Goal: Task Accomplishment & Management: Manage account settings

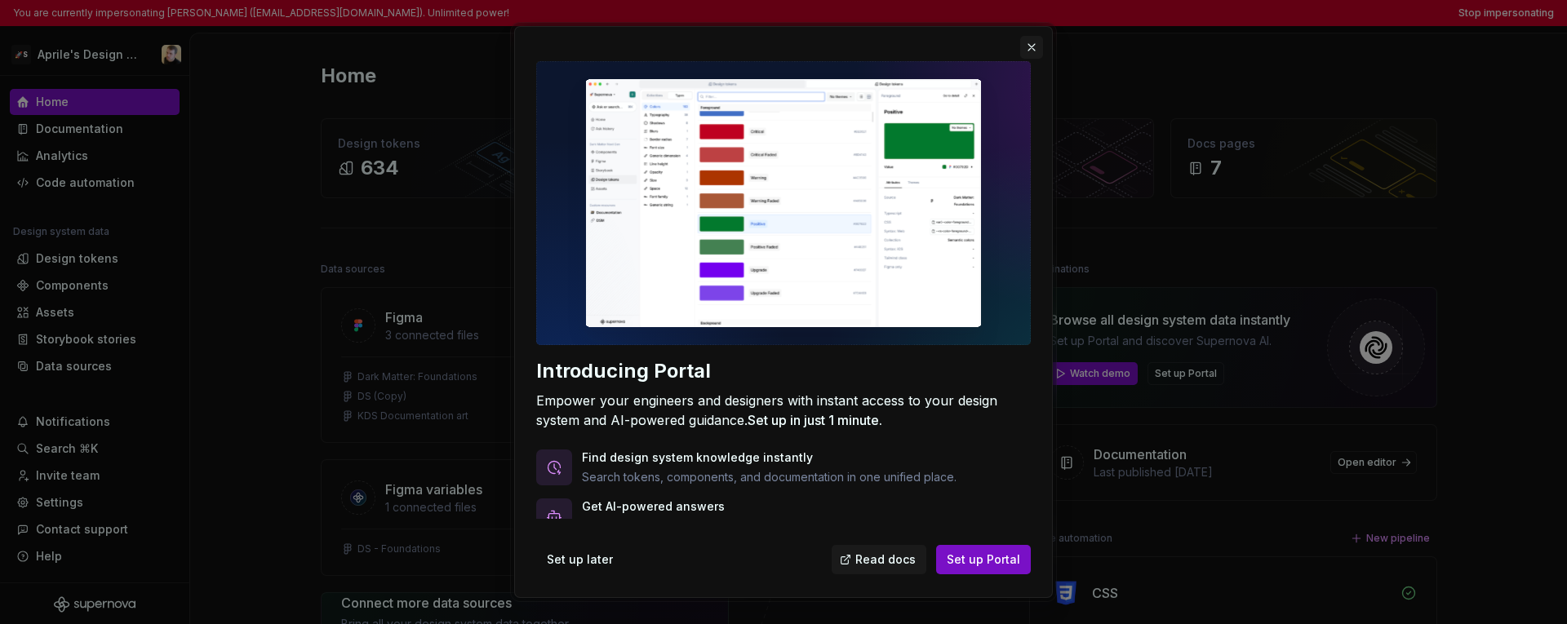
click at [1034, 49] on button "button" at bounding box center [1031, 47] width 23 height 23
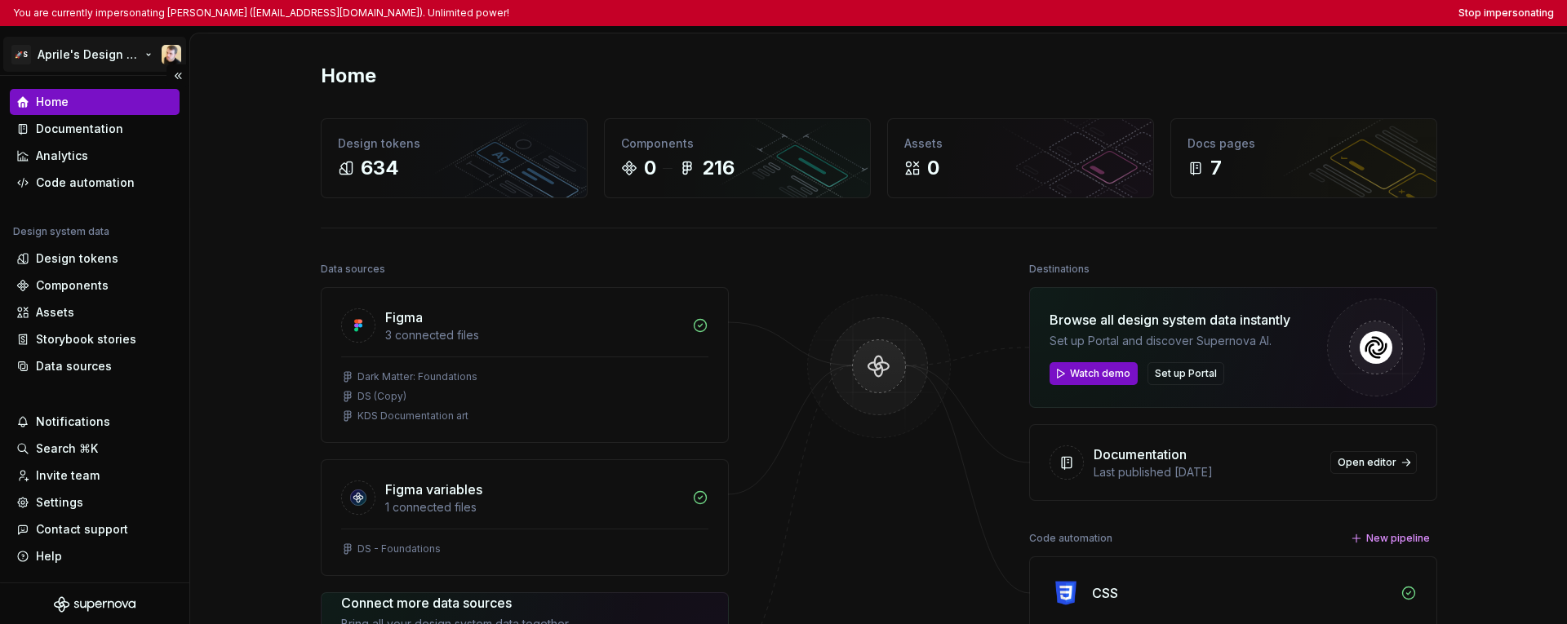
click at [169, 51] on html "You are currently impersonating Jan Poisl (jan@supernova.io). Unlimited power! …" at bounding box center [783, 312] width 1567 height 624
click at [296, 39] on html "You are currently impersonating Jan Poisl (jan@supernova.io). Unlimited power! …" at bounding box center [783, 312] width 1567 height 624
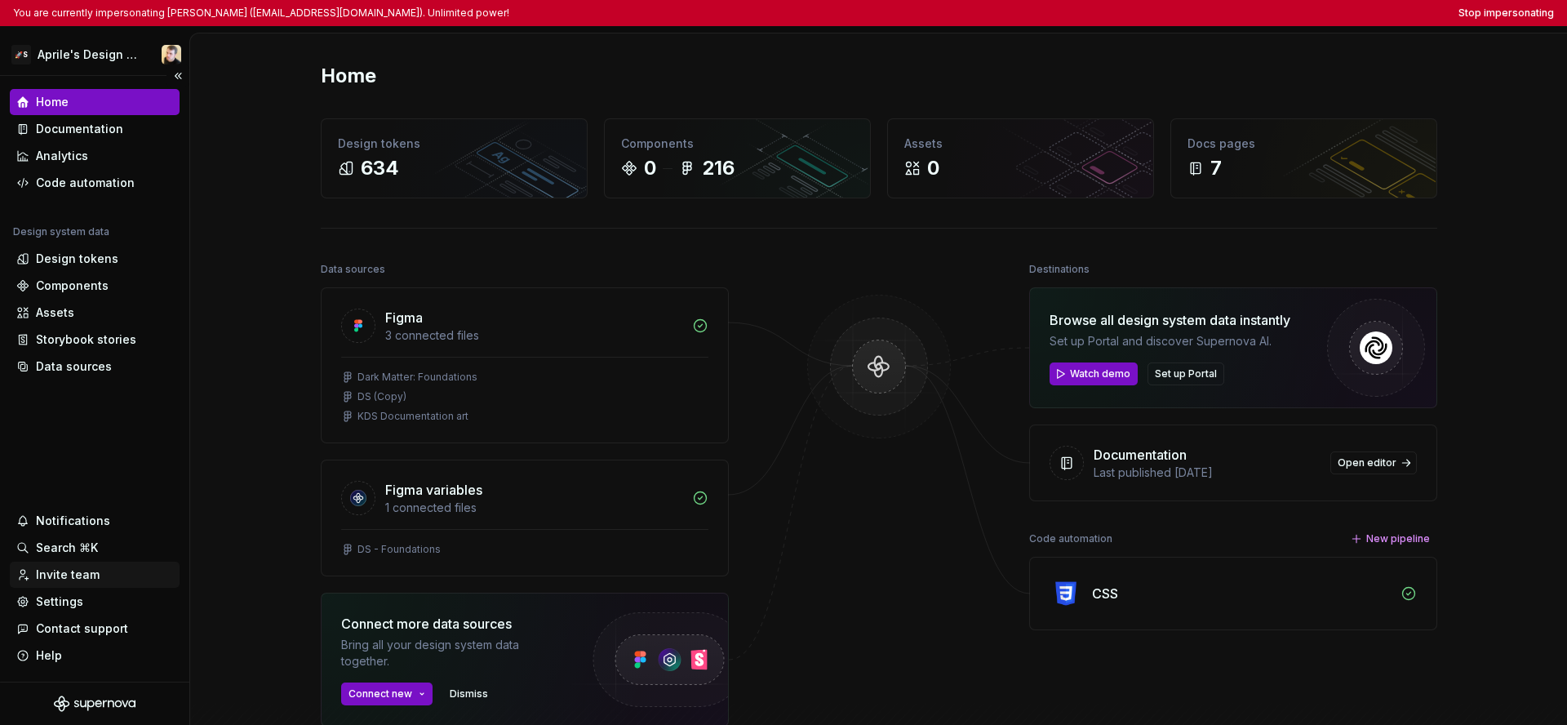
click at [110, 570] on div "Invite team" at bounding box center [94, 574] width 157 height 16
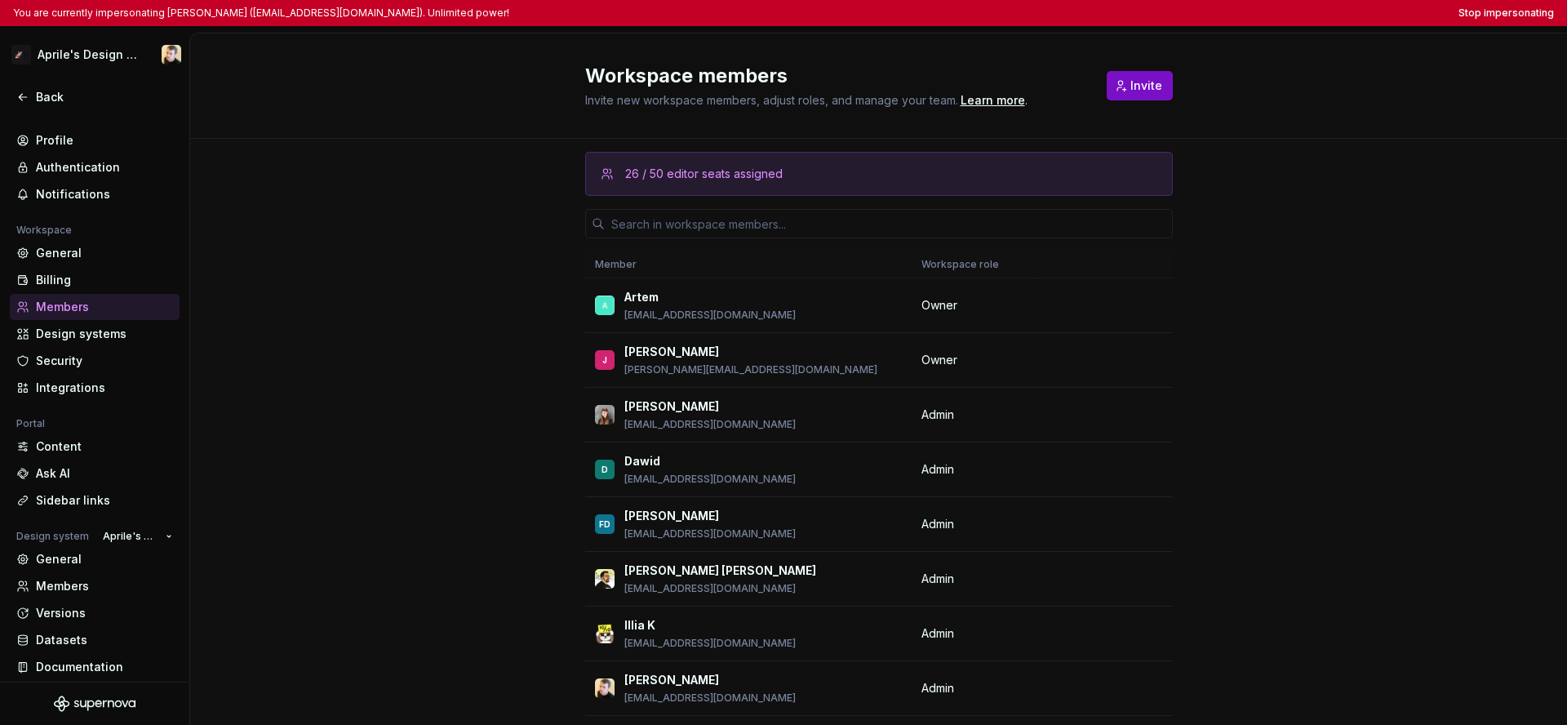
scroll to position [20, 0]
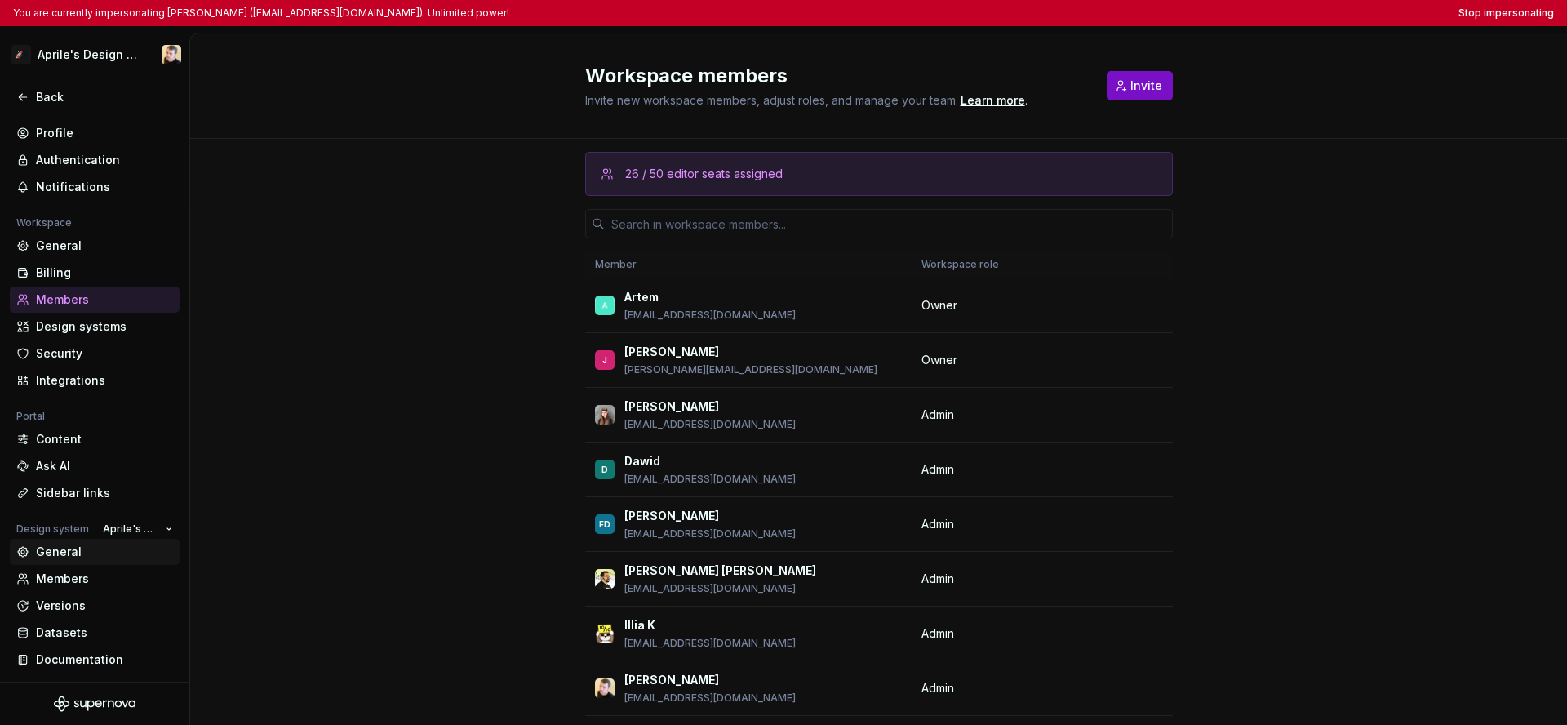
click at [81, 553] on div "General" at bounding box center [104, 552] width 137 height 16
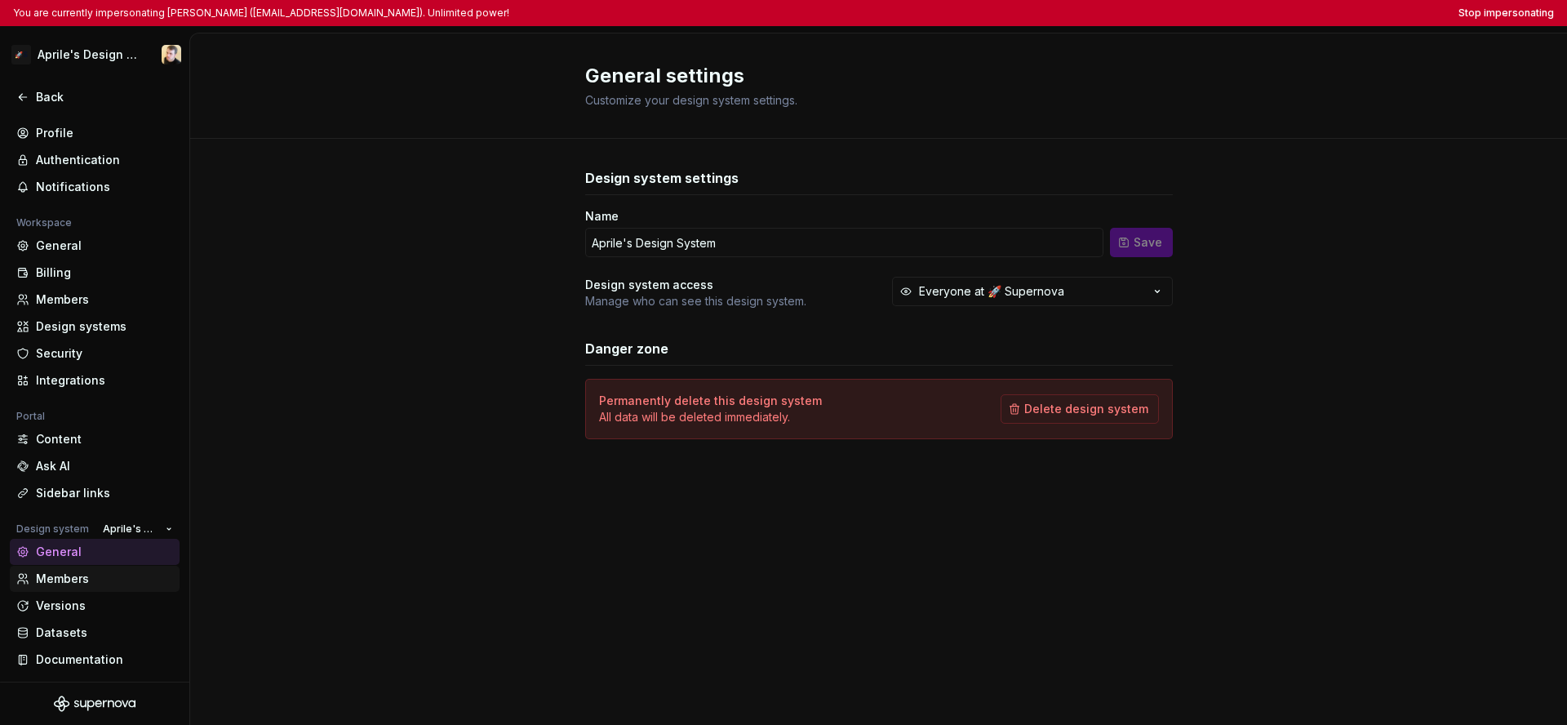
click at [78, 579] on div "Members" at bounding box center [104, 578] width 137 height 16
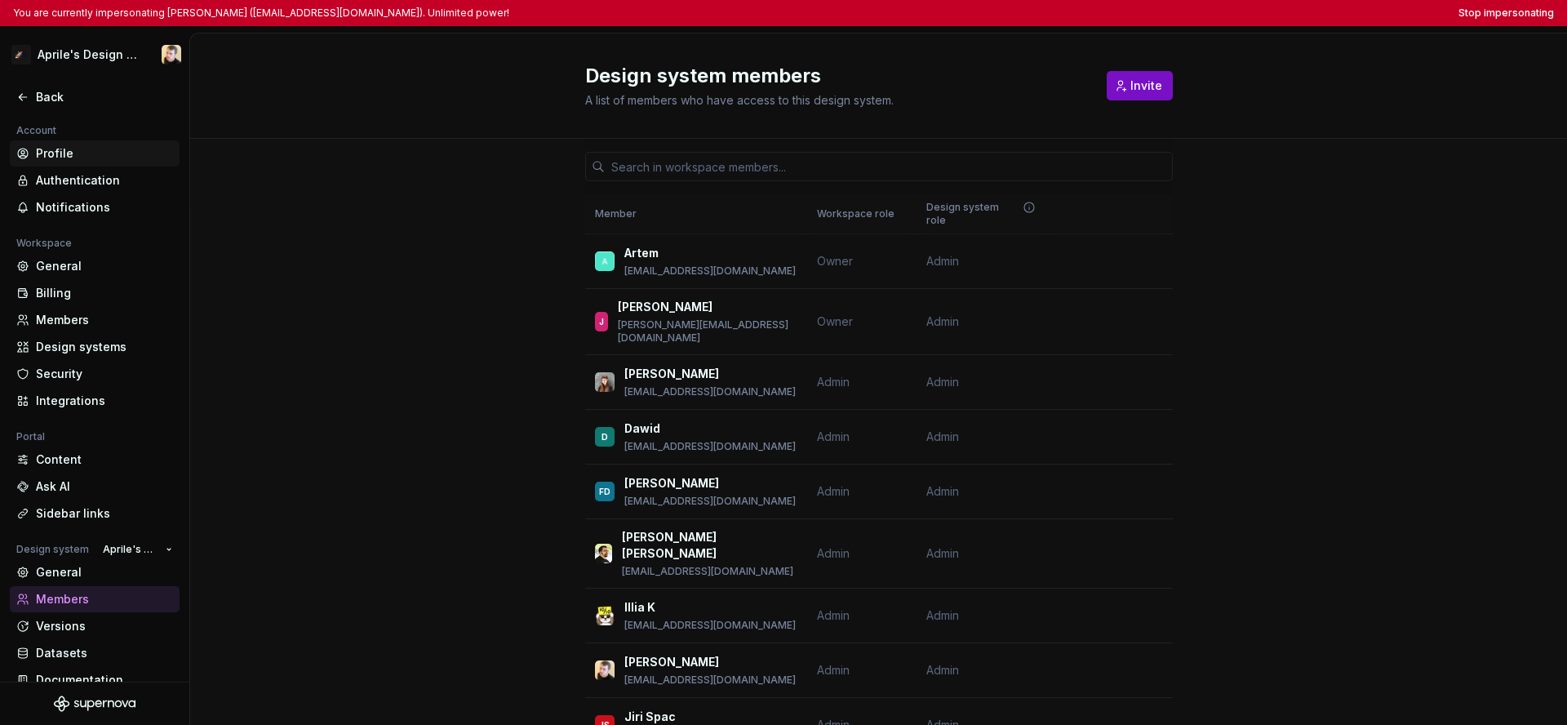
click at [69, 143] on div "Profile" at bounding box center [95, 153] width 170 height 26
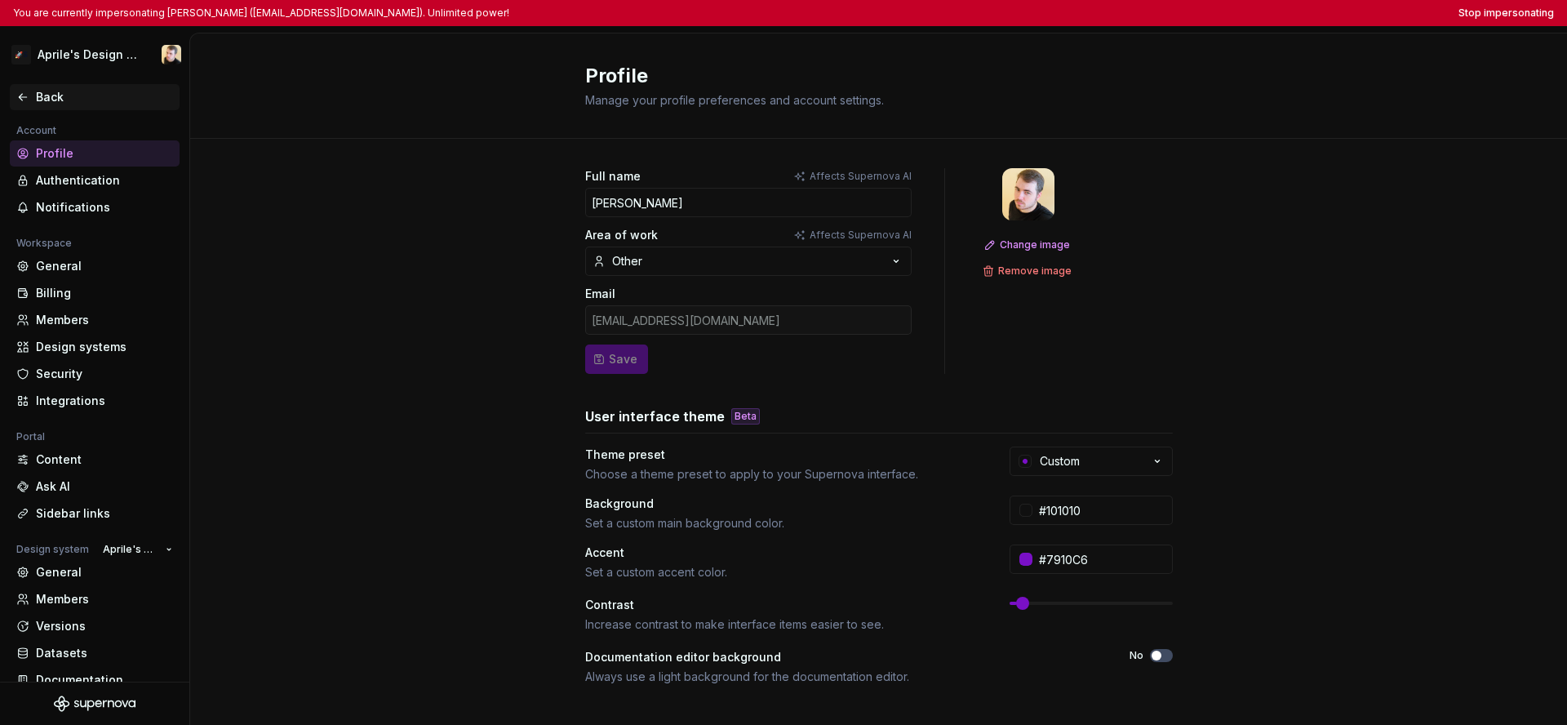
click at [42, 104] on div "Back" at bounding box center [104, 97] width 137 height 16
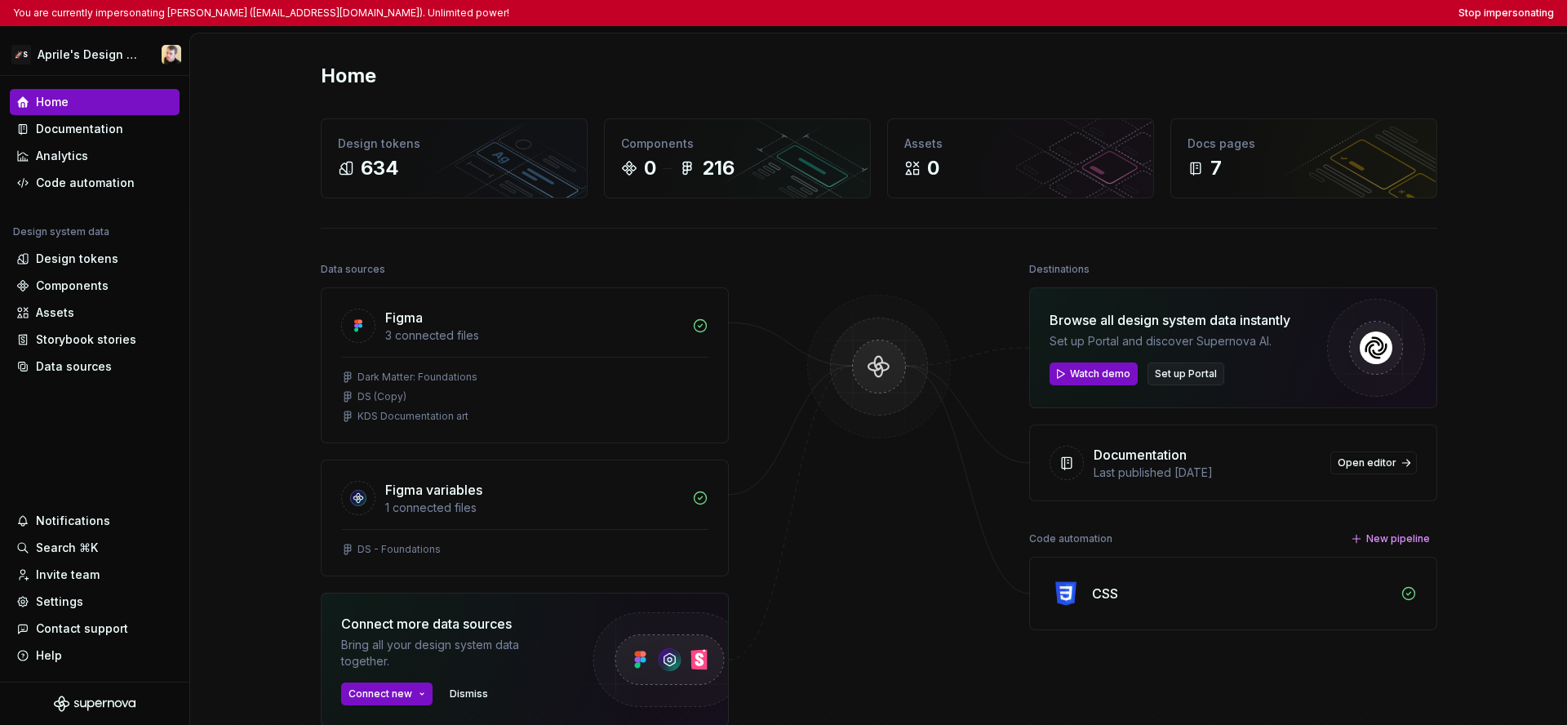
click at [1168, 368] on span "Set up Portal" at bounding box center [1186, 373] width 62 height 13
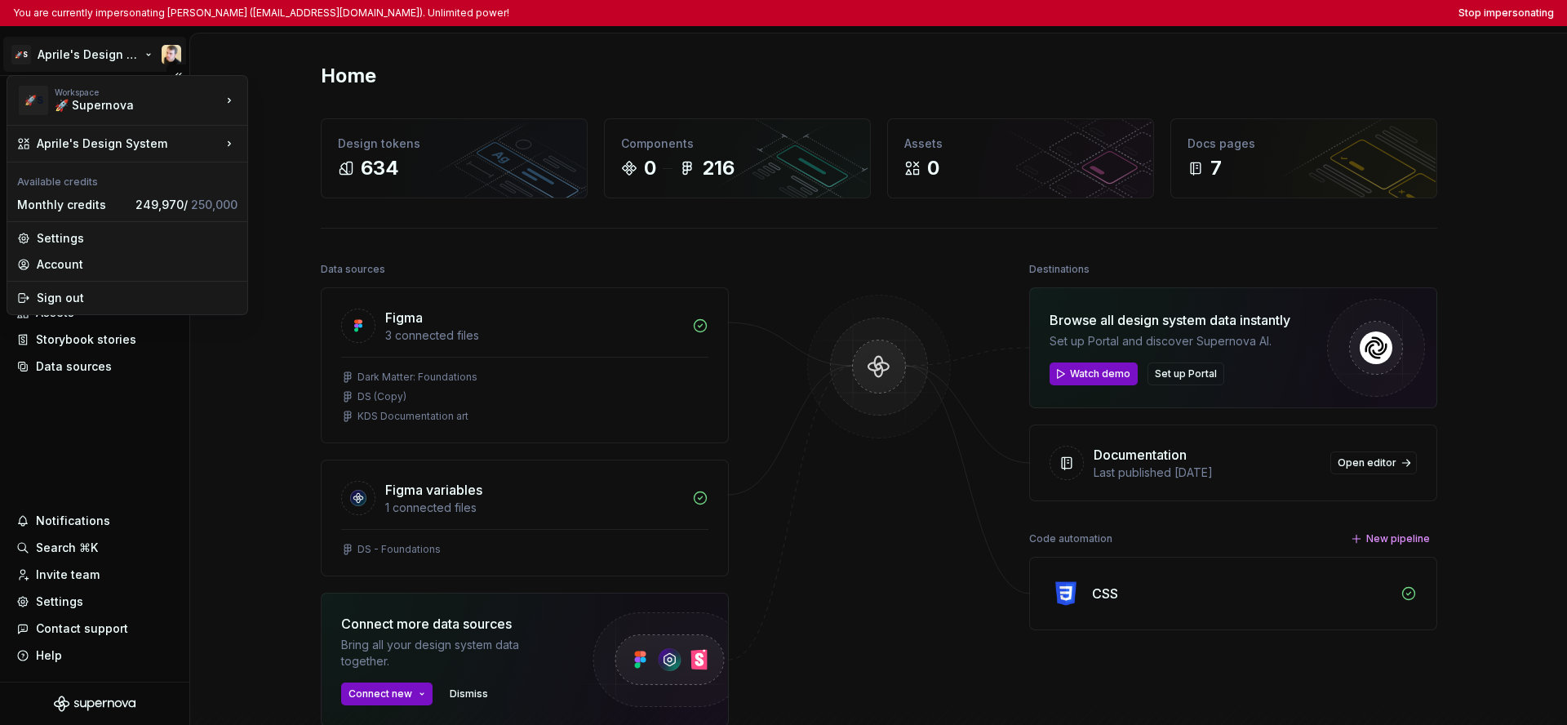
click at [85, 53] on html "You are currently impersonating Jan Poisl (jan@supernova.io). Unlimited power! …" at bounding box center [783, 362] width 1567 height 725
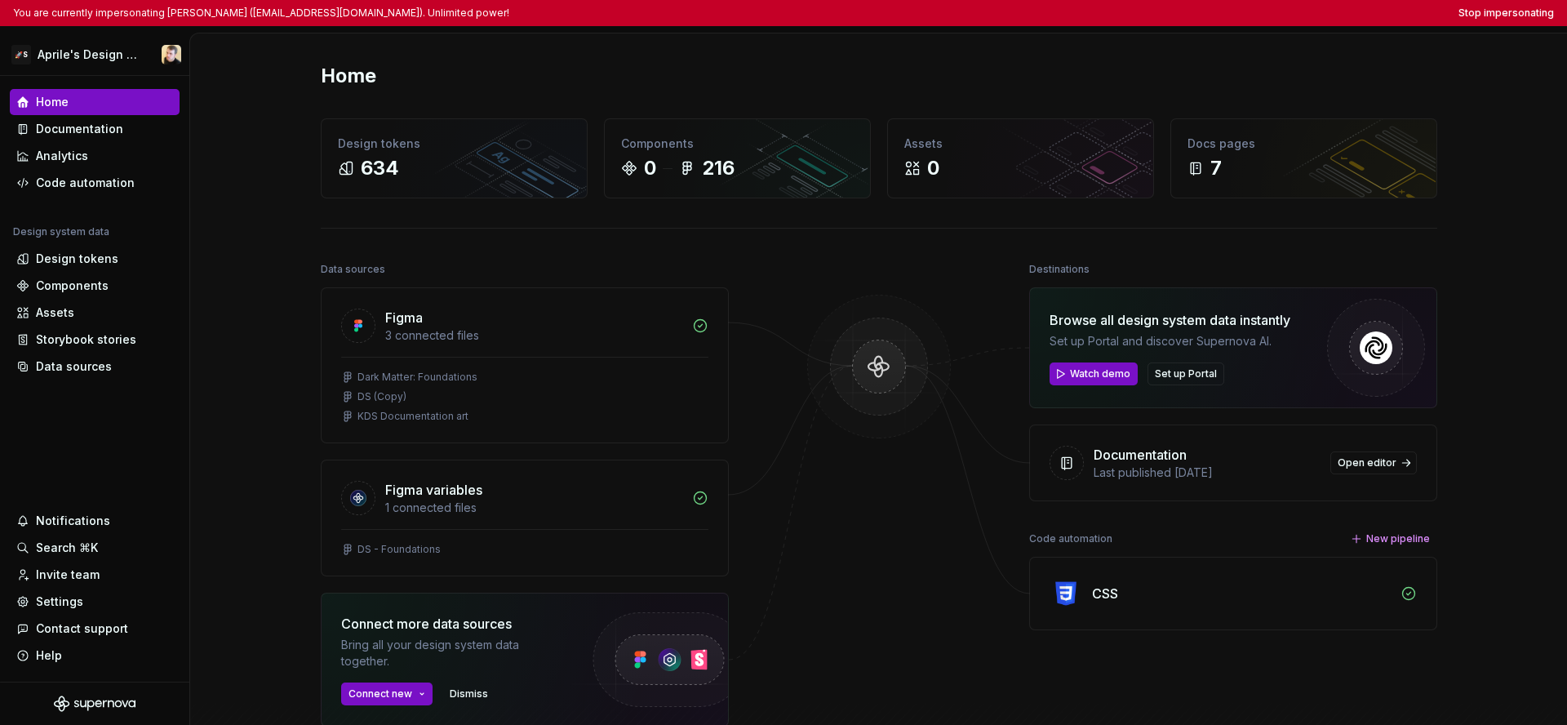
drag, startPoint x: 227, startPoint y: 433, endPoint x: 478, endPoint y: 21, distance: 482.7
click at [227, 434] on html "You are currently impersonating Jan Poisl (jan@supernova.io). Unlimited power! …" at bounding box center [783, 362] width 1567 height 725
click at [73, 601] on div "Settings" at bounding box center [59, 601] width 47 height 16
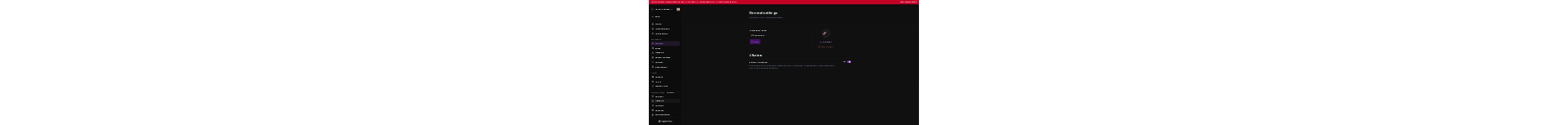
scroll to position [20, 0]
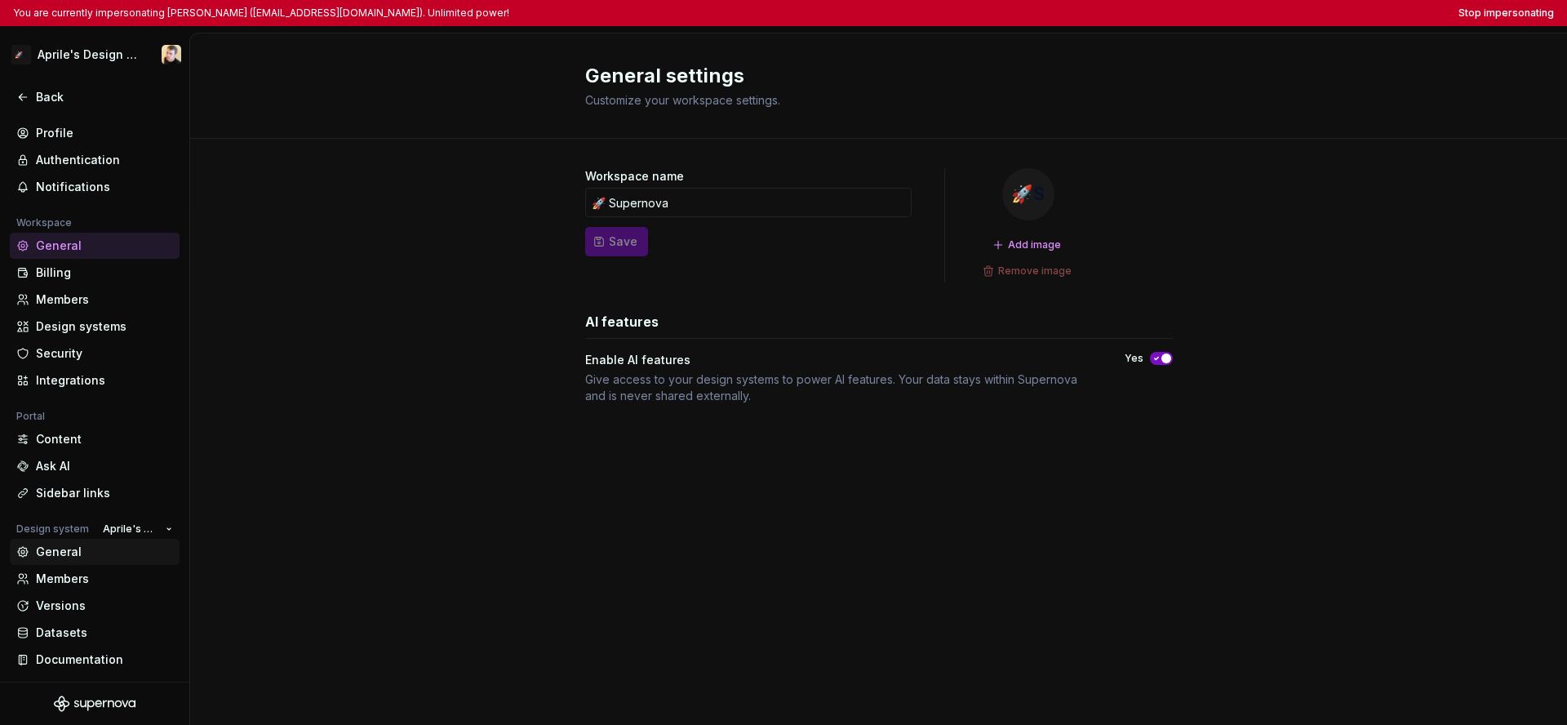
click at [73, 563] on div "General" at bounding box center [95, 552] width 170 height 26
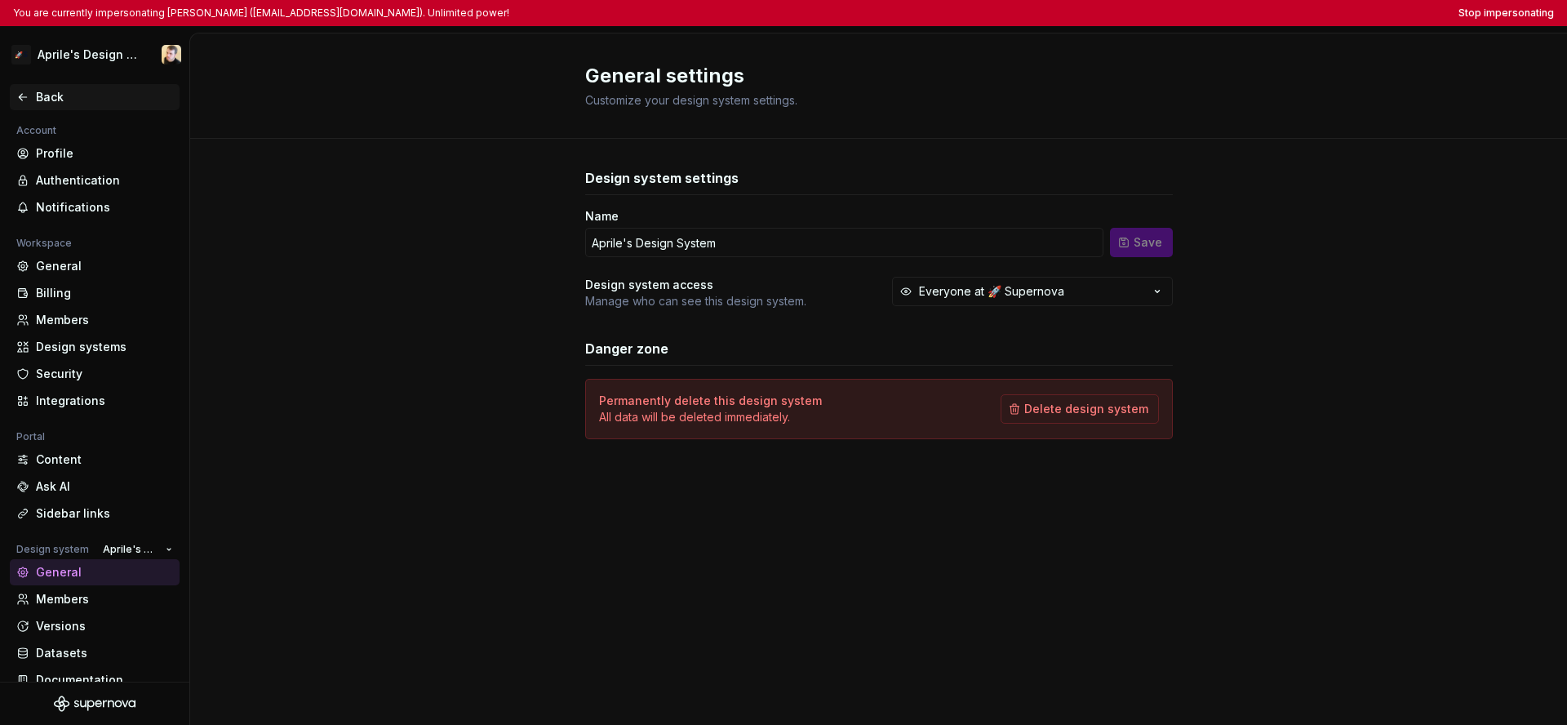
click at [48, 90] on div "Back" at bounding box center [104, 97] width 137 height 16
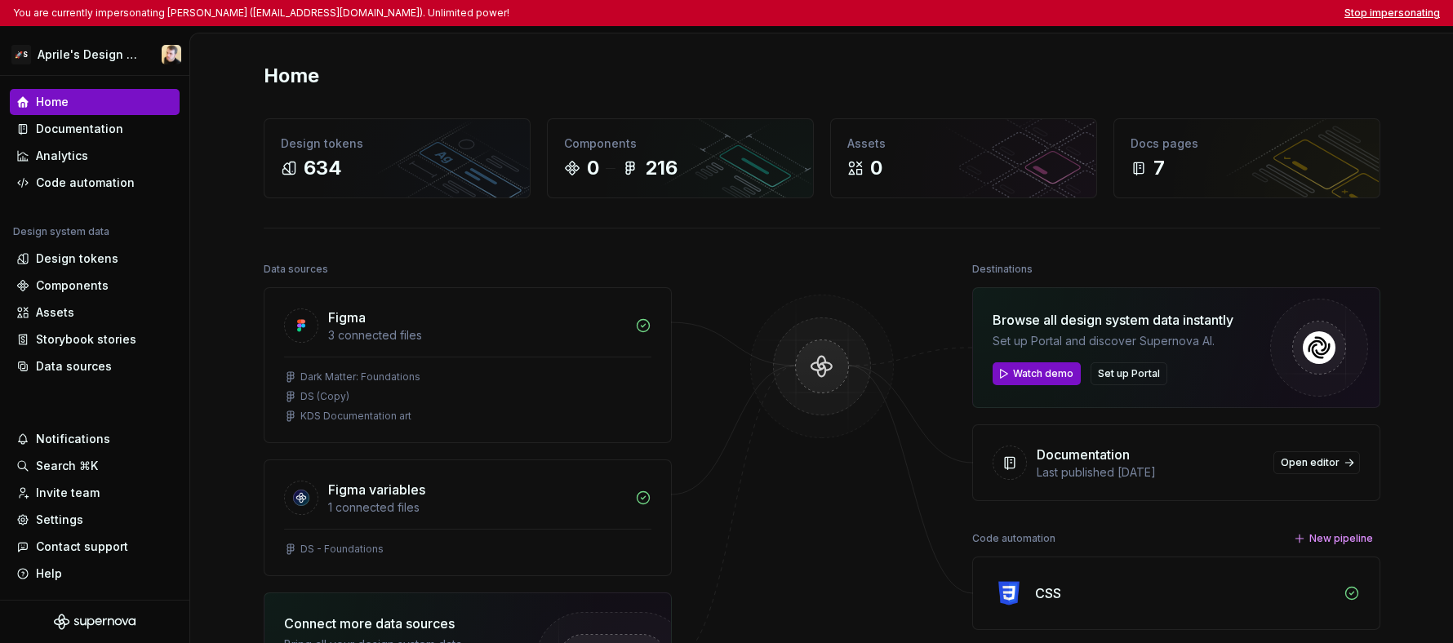
click at [1415, 16] on button "Stop impersonating" at bounding box center [1391, 13] width 95 height 13
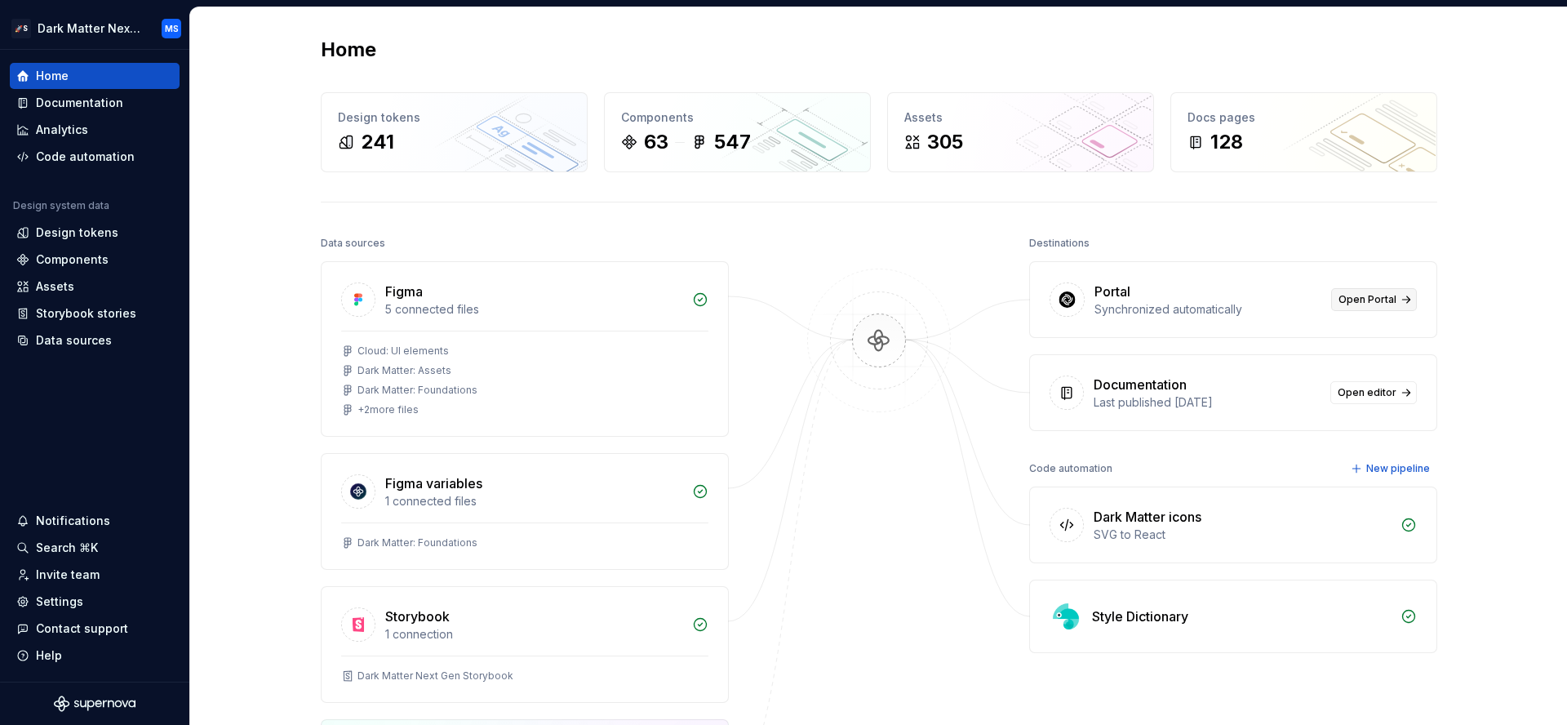
click at [1347, 300] on span "Open Portal" at bounding box center [1367, 299] width 58 height 13
click at [1389, 292] on link "Open Portal" at bounding box center [1374, 299] width 86 height 23
click at [1367, 296] on span "Open Portal" at bounding box center [1367, 299] width 58 height 13
click at [113, 235] on div "Design tokens" at bounding box center [77, 232] width 82 height 16
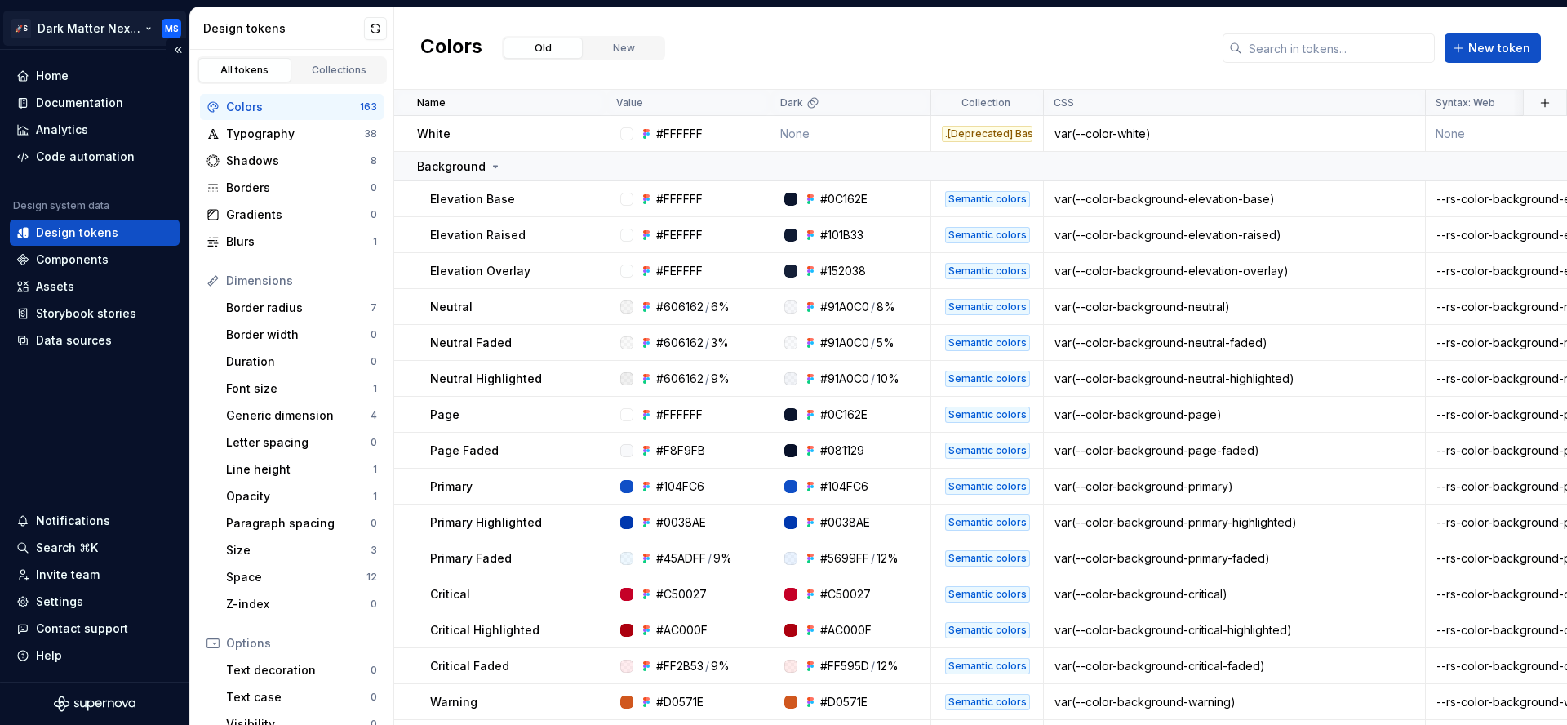
click at [100, 32] on html "🚀S Dark Matter Next Gen MS Home Documentation Analytics Code automation Design …" at bounding box center [783, 362] width 1567 height 725
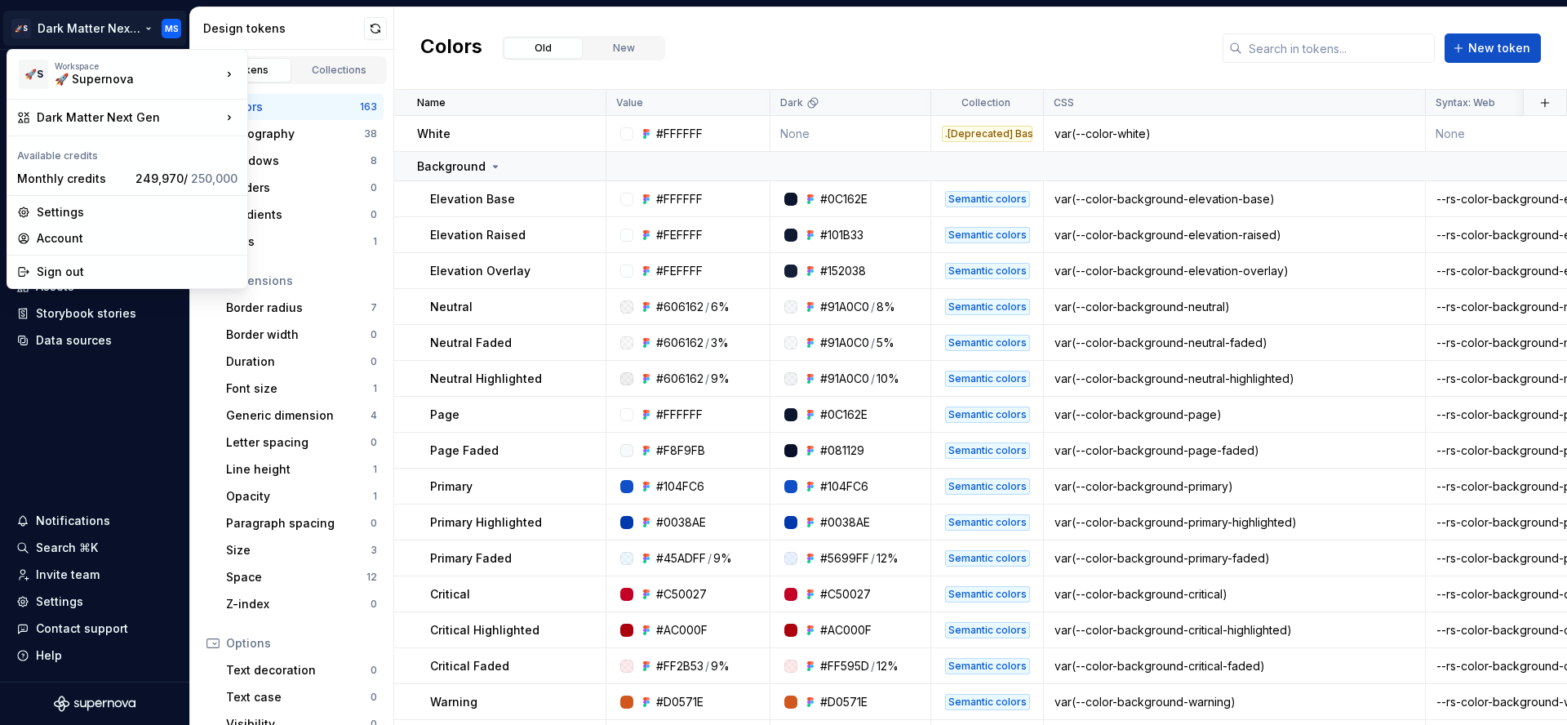
click at [71, 474] on html "🚀S Dark Matter Next Gen MS Home Documentation Analytics Code automation Design …" at bounding box center [783, 362] width 1567 height 725
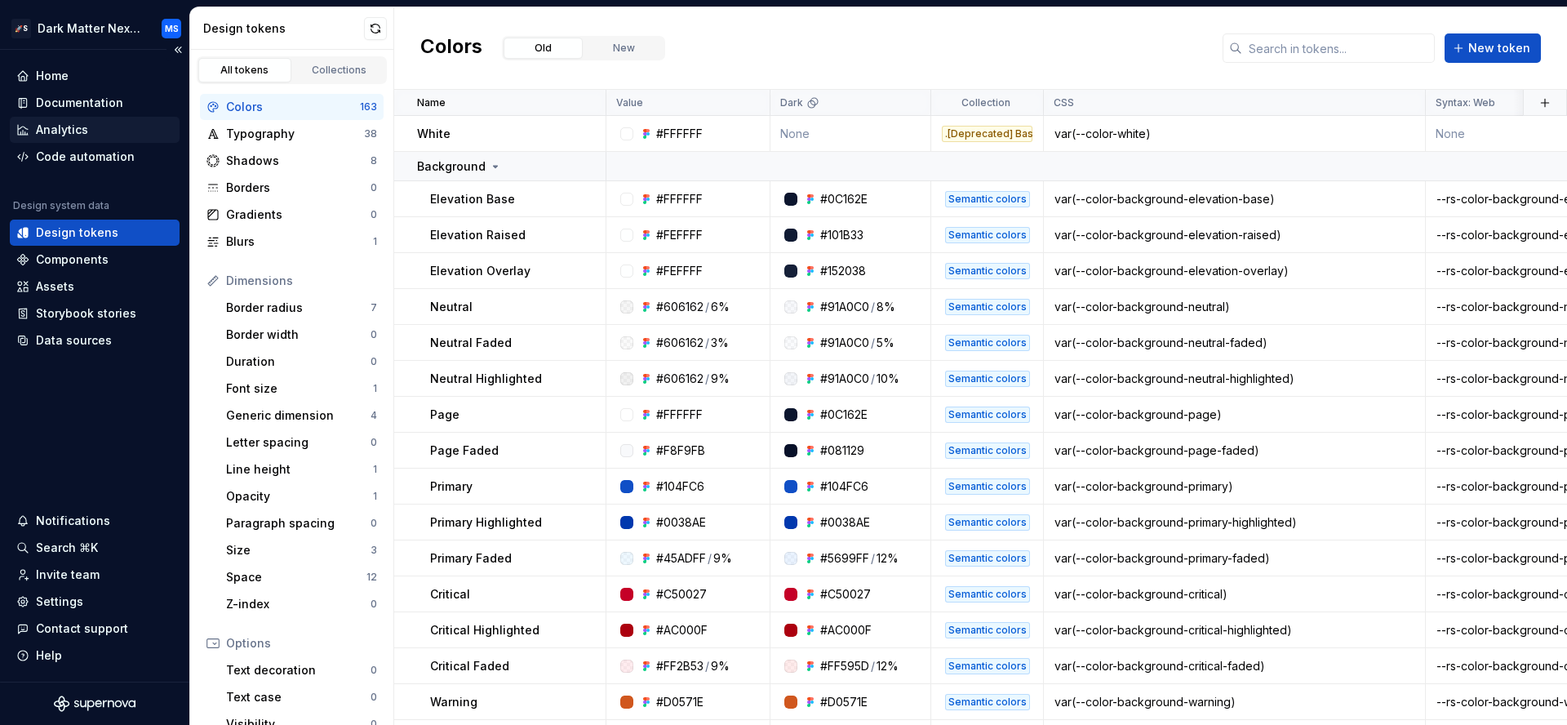
click at [80, 118] on div "Analytics" at bounding box center [95, 130] width 170 height 26
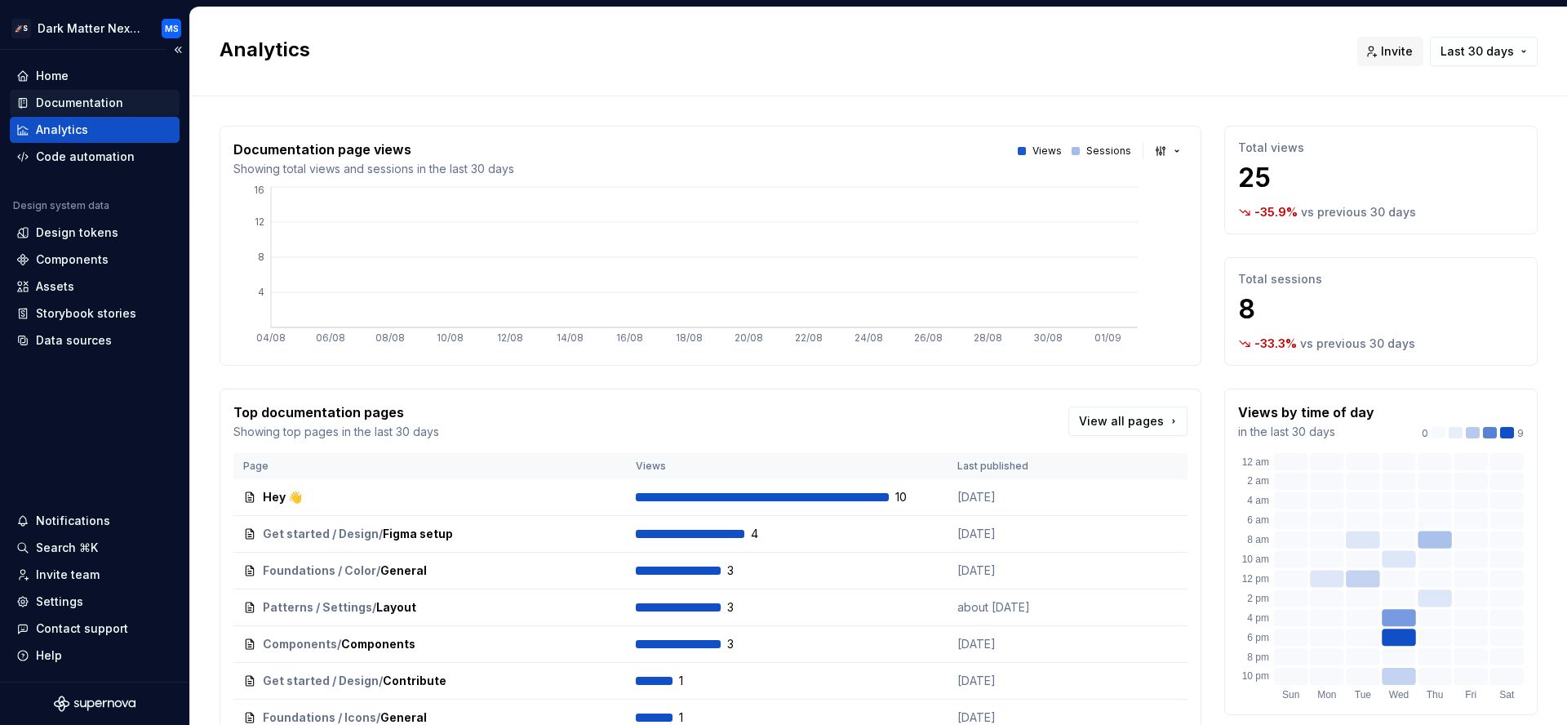
click at [106, 99] on div "Documentation" at bounding box center [79, 103] width 87 height 16
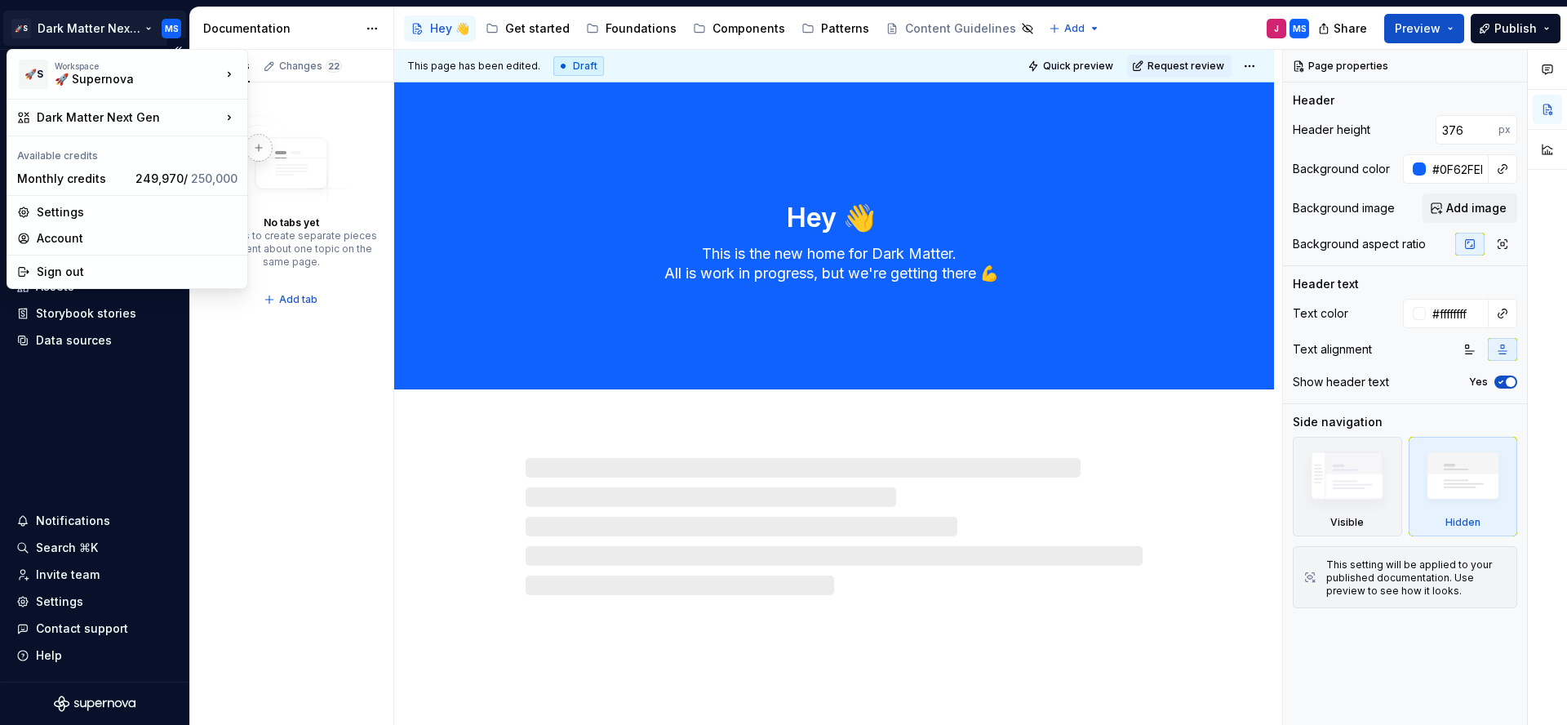
click at [109, 33] on html "🚀S Dark Matter Next Gen MS Home Documentation Analytics Code automation Design …" at bounding box center [783, 362] width 1567 height 725
type textarea "*"
click at [126, 171] on div "Monthly credits" at bounding box center [73, 179] width 112 height 16
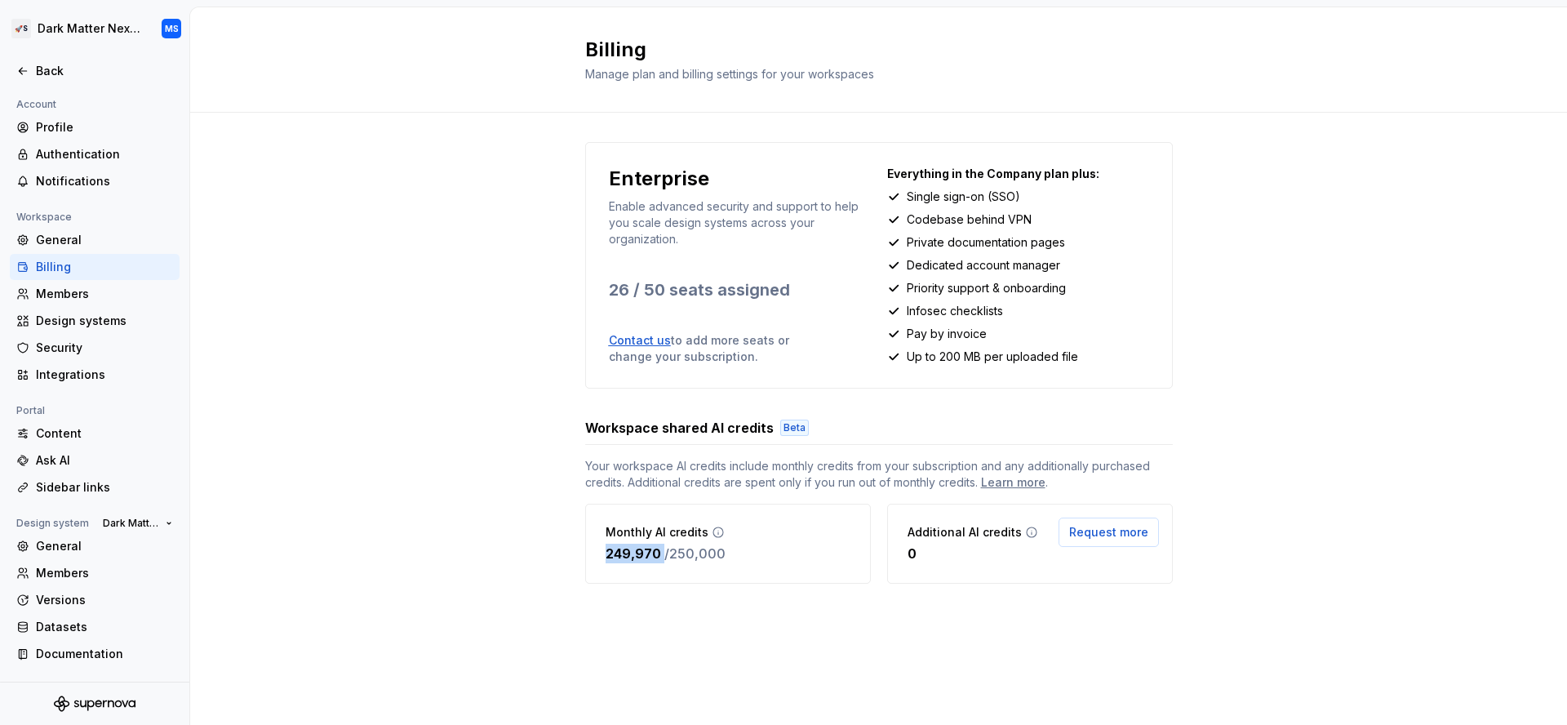
drag, startPoint x: 729, startPoint y: 543, endPoint x: 574, endPoint y: 555, distance: 155.5
click at [563, 552] on div "Enterprise Enable advanced security and support to help you scale design system…" at bounding box center [878, 379] width 1377 height 533
click at [708, 562] on p "/ 250,000" at bounding box center [694, 554] width 61 height 20
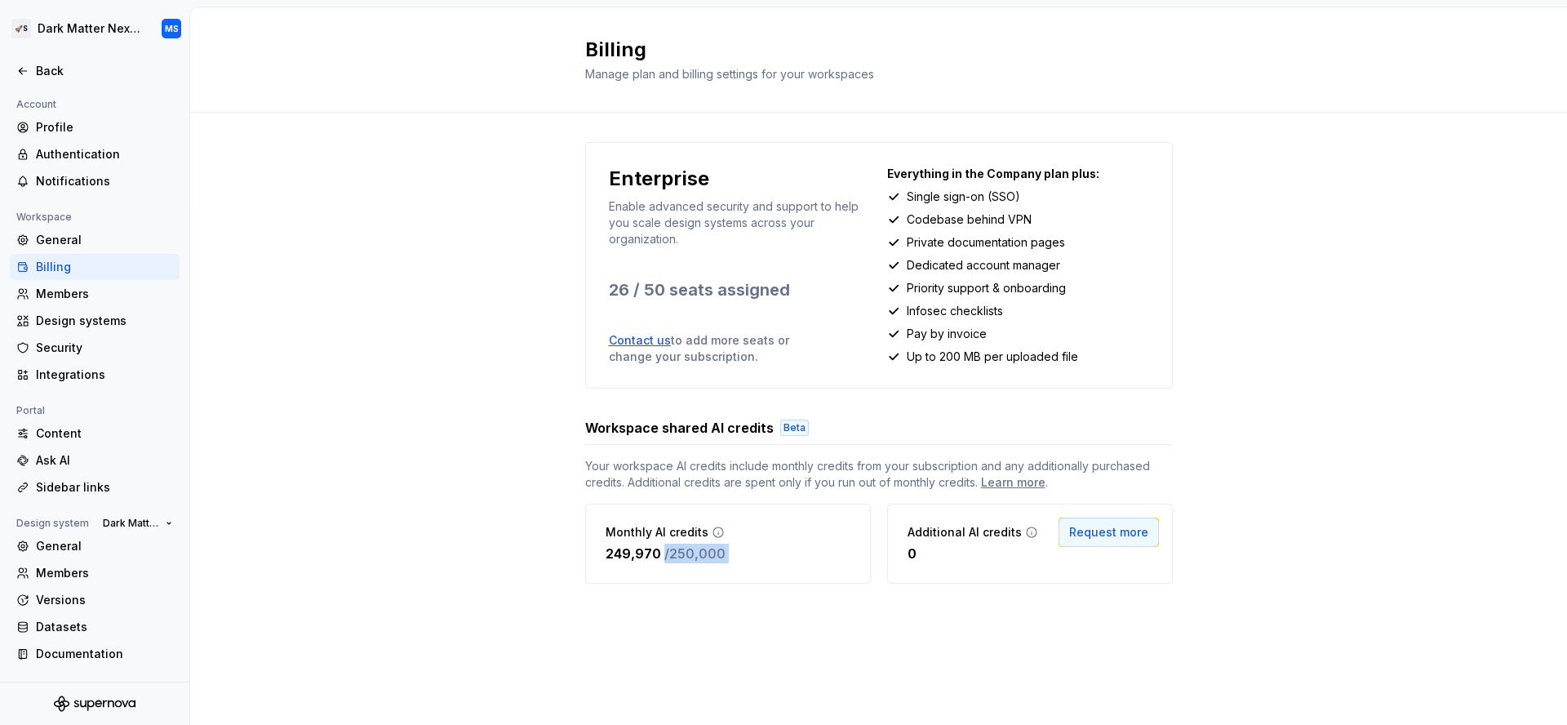
click at [1131, 539] on span "Request more" at bounding box center [1108, 532] width 79 height 16
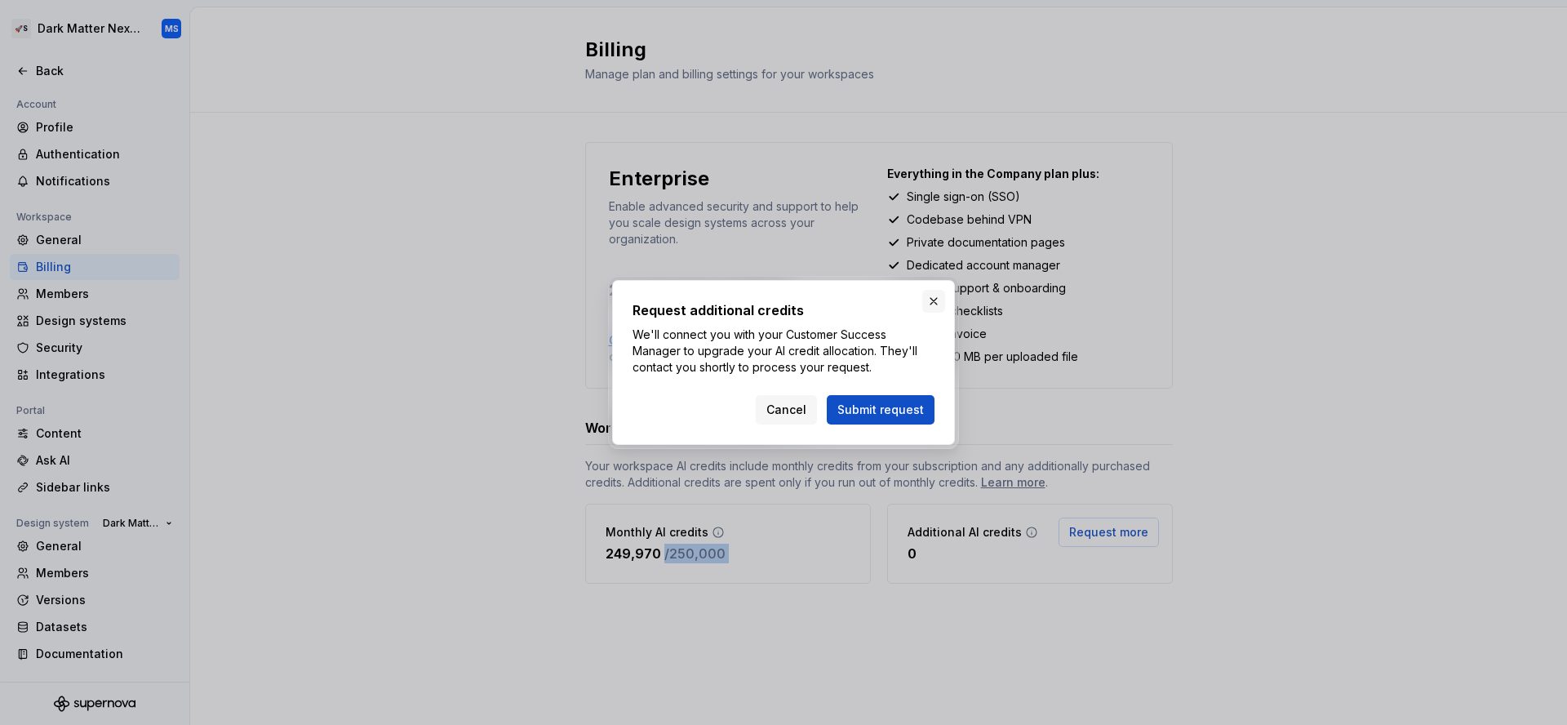
click at [935, 291] on button "button" at bounding box center [933, 301] width 23 height 23
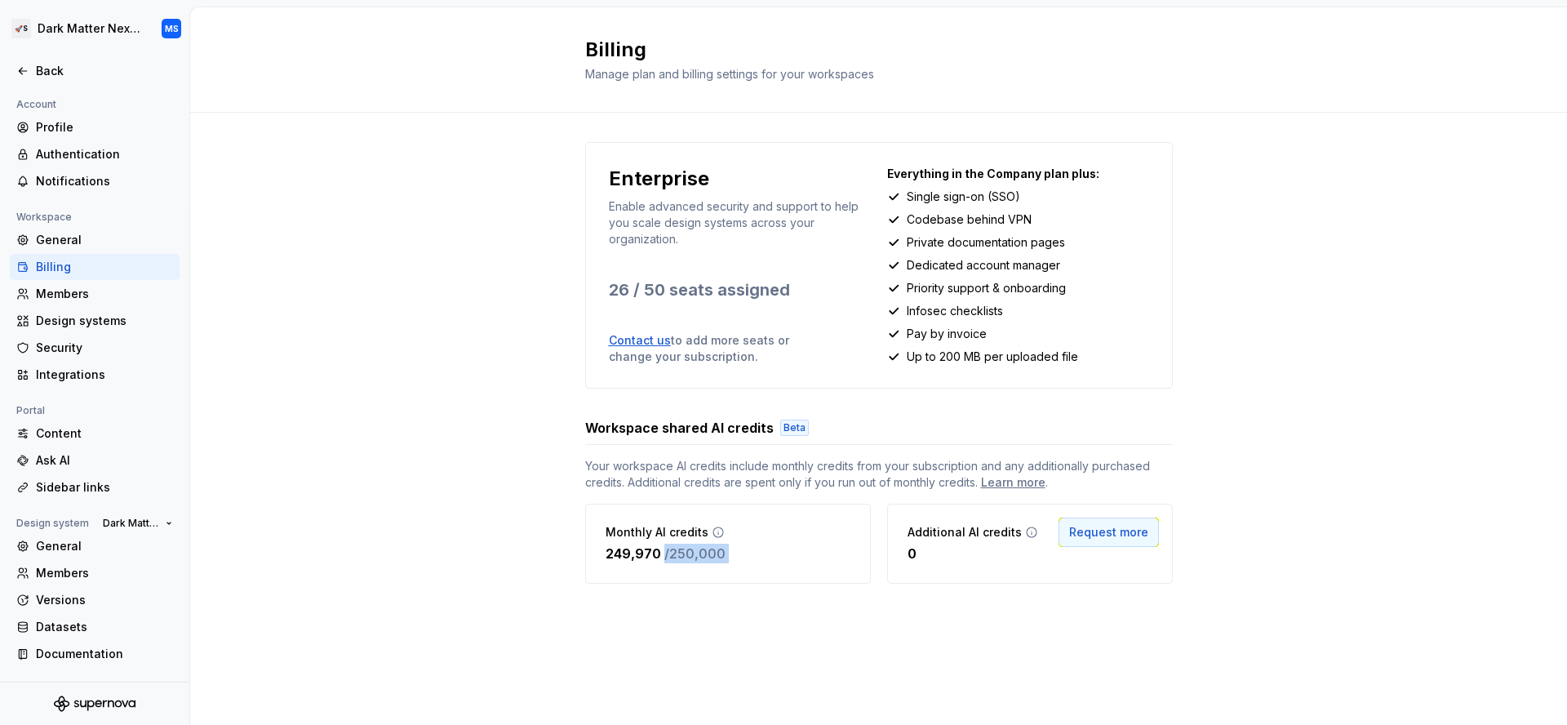
click at [1118, 539] on span "Request more" at bounding box center [1108, 532] width 79 height 16
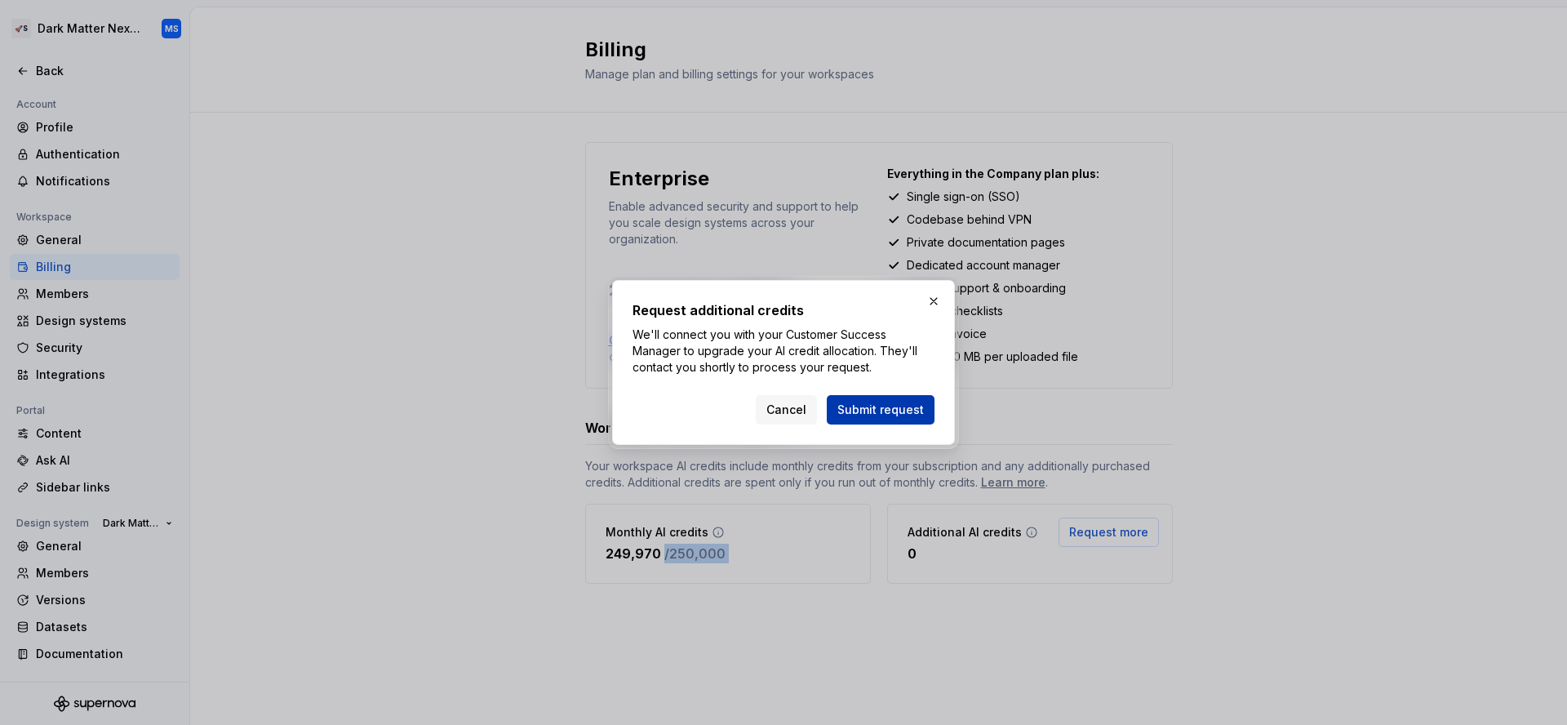
click at [901, 415] on span "Submit request" at bounding box center [880, 410] width 87 height 16
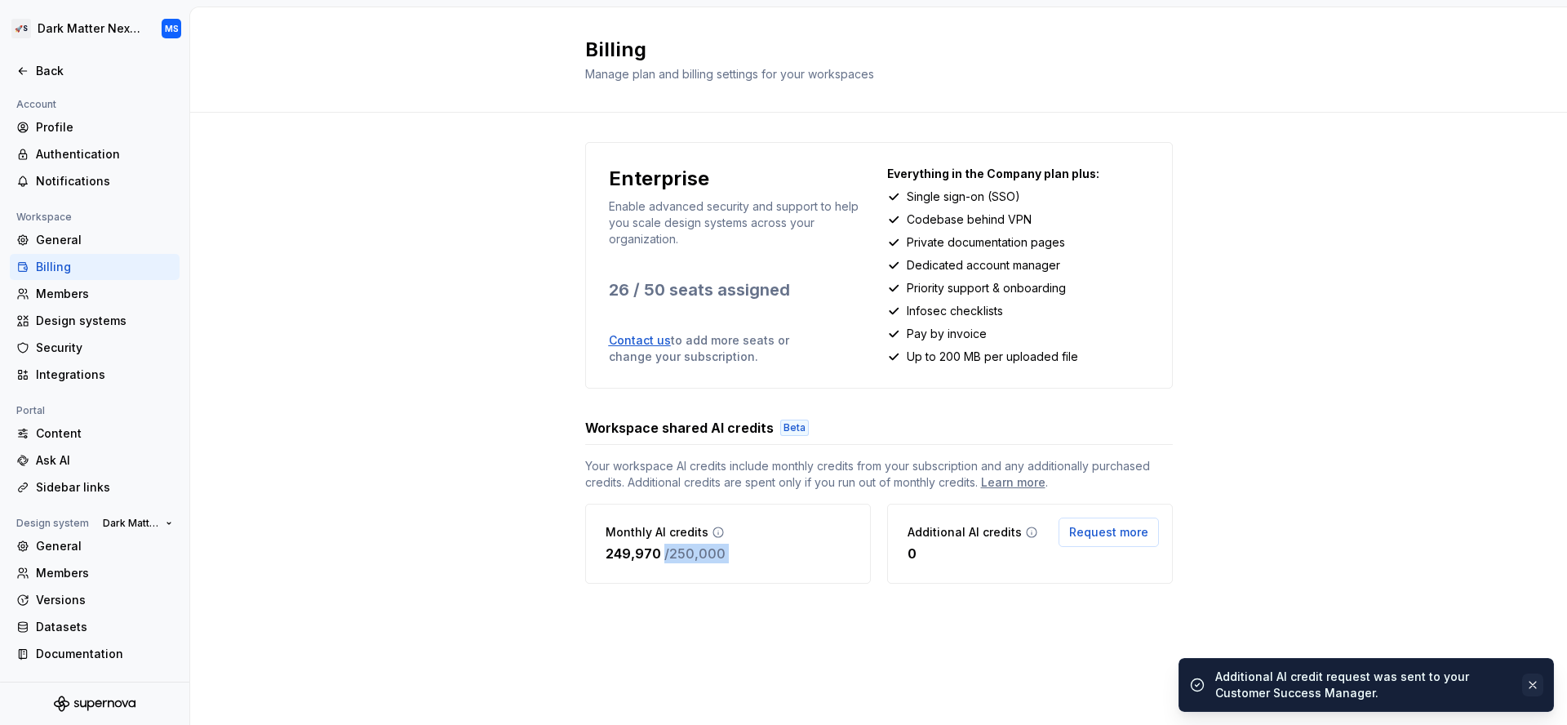
click at [1529, 679] on button "button" at bounding box center [1532, 684] width 21 height 23
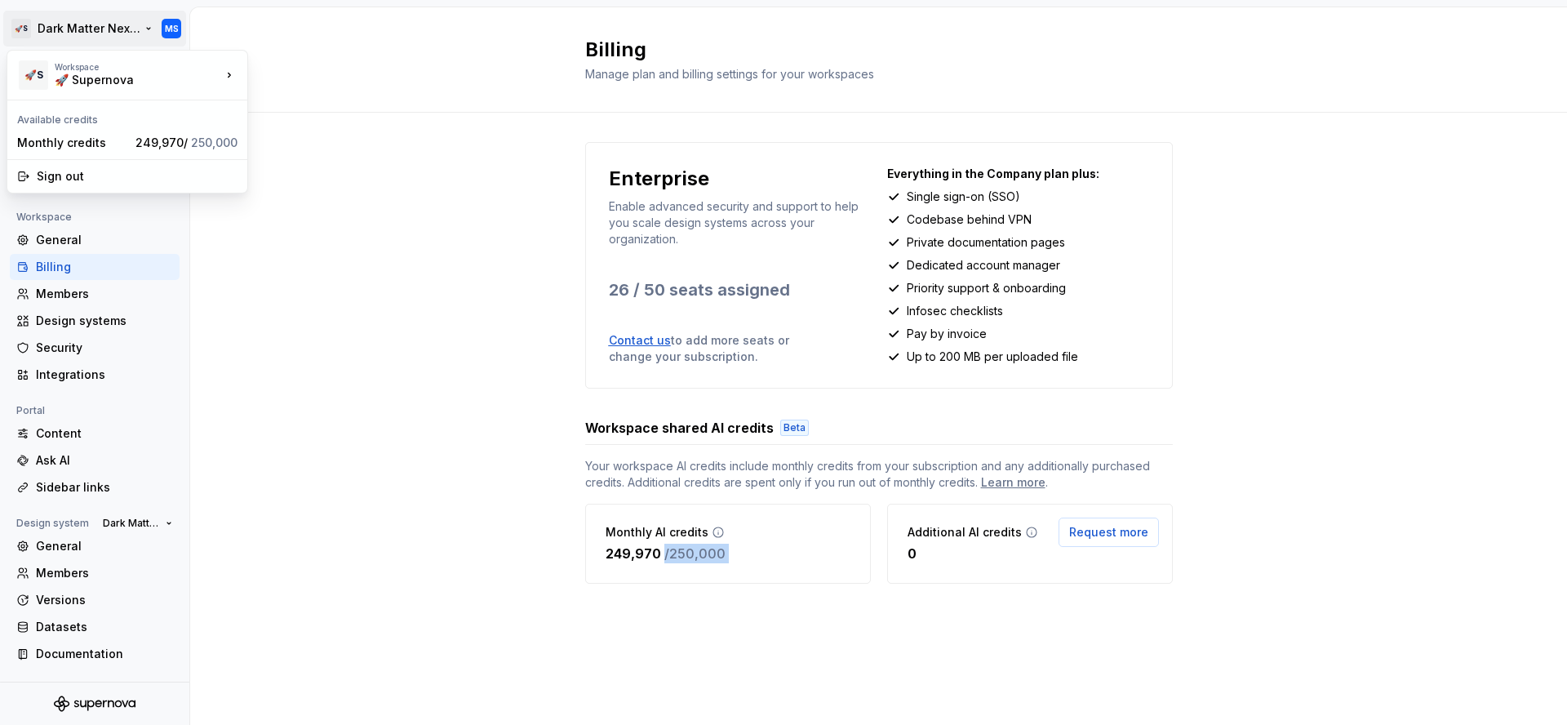
click at [138, 29] on html "🚀S Dark Matter Next Gen MS Back Account Profile Authentication Notifications Wo…" at bounding box center [783, 362] width 1567 height 725
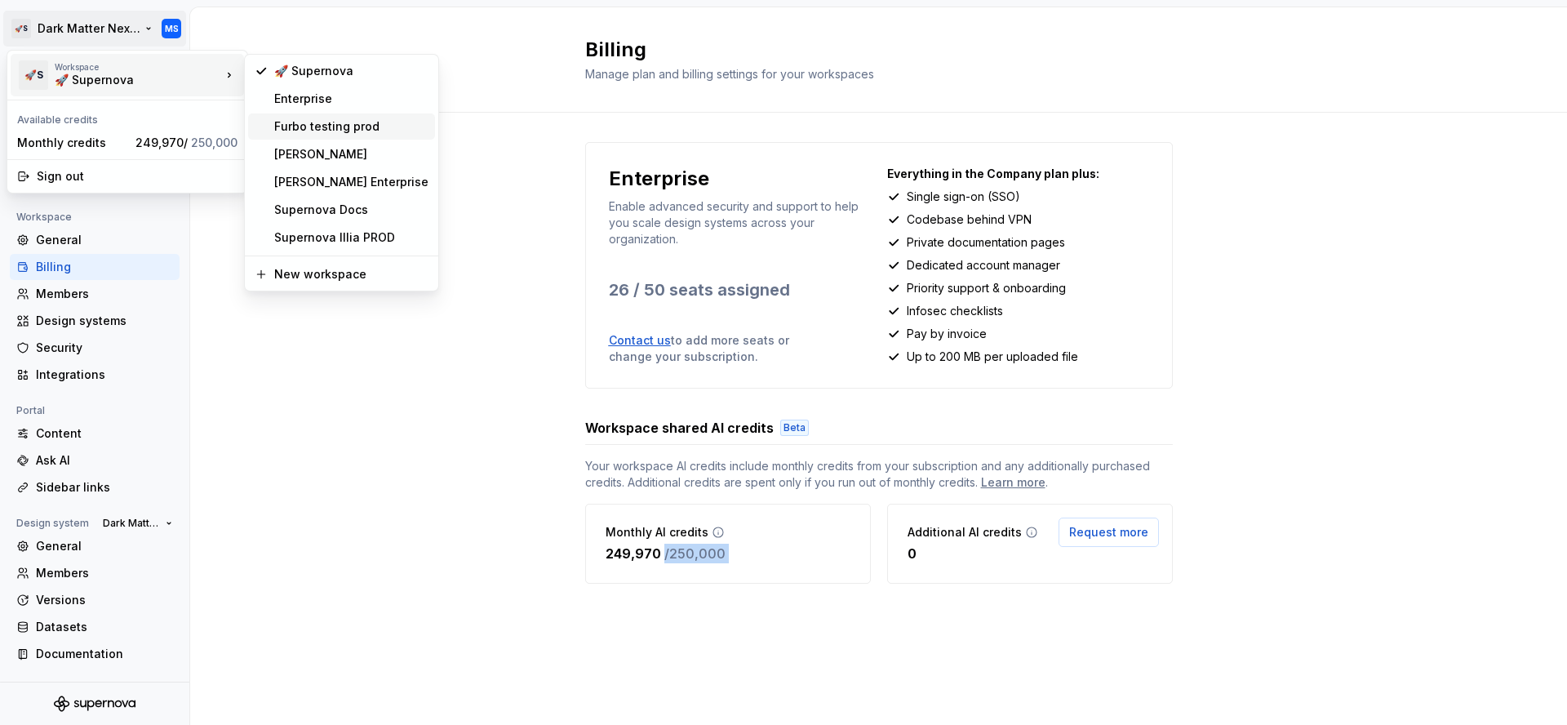
click at [327, 129] on div "Furbo testing prod" at bounding box center [351, 126] width 154 height 16
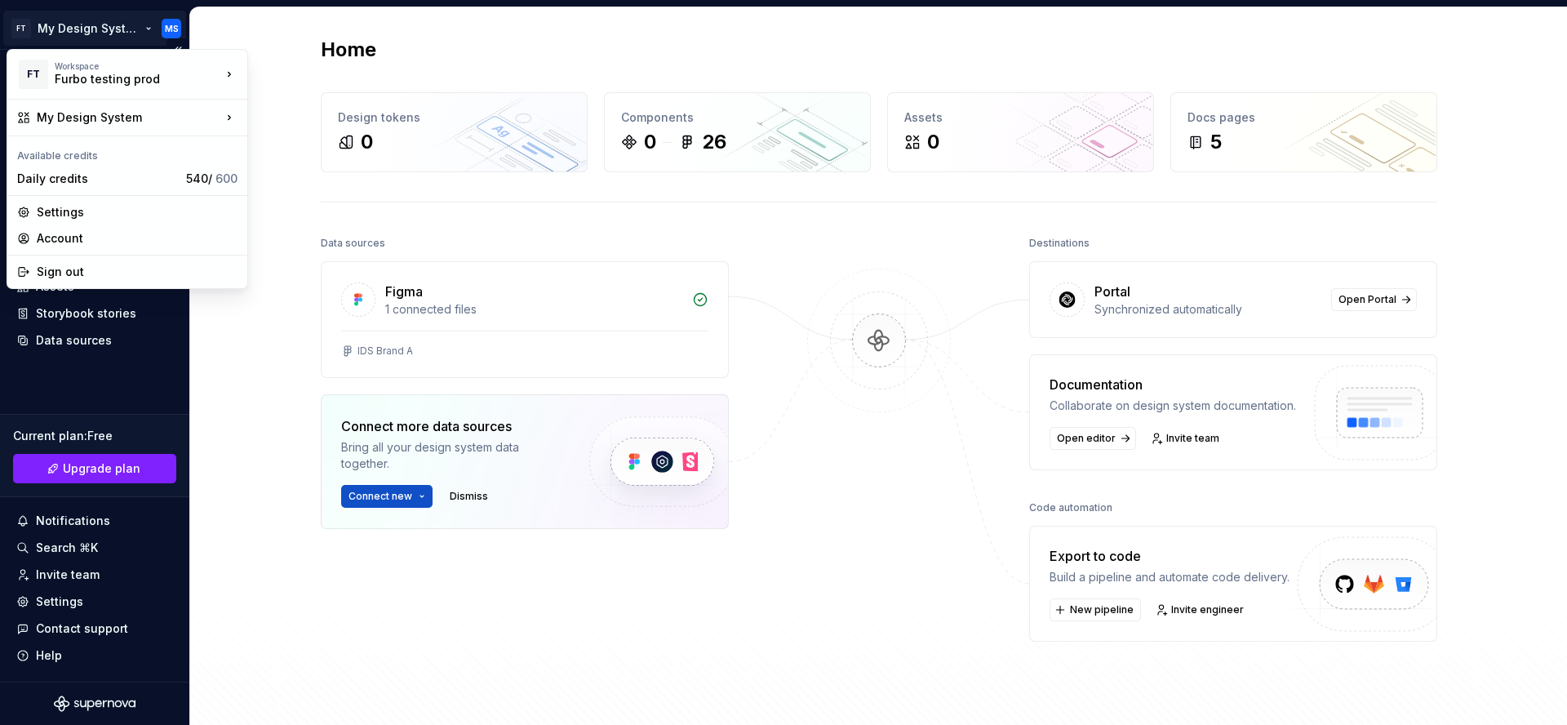
click at [132, 27] on html "FT My Design System MS Home Documentation Analytics Code automation Design syst…" at bounding box center [783, 362] width 1567 height 725
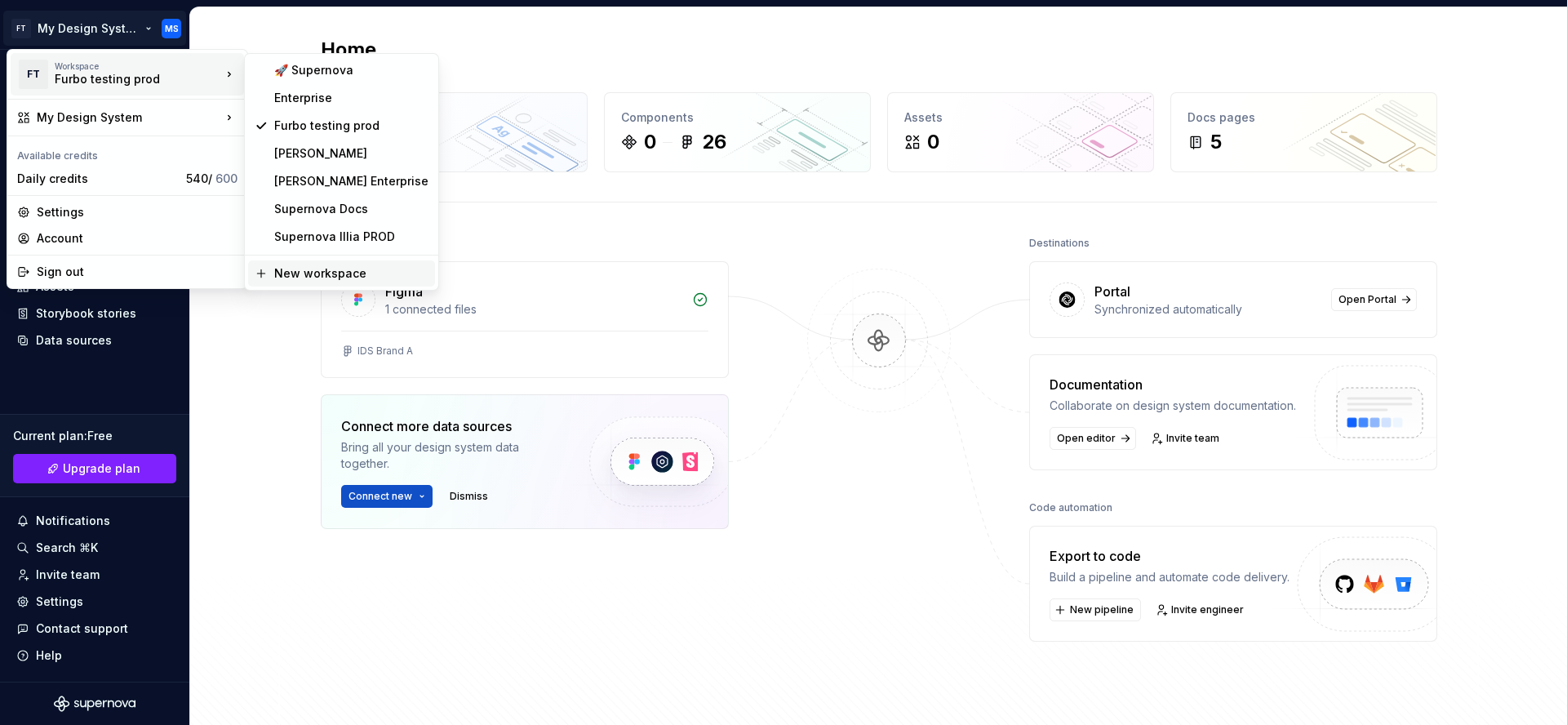
click at [303, 267] on div "New workspace" at bounding box center [351, 273] width 154 height 16
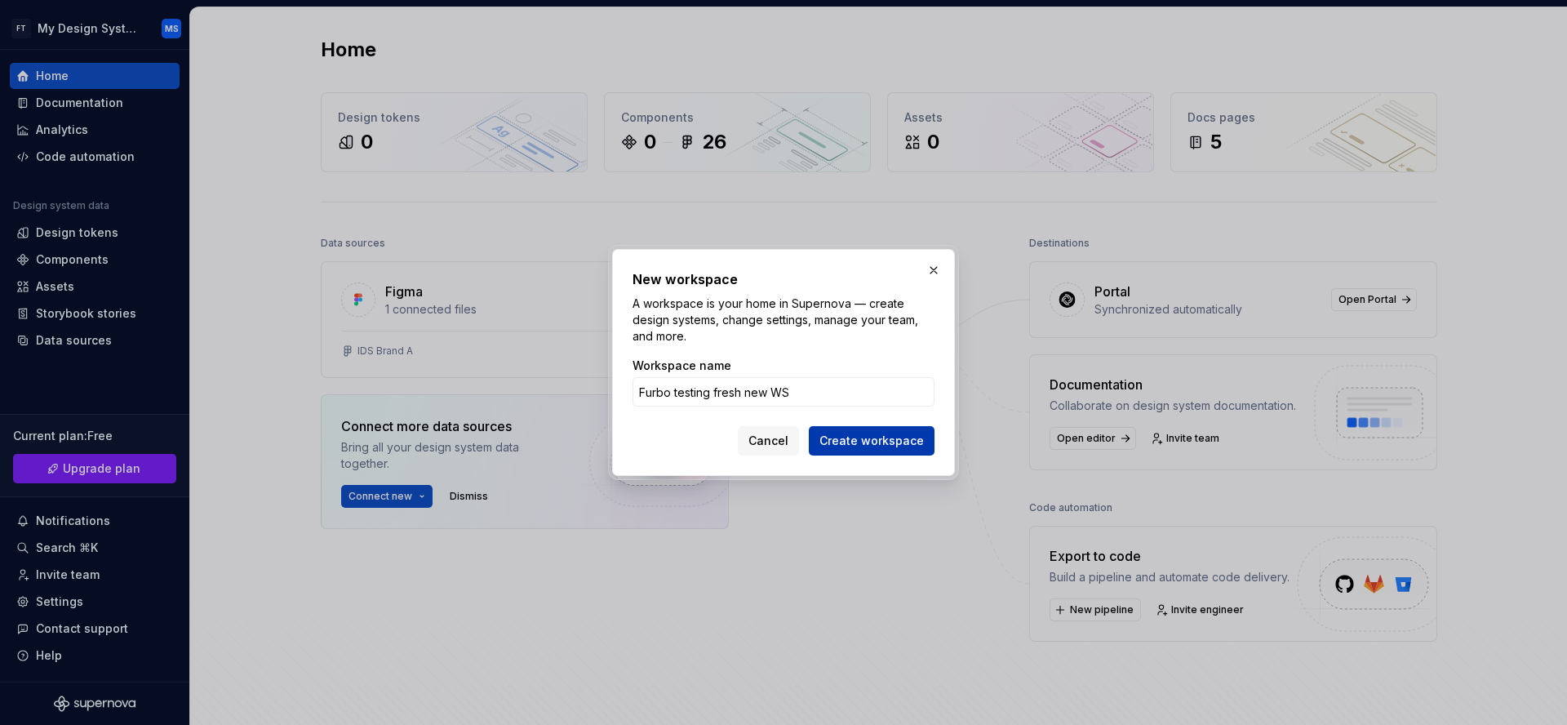
type input "Furbo testing fresh new WS"
click at [847, 445] on span "Create workspace" at bounding box center [871, 441] width 104 height 16
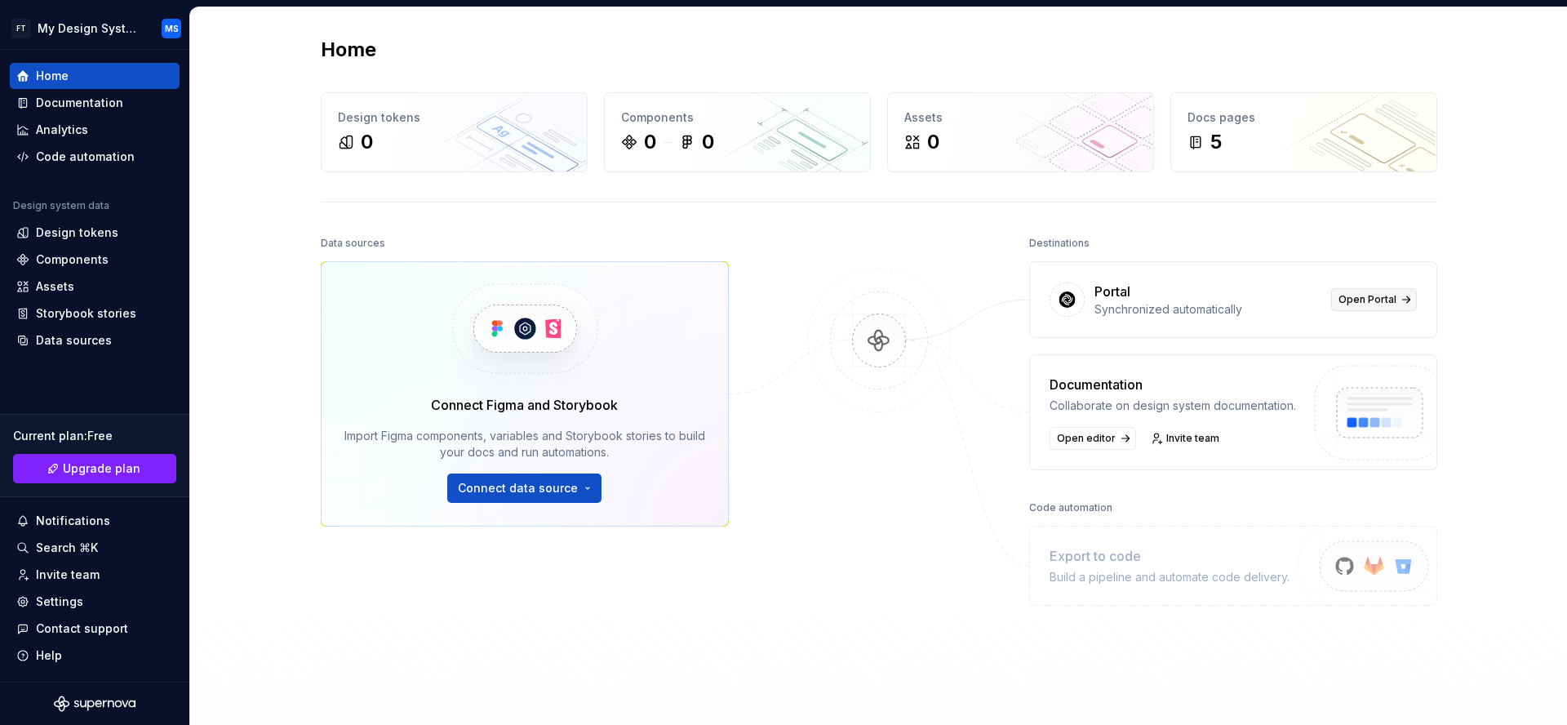
click at [1400, 302] on link "Open Portal" at bounding box center [1374, 299] width 86 height 23
click at [73, 601] on div "Settings" at bounding box center [59, 601] width 47 height 16
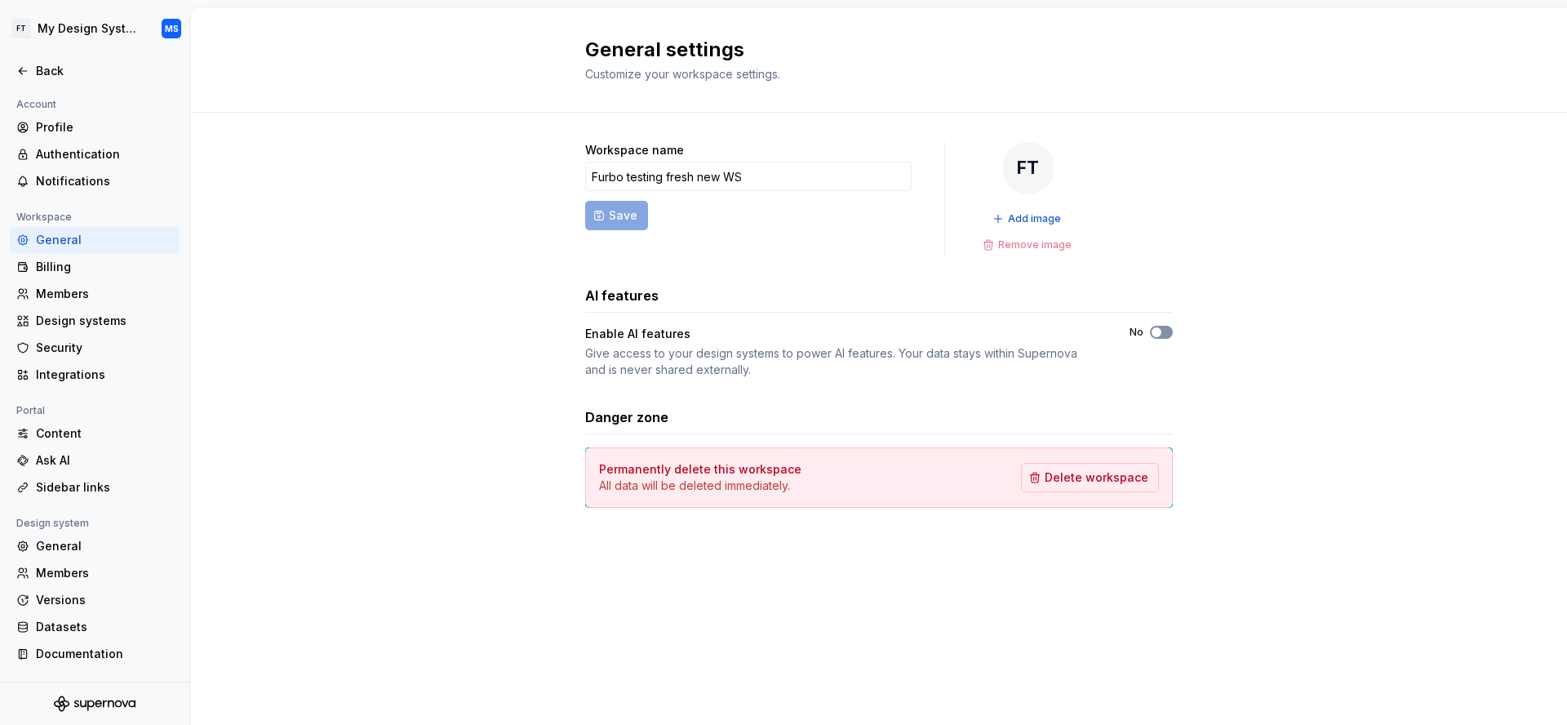
click at [1160, 331] on span "button" at bounding box center [1157, 332] width 10 height 10
click at [83, 456] on div "Ask AI" at bounding box center [104, 460] width 137 height 16
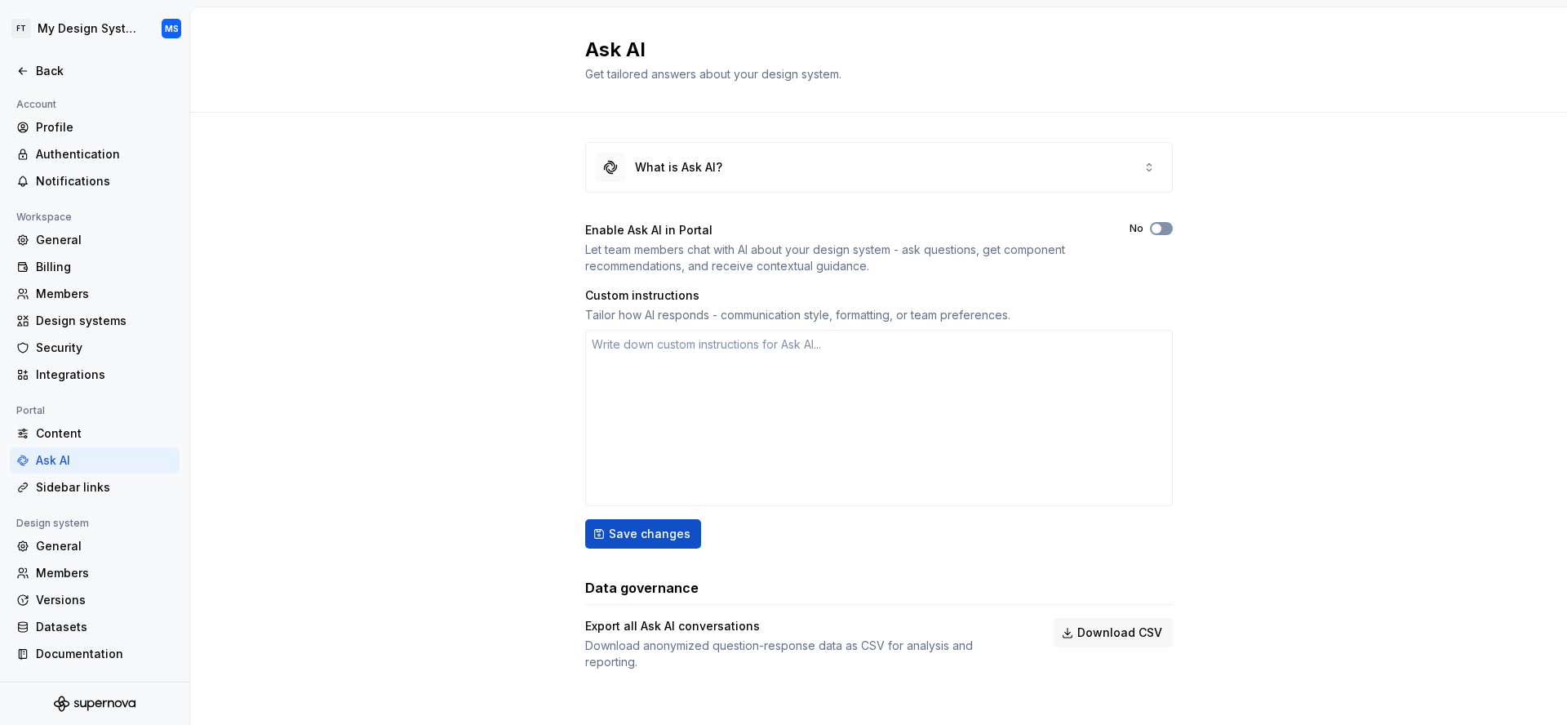
click at [1170, 224] on button "No" at bounding box center [1161, 228] width 23 height 13
click at [730, 417] on textarea at bounding box center [879, 418] width 588 height 176
click at [641, 535] on span "Save changes" at bounding box center [650, 534] width 82 height 16
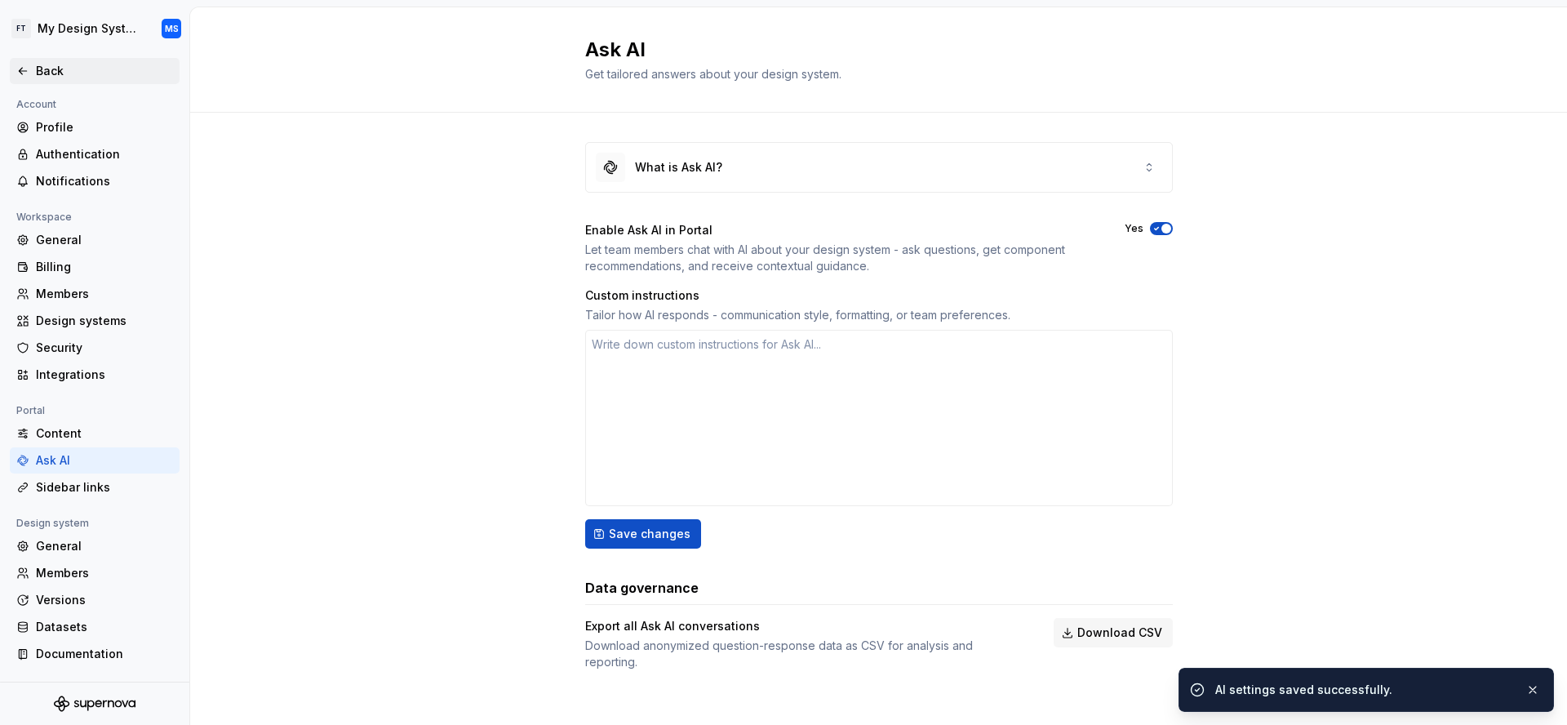
click at [50, 63] on div "Back" at bounding box center [104, 71] width 137 height 16
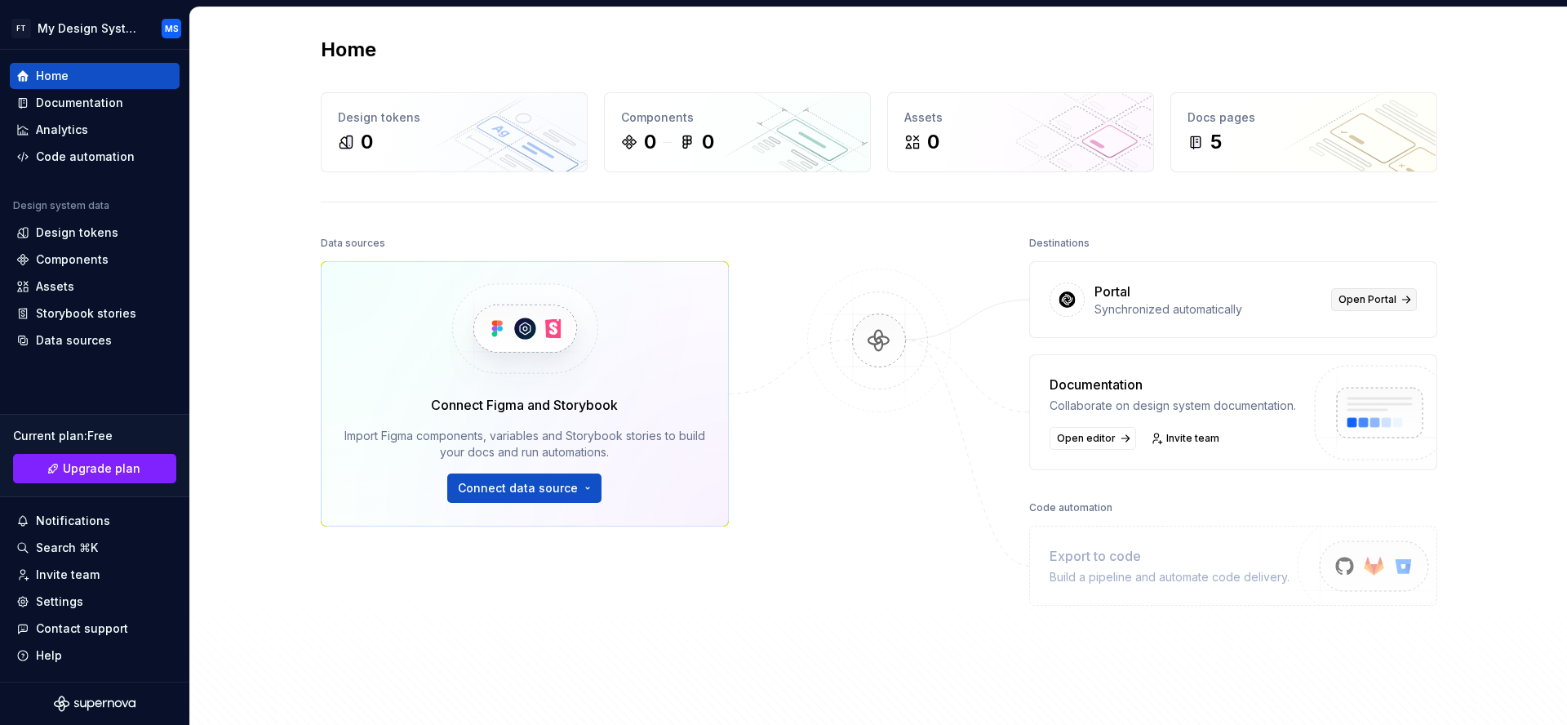
click at [1394, 297] on link "Open Portal" at bounding box center [1374, 299] width 86 height 23
click at [82, 601] on div "Settings" at bounding box center [94, 601] width 157 height 16
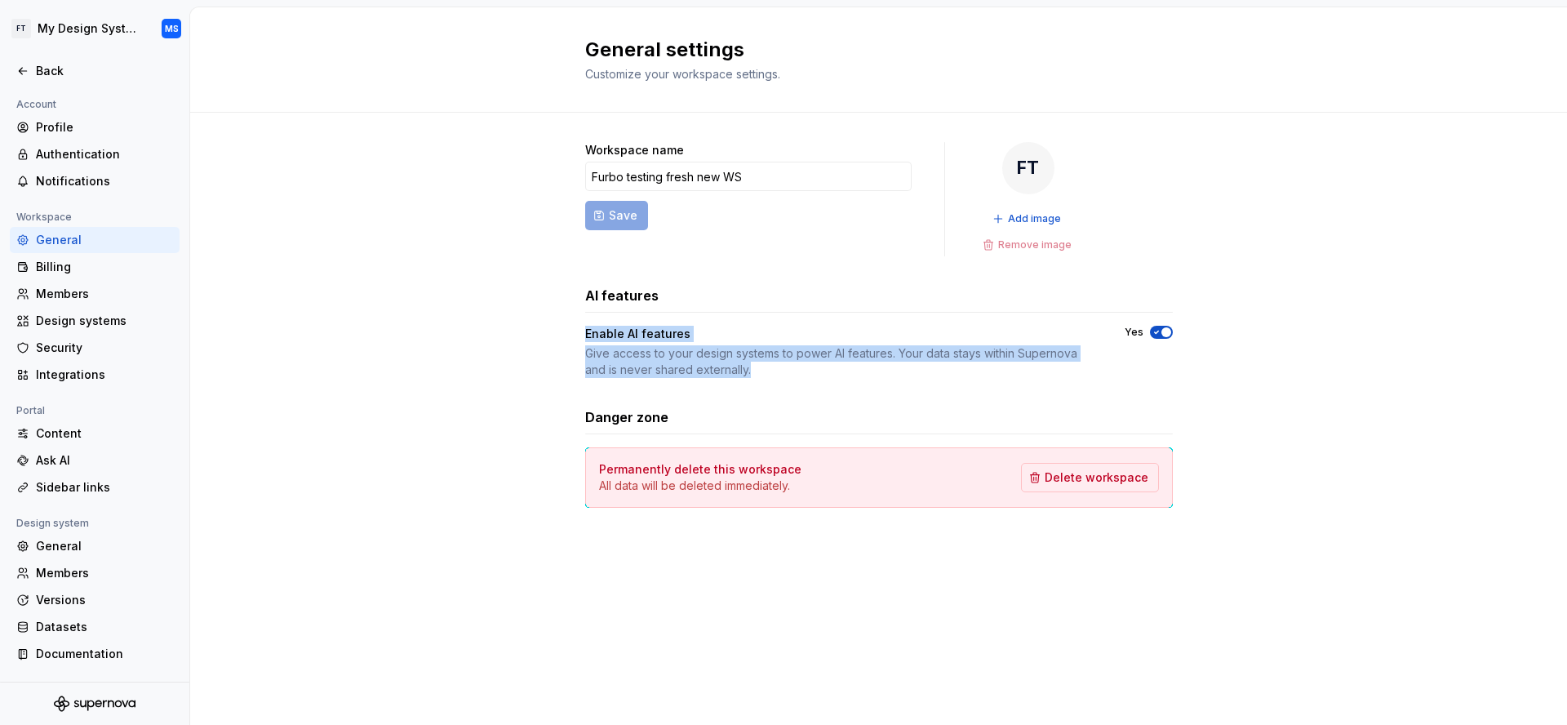
drag, startPoint x: 567, startPoint y: 328, endPoint x: 1255, endPoint y: 364, distance: 688.9
click at [1255, 364] on div "Workspace name Furbo testing fresh new WS Save FT Add image Remove image AI fea…" at bounding box center [878, 341] width 1377 height 457
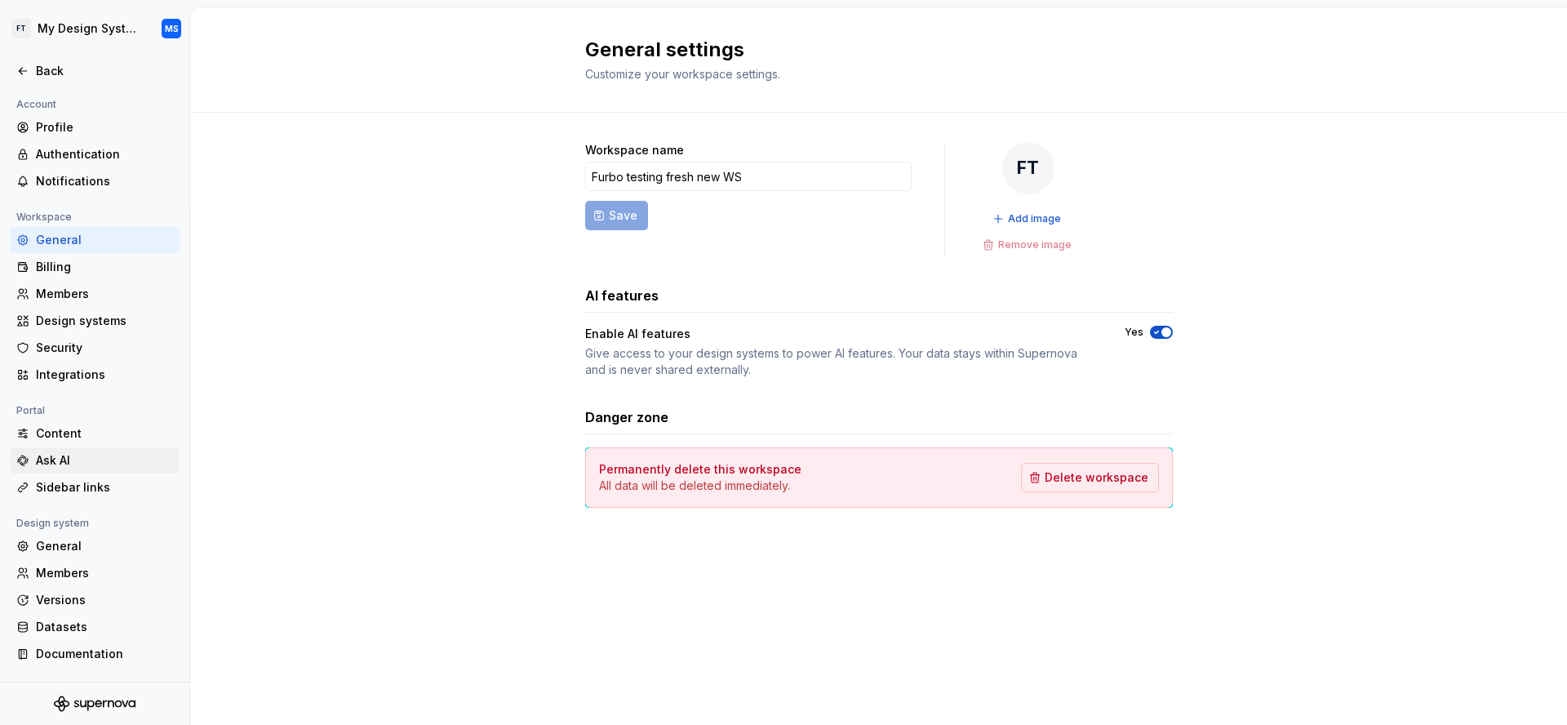
click at [85, 460] on div "Ask AI" at bounding box center [104, 460] width 137 height 16
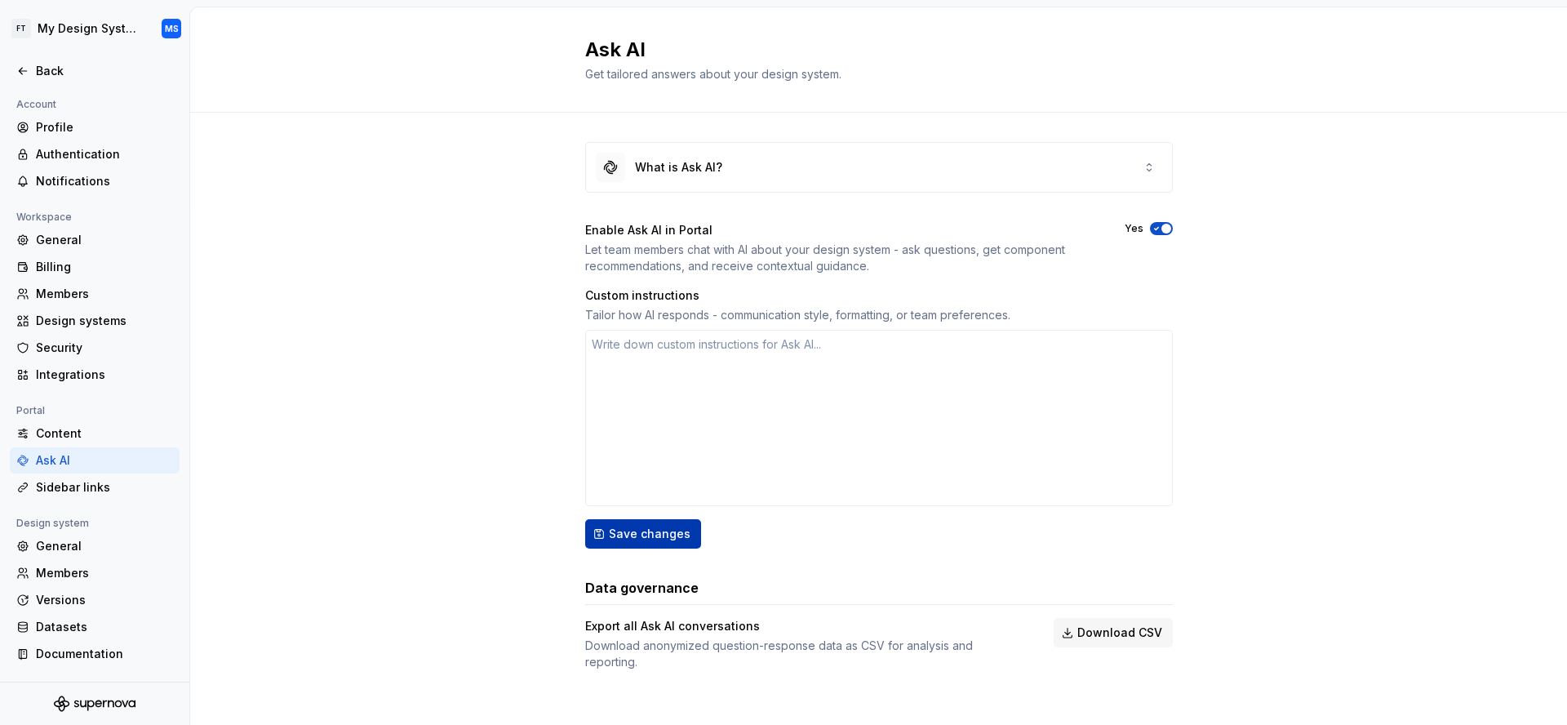
click at [627, 532] on span "Save changes" at bounding box center [650, 534] width 82 height 16
click at [84, 271] on div "Billing" at bounding box center [104, 267] width 137 height 16
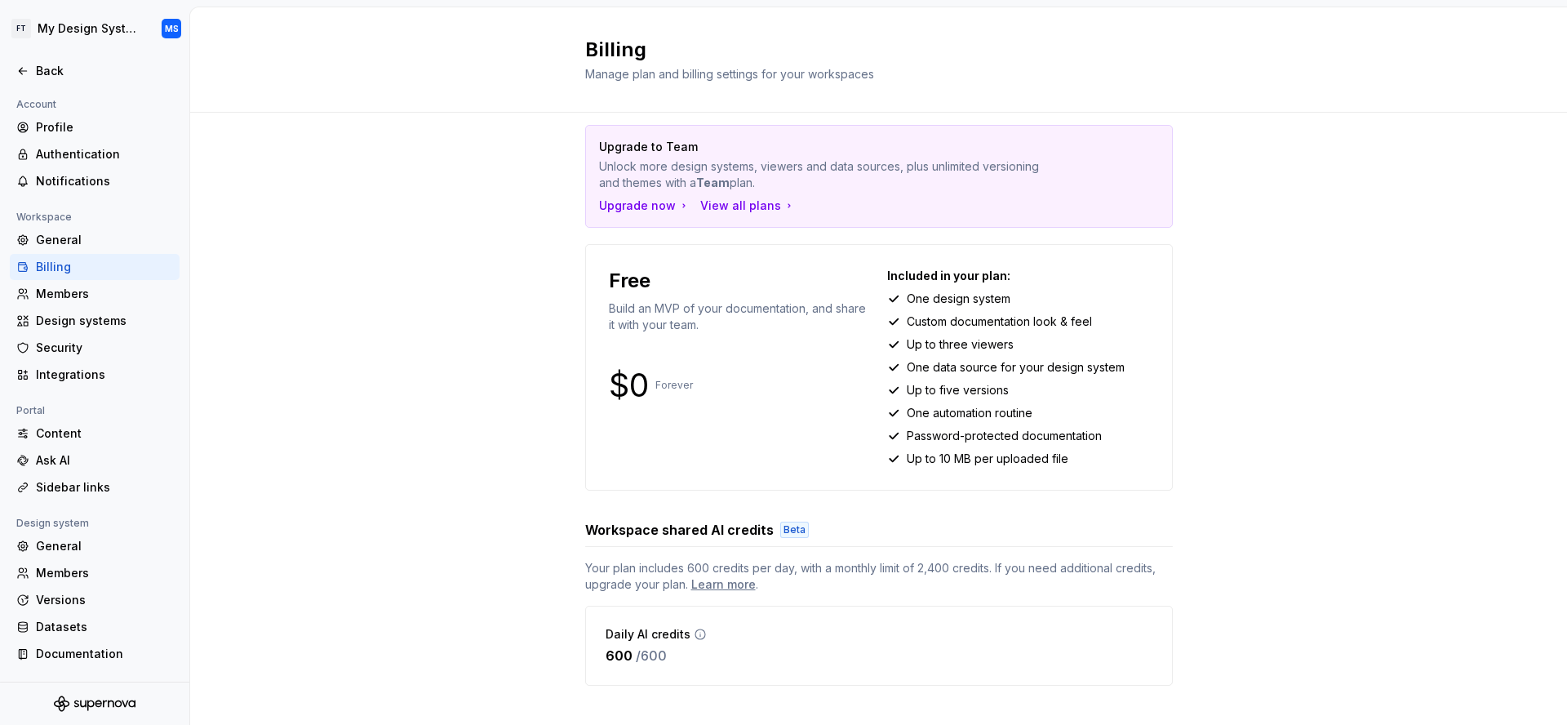
scroll to position [40, 0]
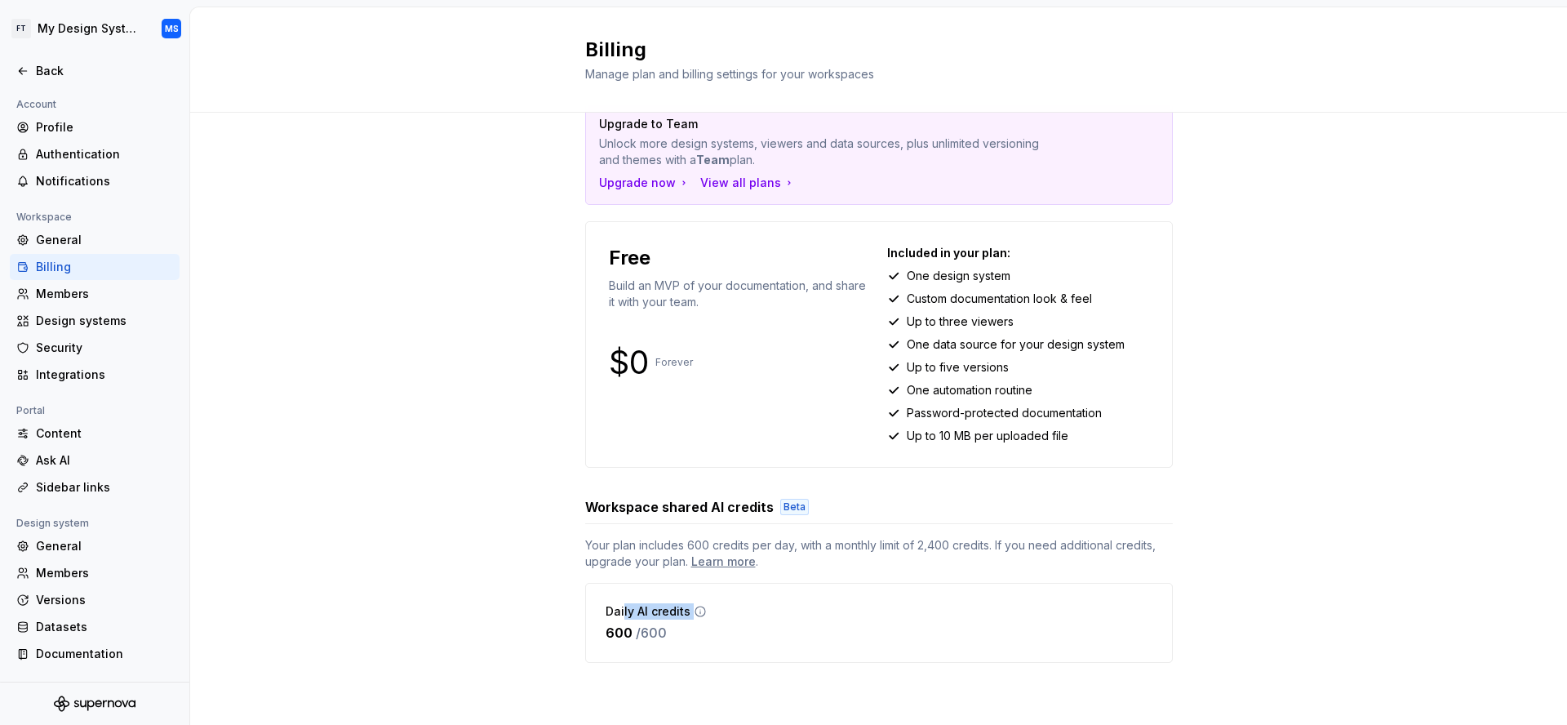
drag, startPoint x: 708, startPoint y: 612, endPoint x: 516, endPoint y: 587, distance: 194.3
click at [510, 598] on div "Upgrade to Team Unlock more design systems, viewers and data sources, plus unli…" at bounding box center [878, 399] width 1377 height 652
drag, startPoint x: 284, startPoint y: 485, endPoint x: 306, endPoint y: 471, distance: 26.0
click at [286, 480] on div "Upgrade to Team Unlock more design systems, viewers and data sources, plus unli…" at bounding box center [878, 399] width 1377 height 652
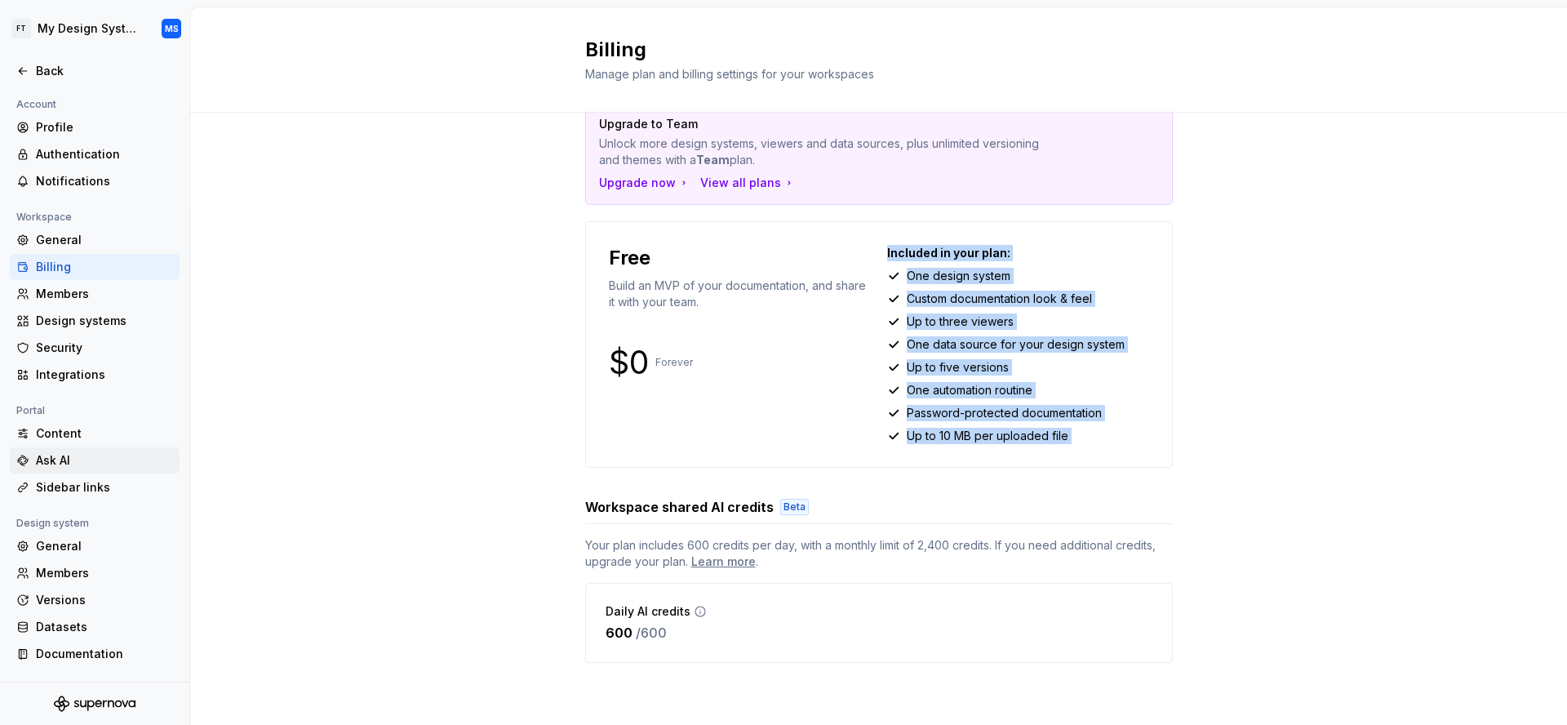
click at [101, 450] on div "Ask AI" at bounding box center [95, 460] width 170 height 26
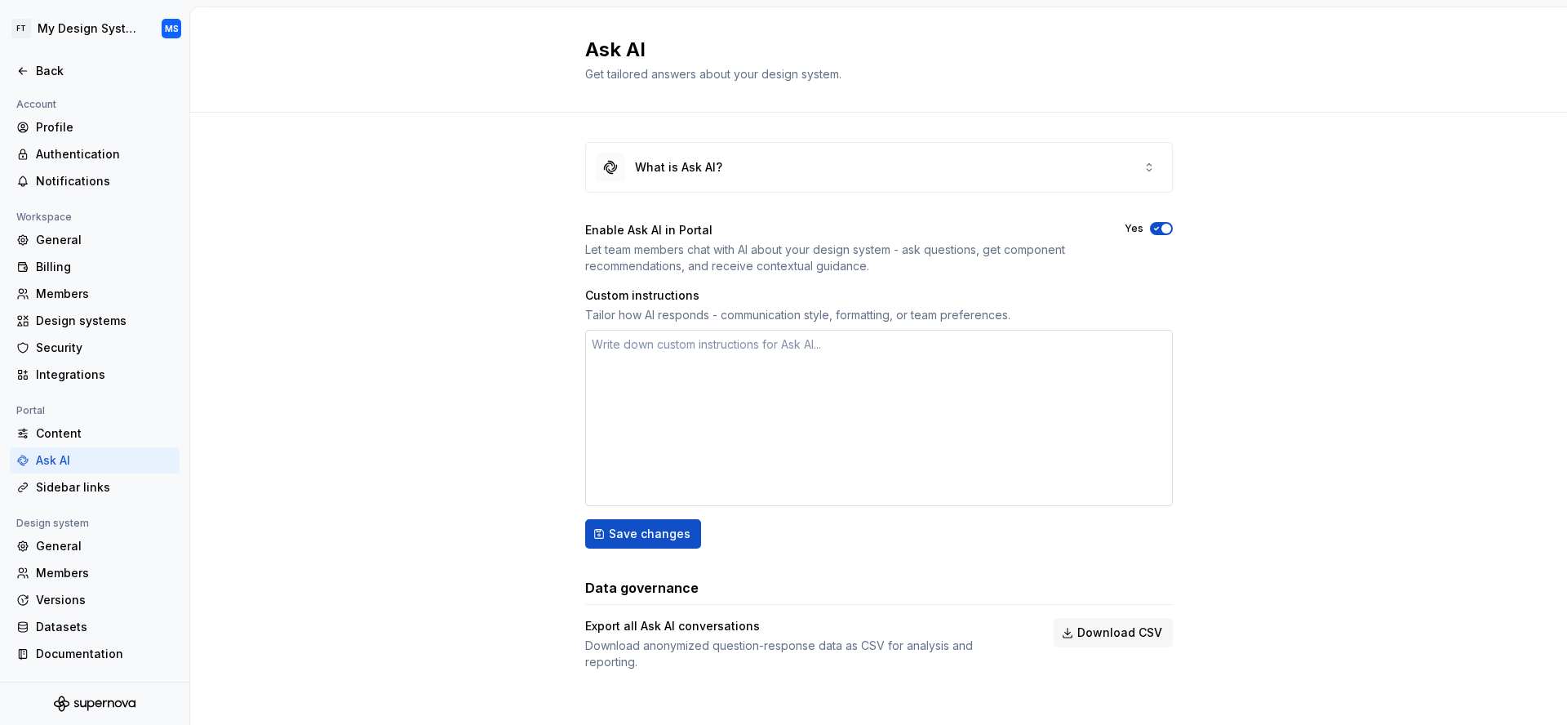
click at [730, 449] on textarea at bounding box center [879, 418] width 588 height 176
click at [1145, 636] on span "Download CSV" at bounding box center [1119, 632] width 85 height 16
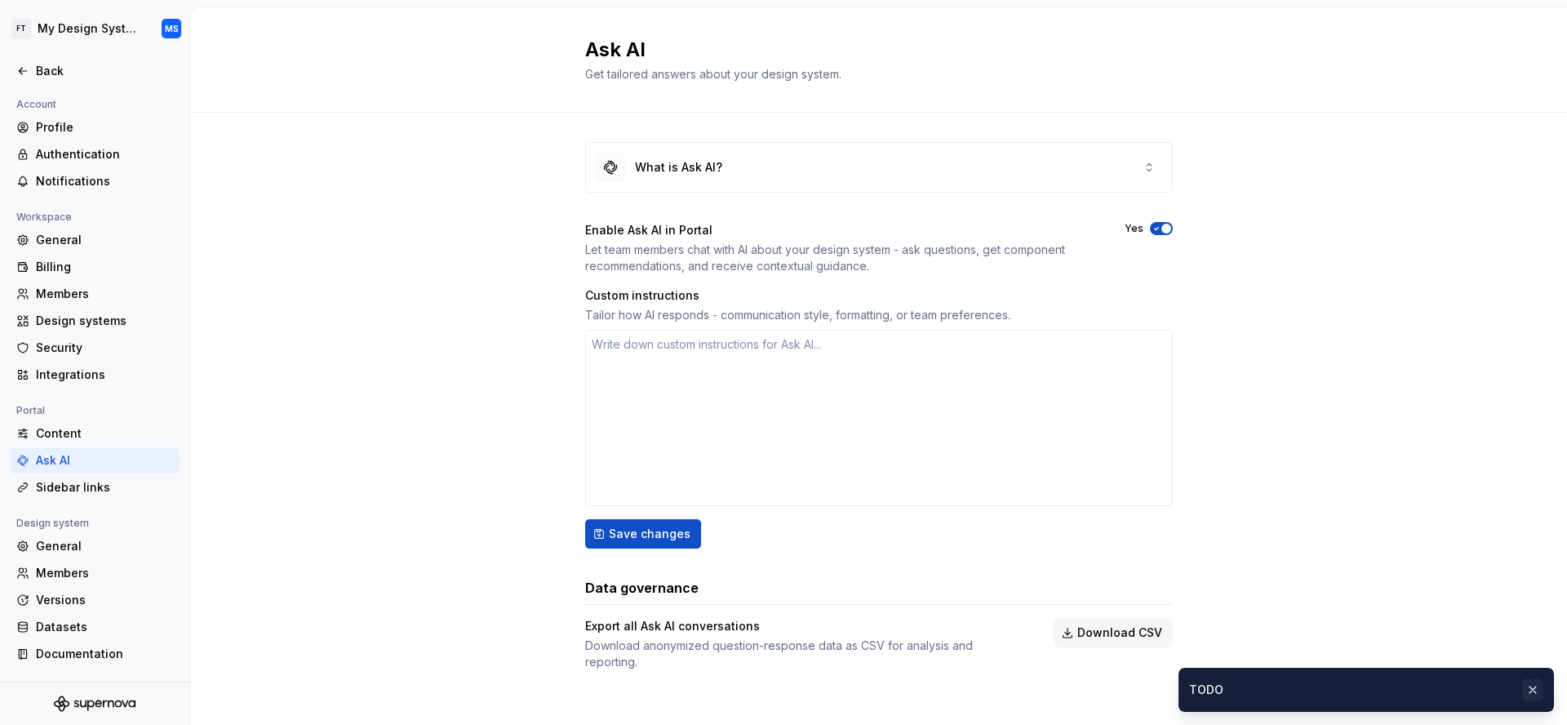
click at [1533, 691] on button "button" at bounding box center [1532, 689] width 21 height 23
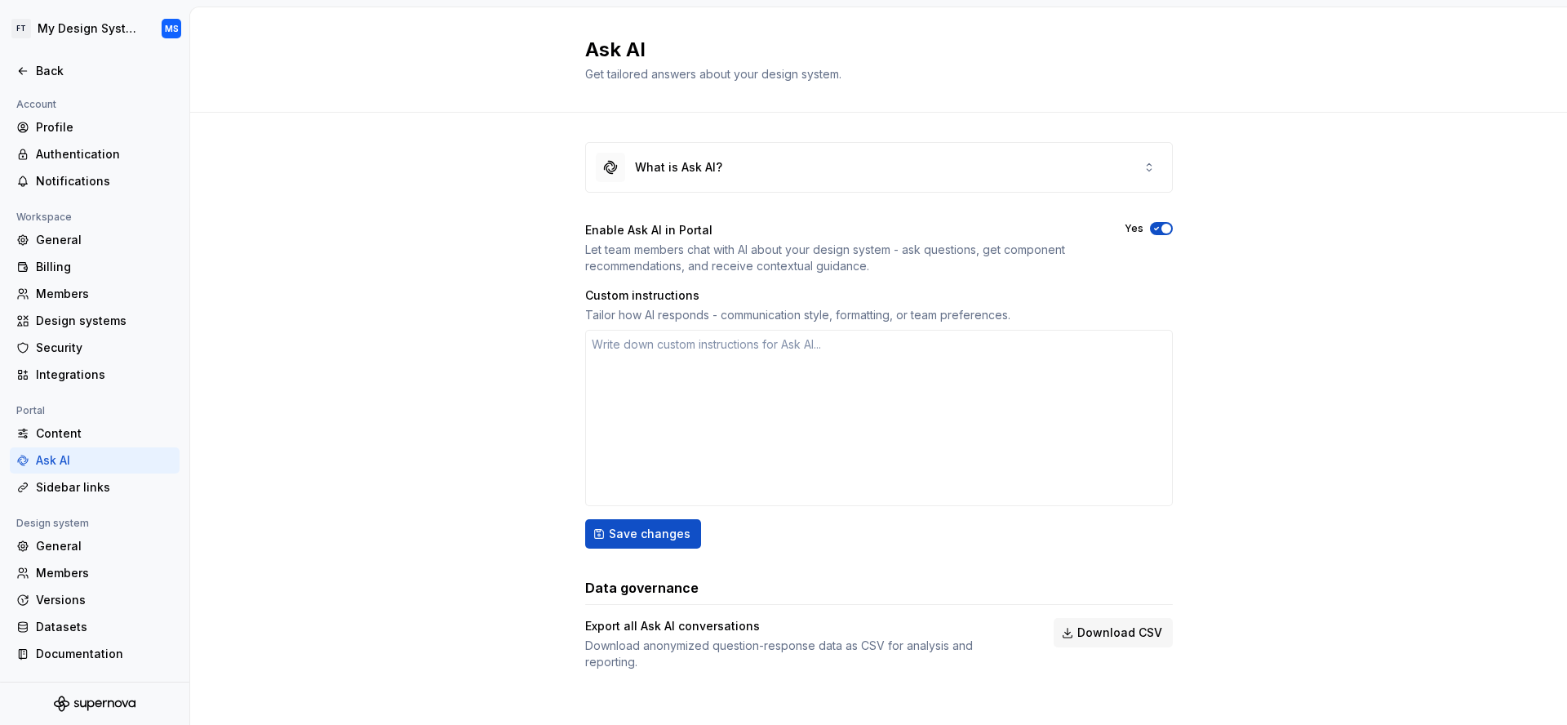
click at [667, 231] on div "Enable Ask AI in Portal" at bounding box center [840, 230] width 510 height 16
click at [730, 275] on div "Enable Ask AI in Portal Let team members chat with AI about your design system …" at bounding box center [879, 385] width 588 height 326
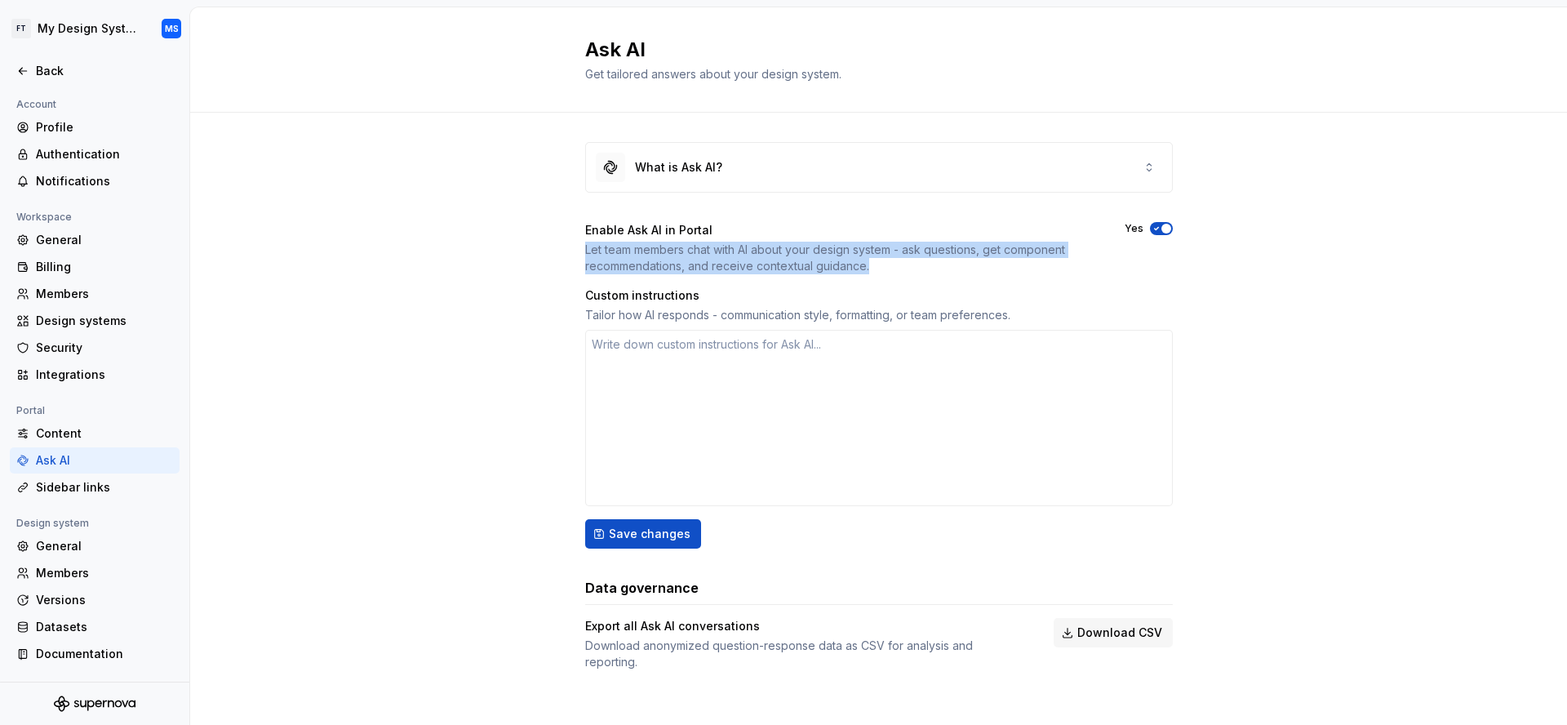
click at [730, 275] on div "Enable Ask AI in Portal Let team members chat with AI about your design system …" at bounding box center [879, 385] width 588 height 326
type textarea "*"
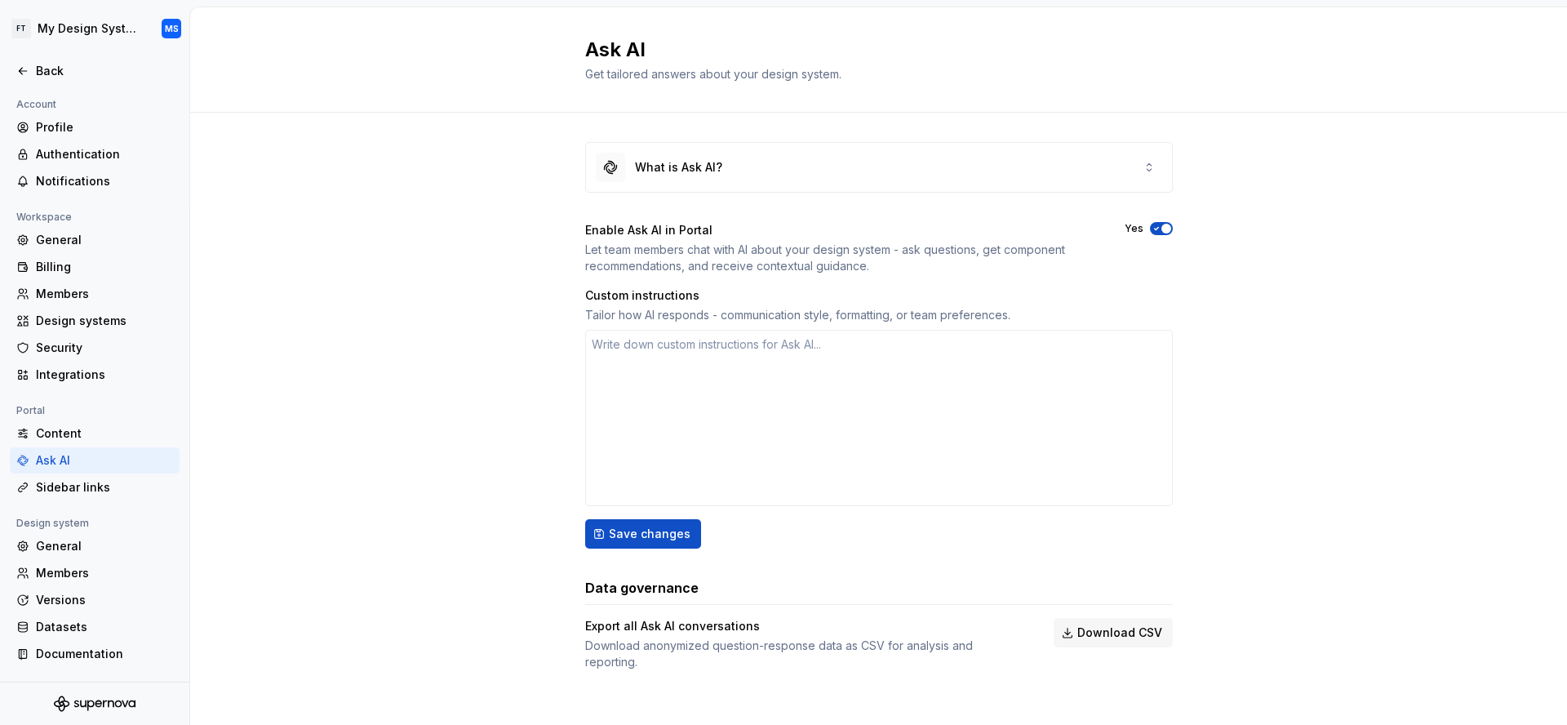
click at [82, 455] on div "Ask AI" at bounding box center [104, 460] width 137 height 16
click at [96, 430] on div "Content" at bounding box center [104, 433] width 137 height 16
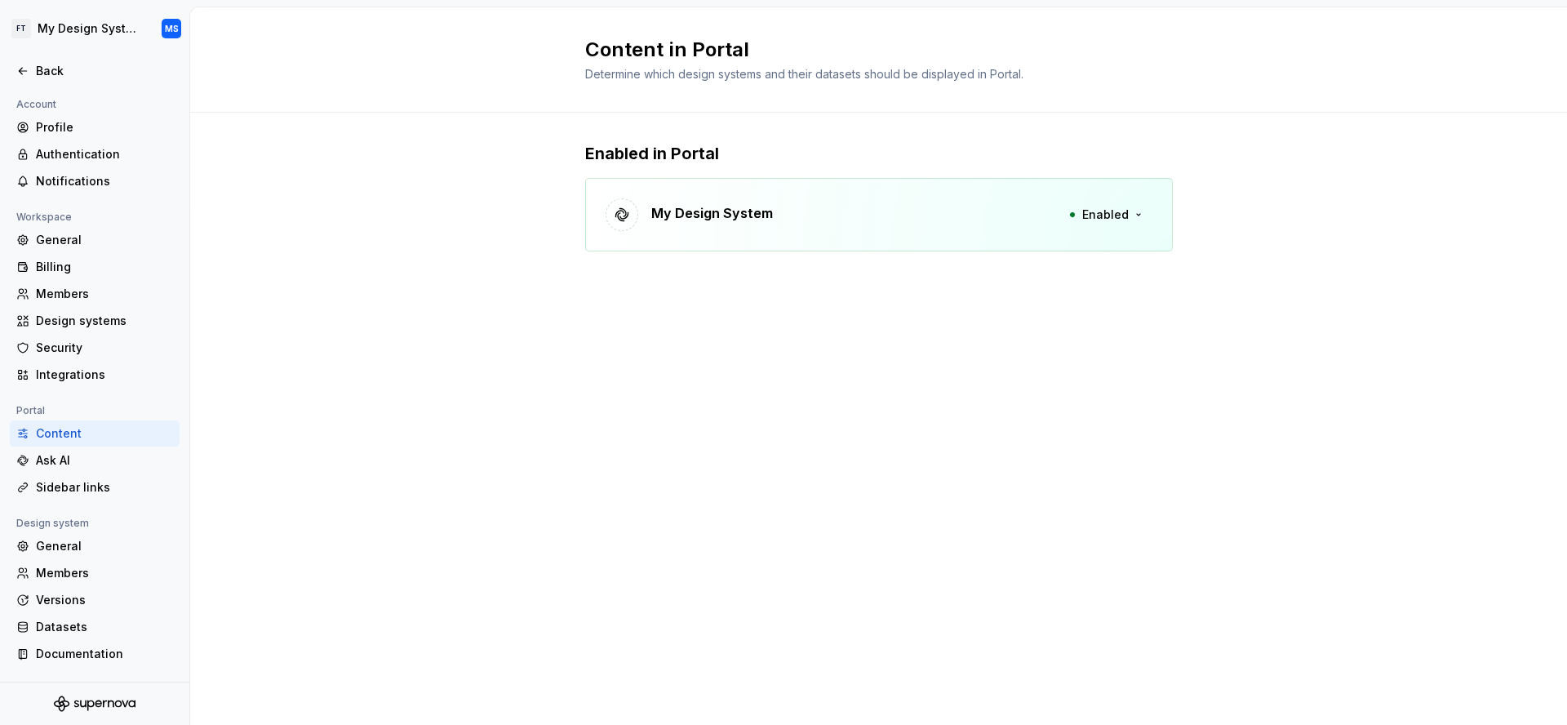
click at [104, 440] on div "Content" at bounding box center [104, 433] width 137 height 16
click at [88, 456] on div "Ask AI" at bounding box center [104, 460] width 137 height 16
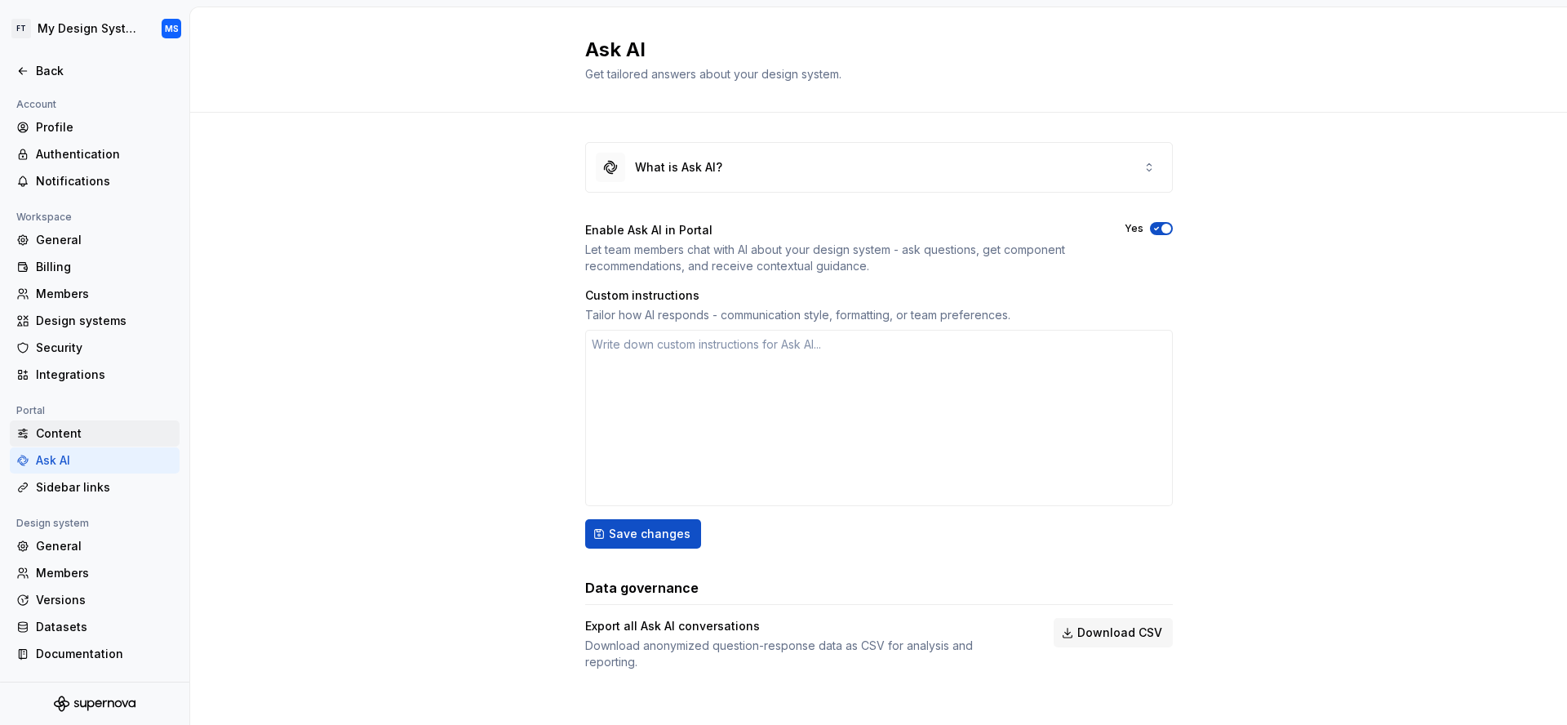
click at [104, 431] on div "Content" at bounding box center [104, 433] width 137 height 16
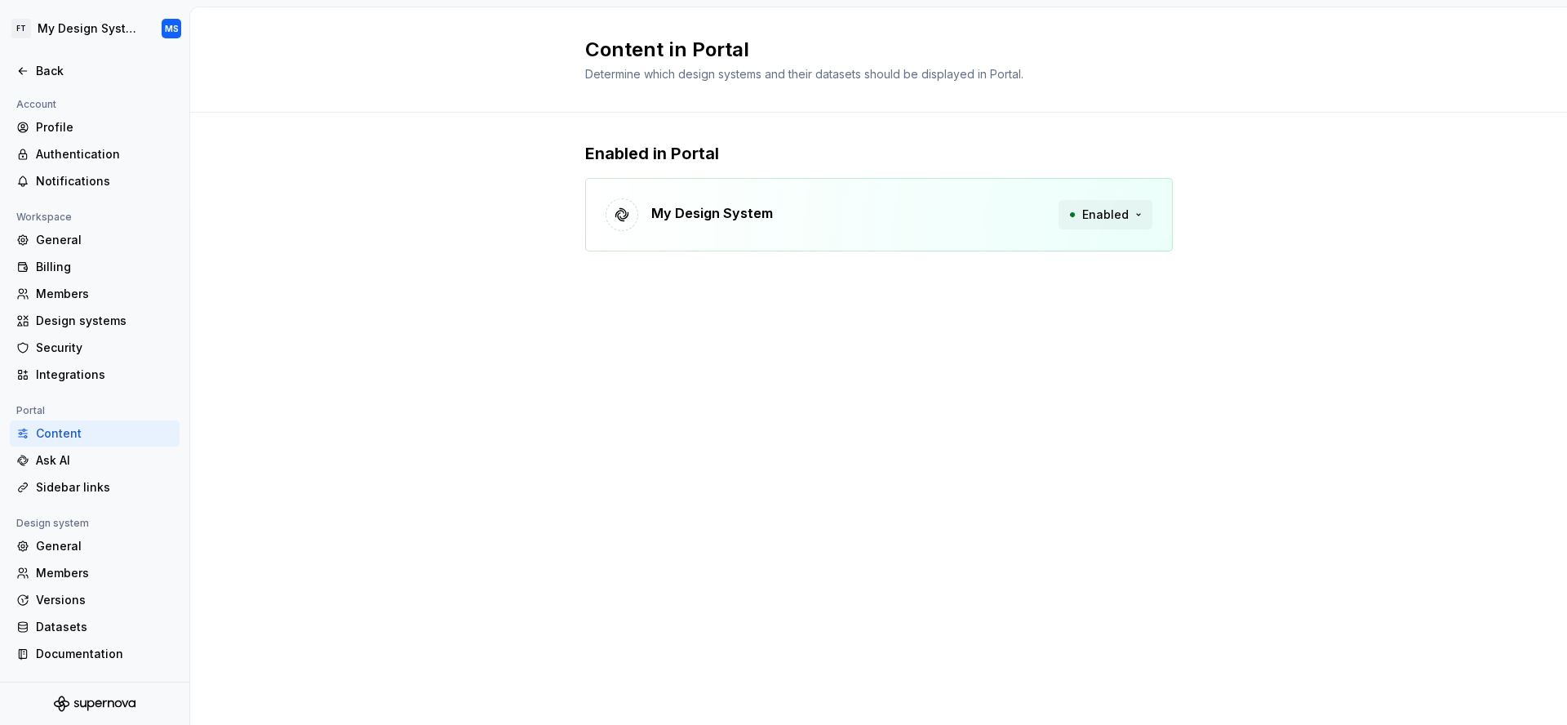
click at [1107, 213] on span "Enabled" at bounding box center [1105, 214] width 47 height 16
drag, startPoint x: 730, startPoint y: 393, endPoint x: 717, endPoint y: 392, distance: 13.2
click at [729, 394] on div "Content in Portal Determine which design systems and their datasets should be d…" at bounding box center [878, 365] width 1377 height 717
click at [100, 453] on div "Ask AI" at bounding box center [104, 460] width 137 height 16
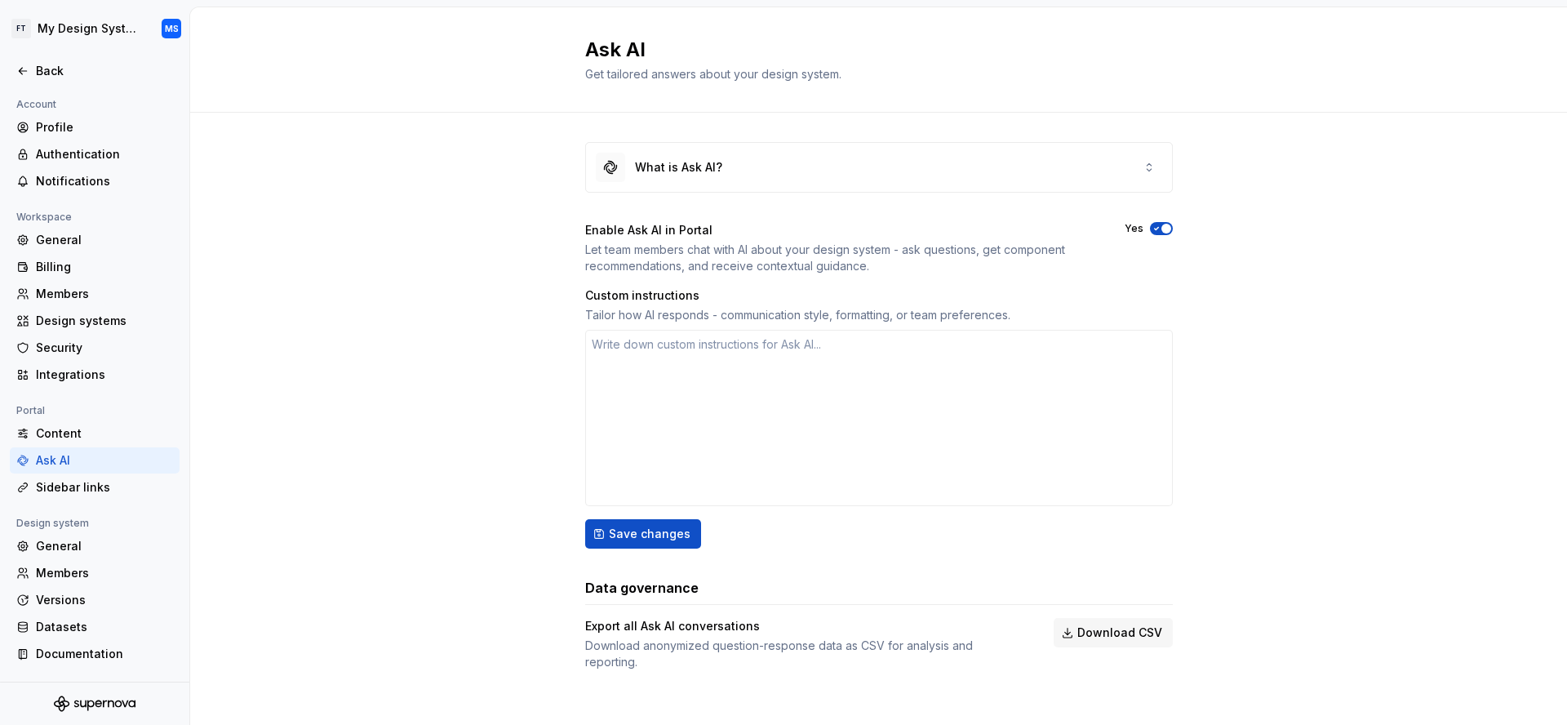
type textarea "*"
click at [57, 65] on div "Back" at bounding box center [104, 71] width 137 height 16
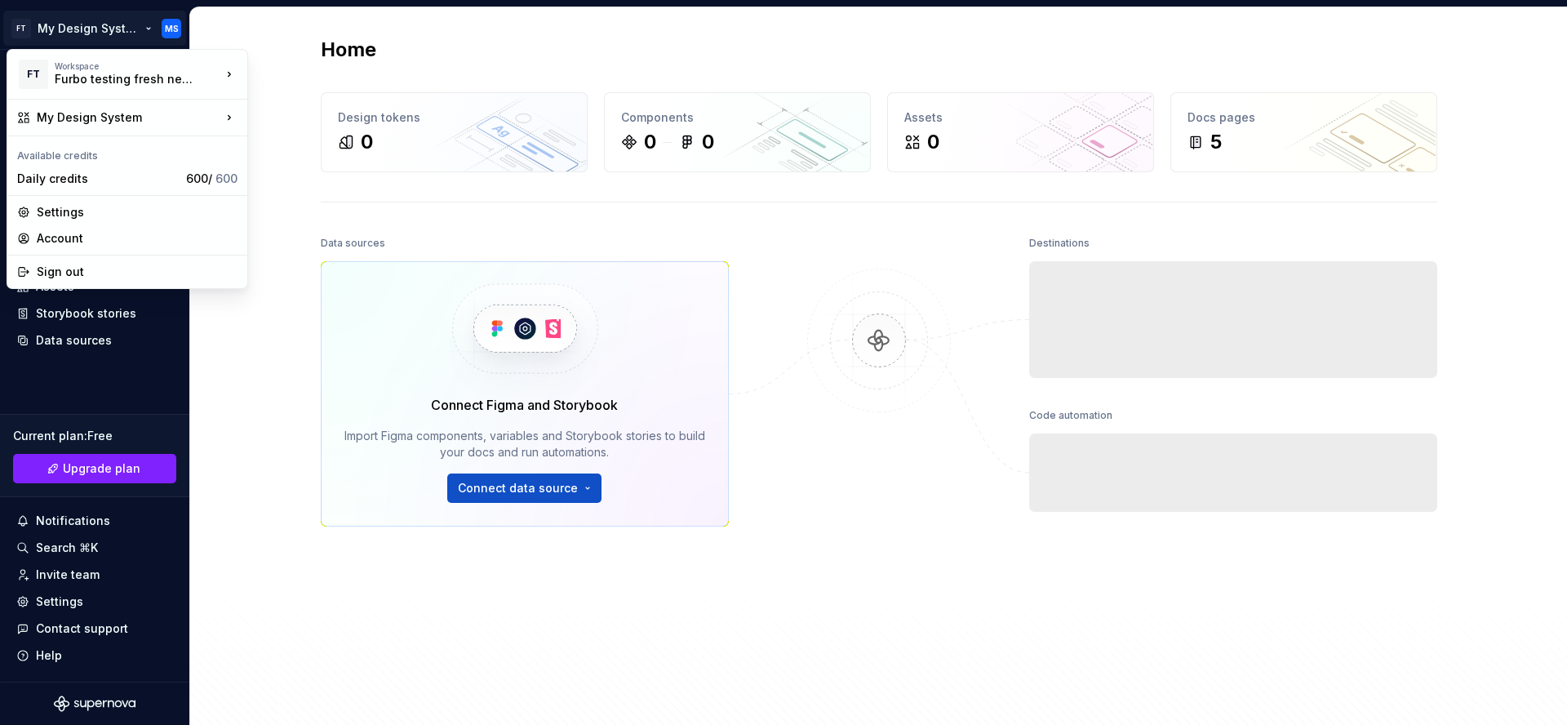
click at [73, 20] on html "FT My Design System MS Home Documentation Analytics Code automation Design syst…" at bounding box center [783, 362] width 1567 height 725
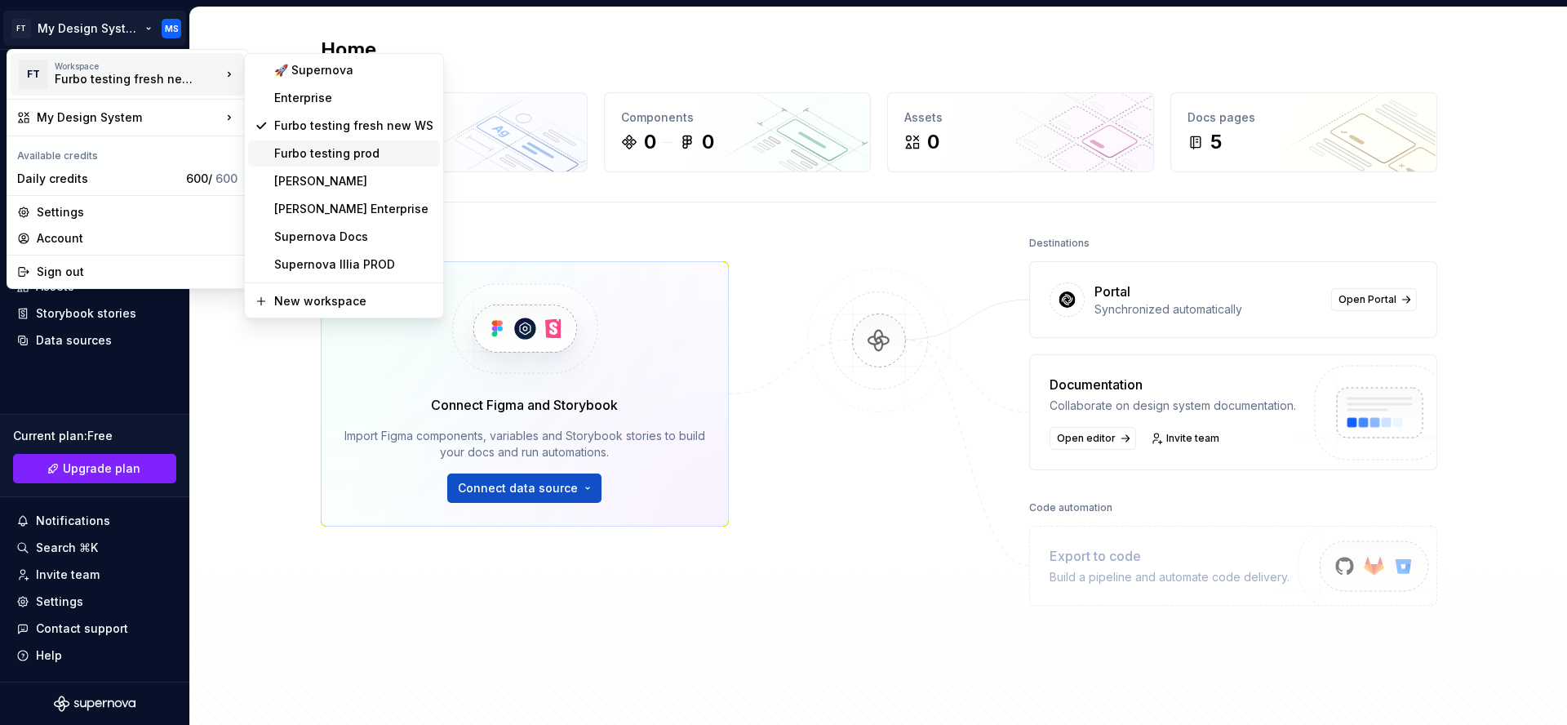
click at [317, 144] on div "Furbo testing prod" at bounding box center [344, 153] width 192 height 26
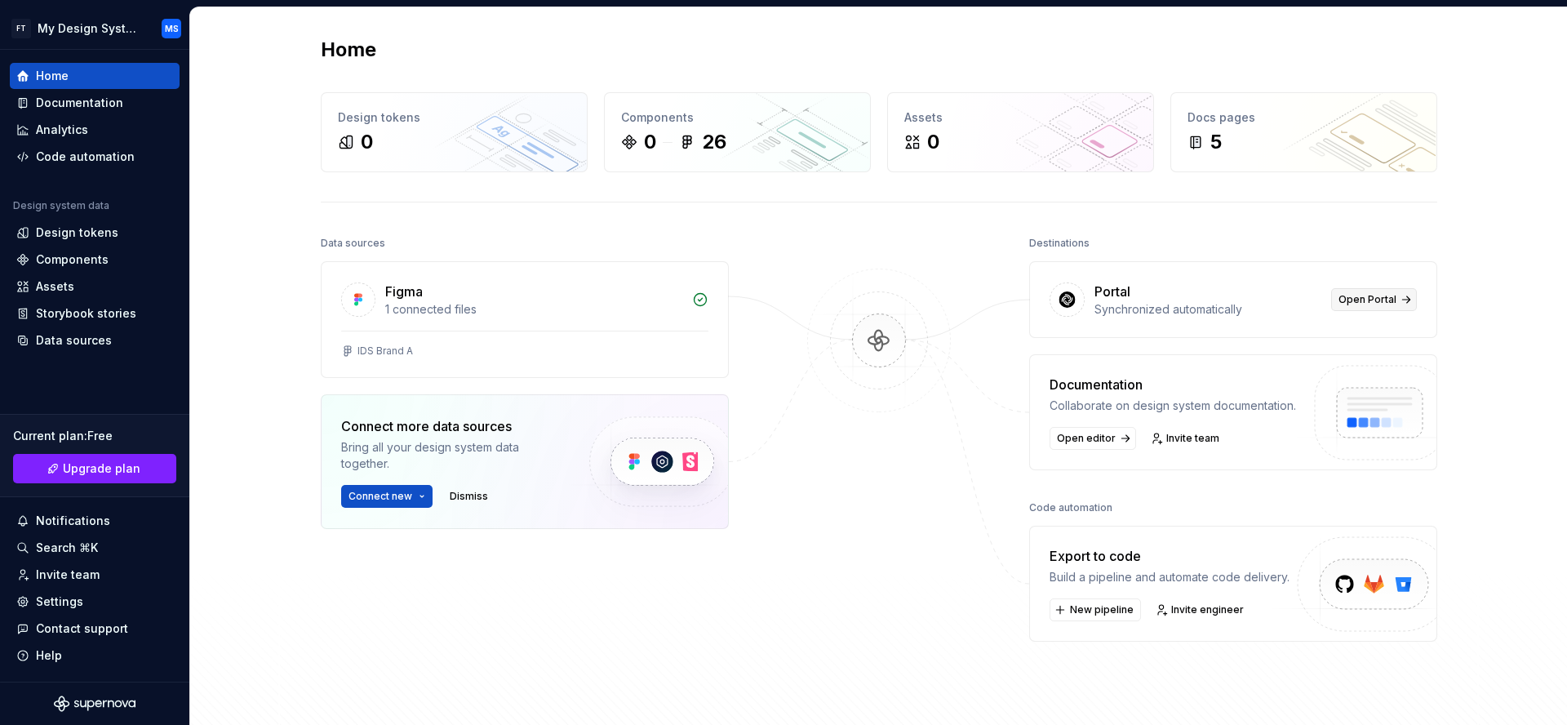
click at [1360, 301] on span "Open Portal" at bounding box center [1367, 299] width 58 height 13
click at [97, 224] on div "Design tokens" at bounding box center [77, 232] width 82 height 16
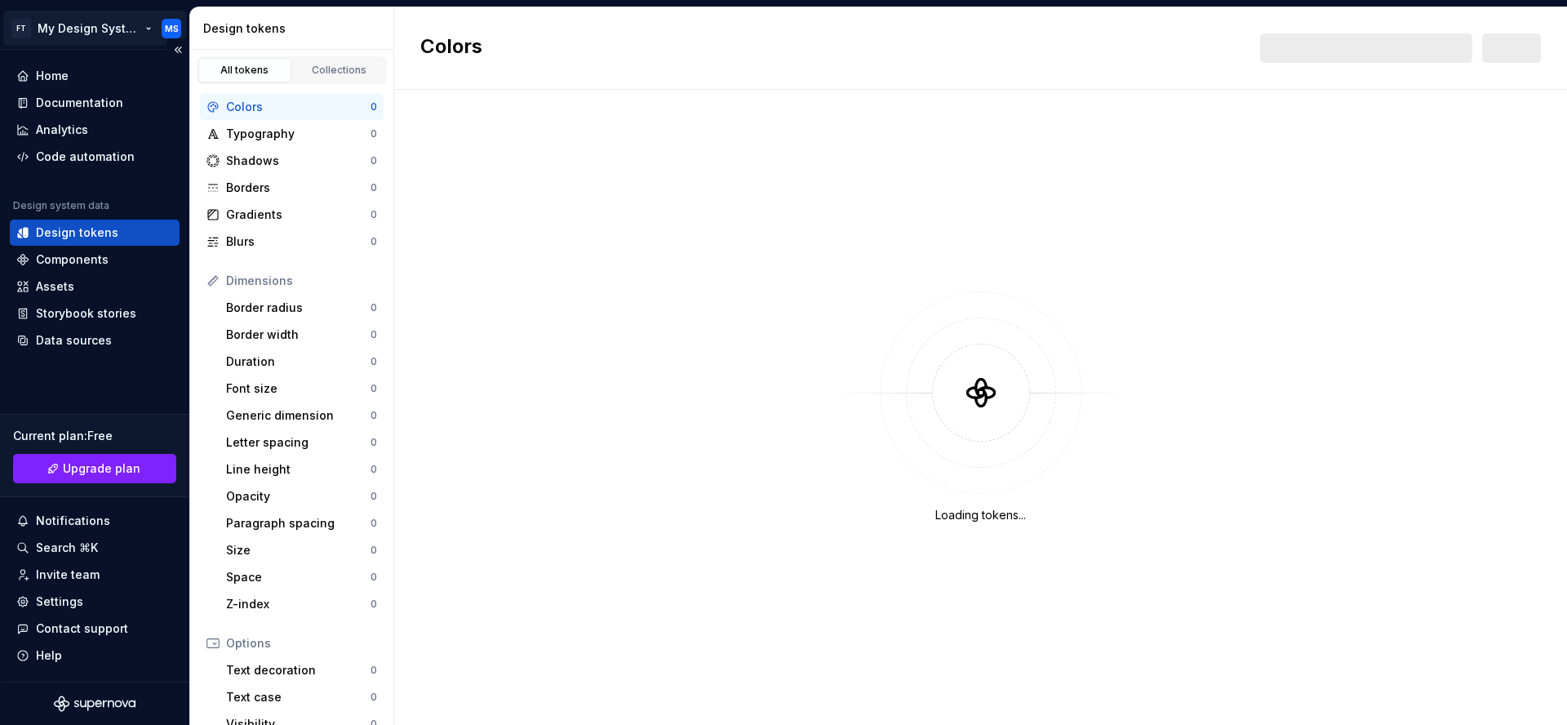
click at [127, 27] on html "FT My Design System MS Home Documentation Analytics Code automation Design syst…" at bounding box center [783, 362] width 1567 height 725
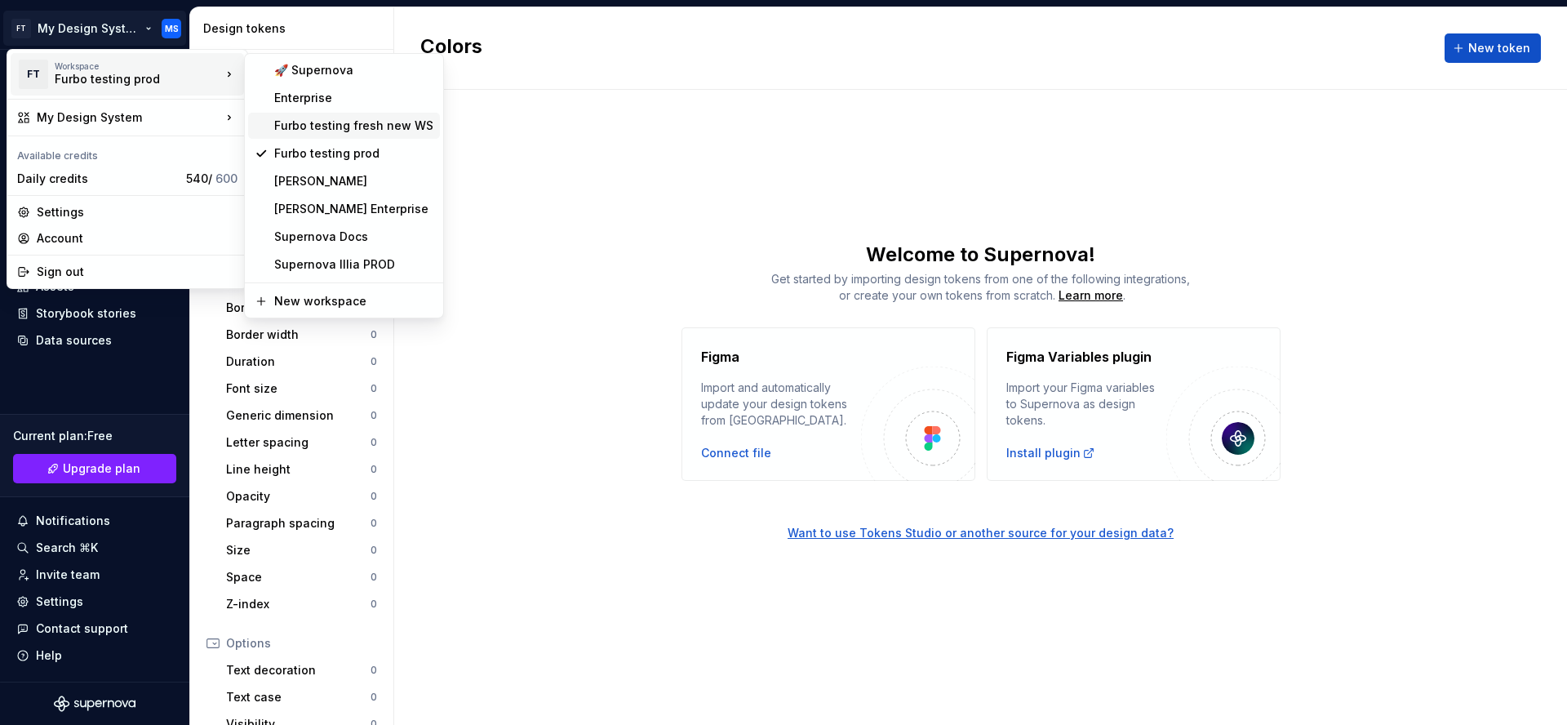
click at [367, 122] on div "Furbo testing fresh new WS" at bounding box center [353, 126] width 159 height 16
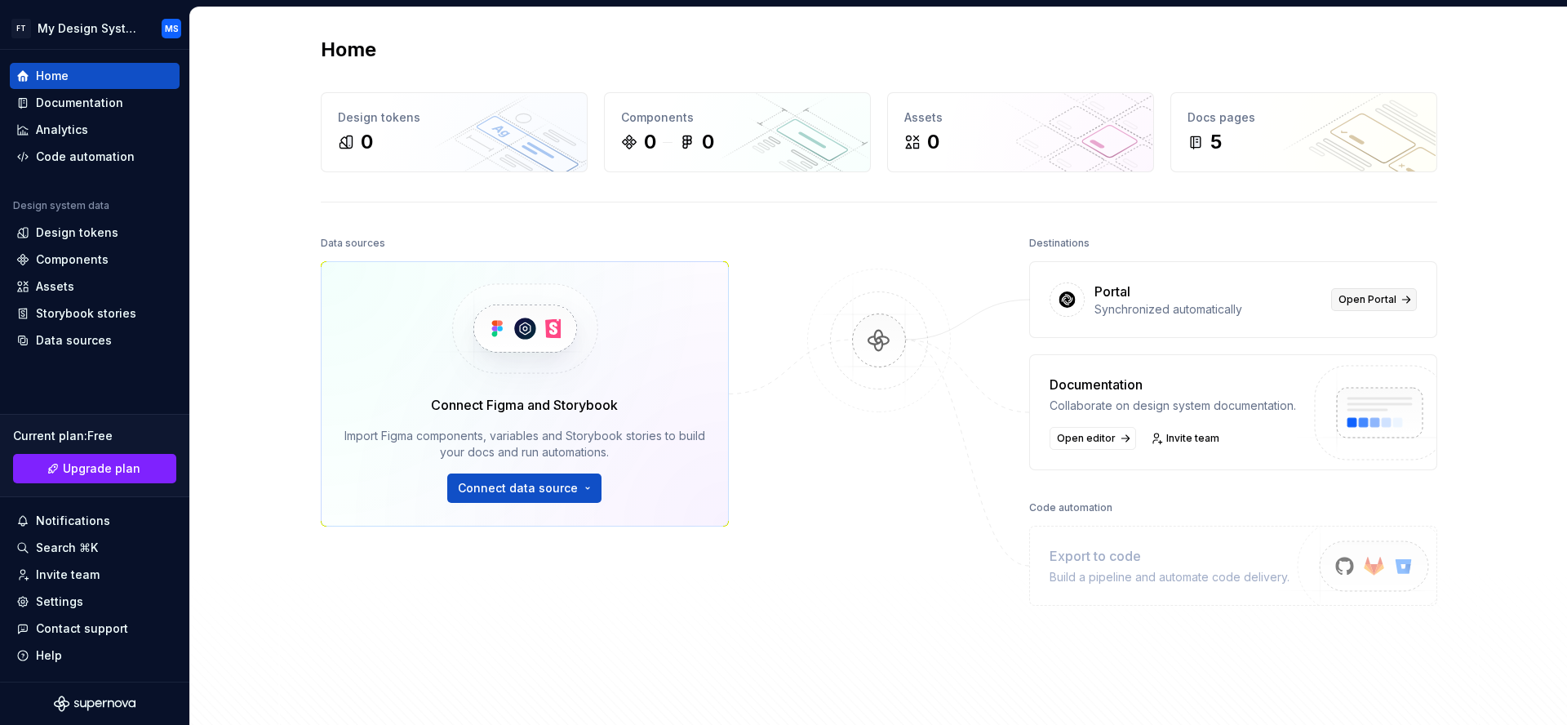
click at [1382, 295] on span "Open Portal" at bounding box center [1367, 299] width 58 height 13
click at [155, 465] on link "Upgrade plan" at bounding box center [94, 468] width 163 height 29
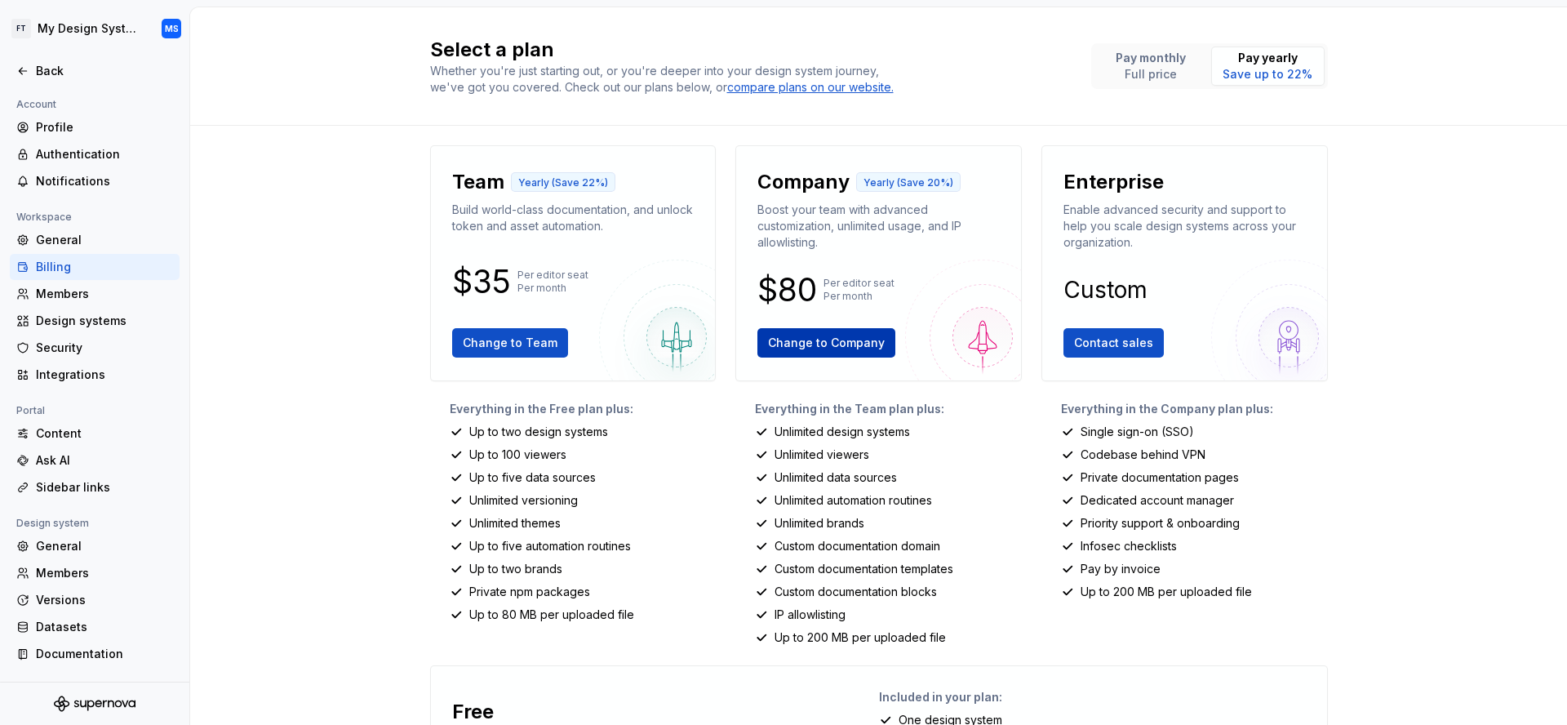
click at [801, 341] on span "Change to Company" at bounding box center [826, 343] width 117 height 16
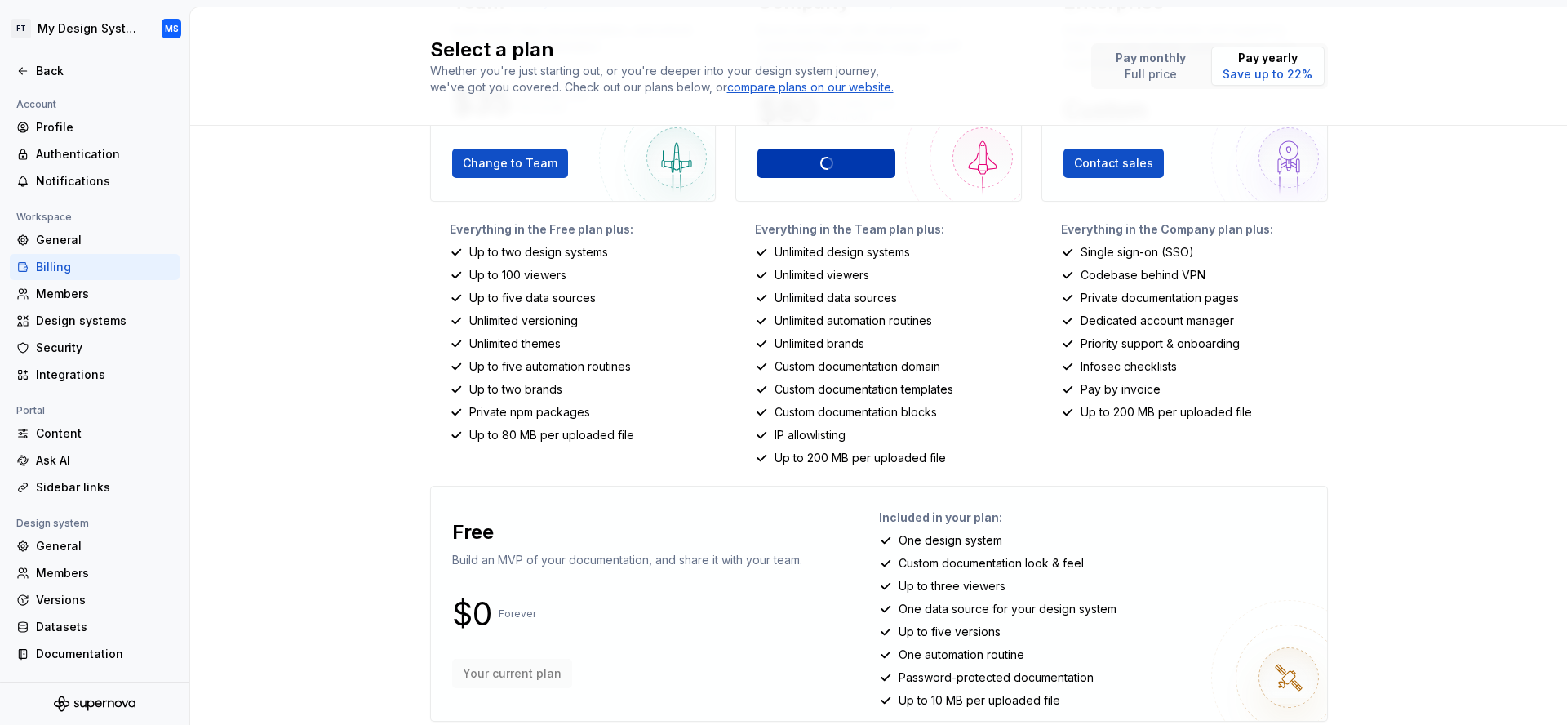
scroll to position [202, 0]
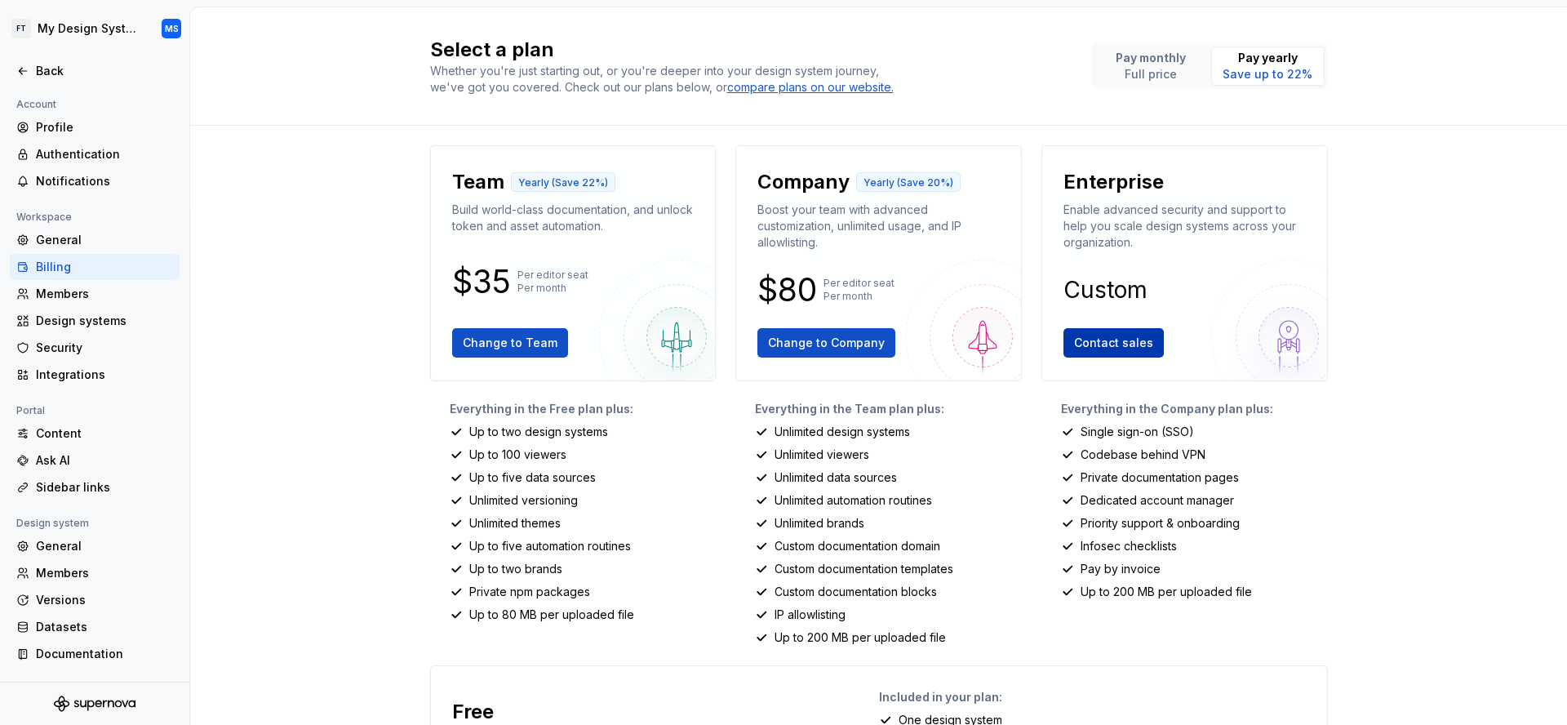
click at [1104, 350] on span "Contact sales" at bounding box center [1113, 343] width 79 height 16
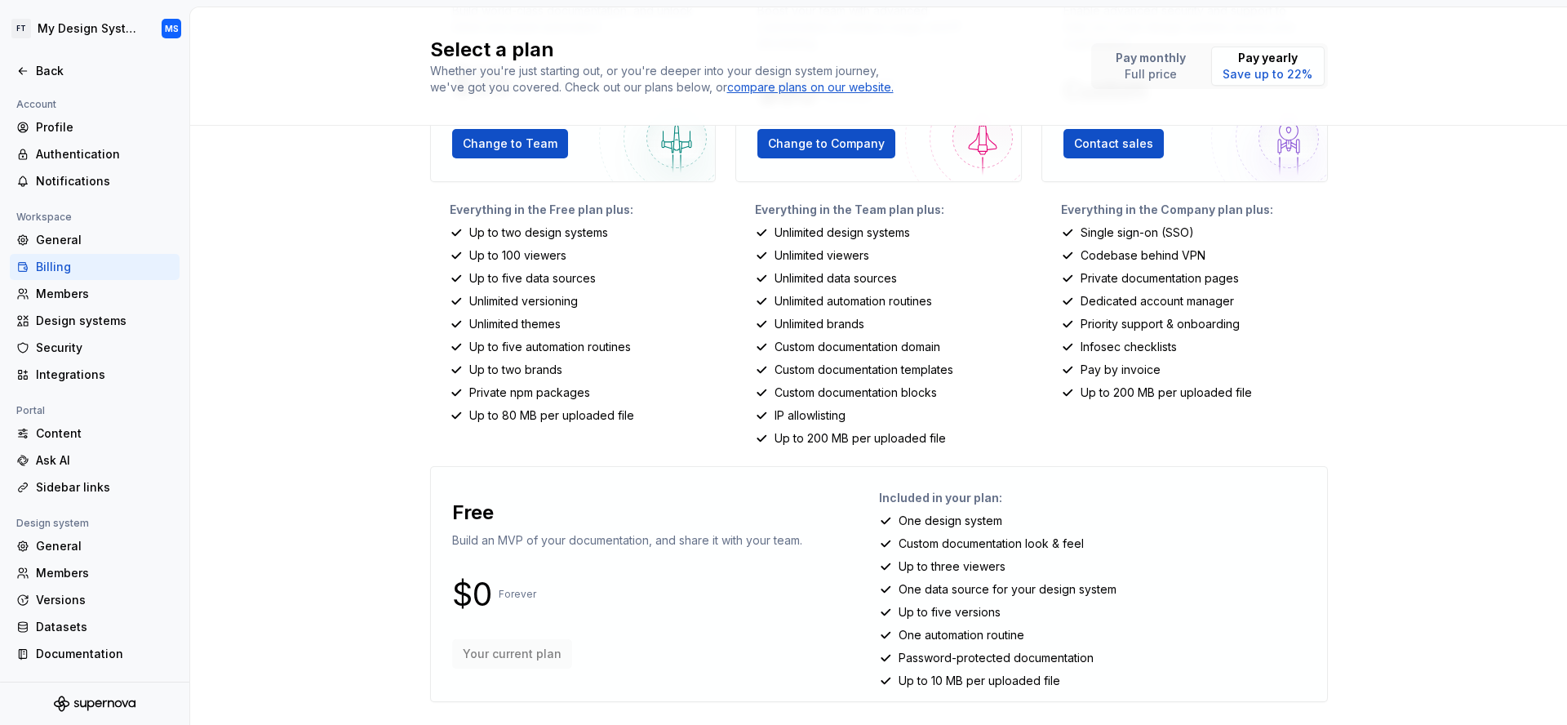
scroll to position [199, 0]
click at [519, 138] on span "Change to Team" at bounding box center [510, 143] width 95 height 16
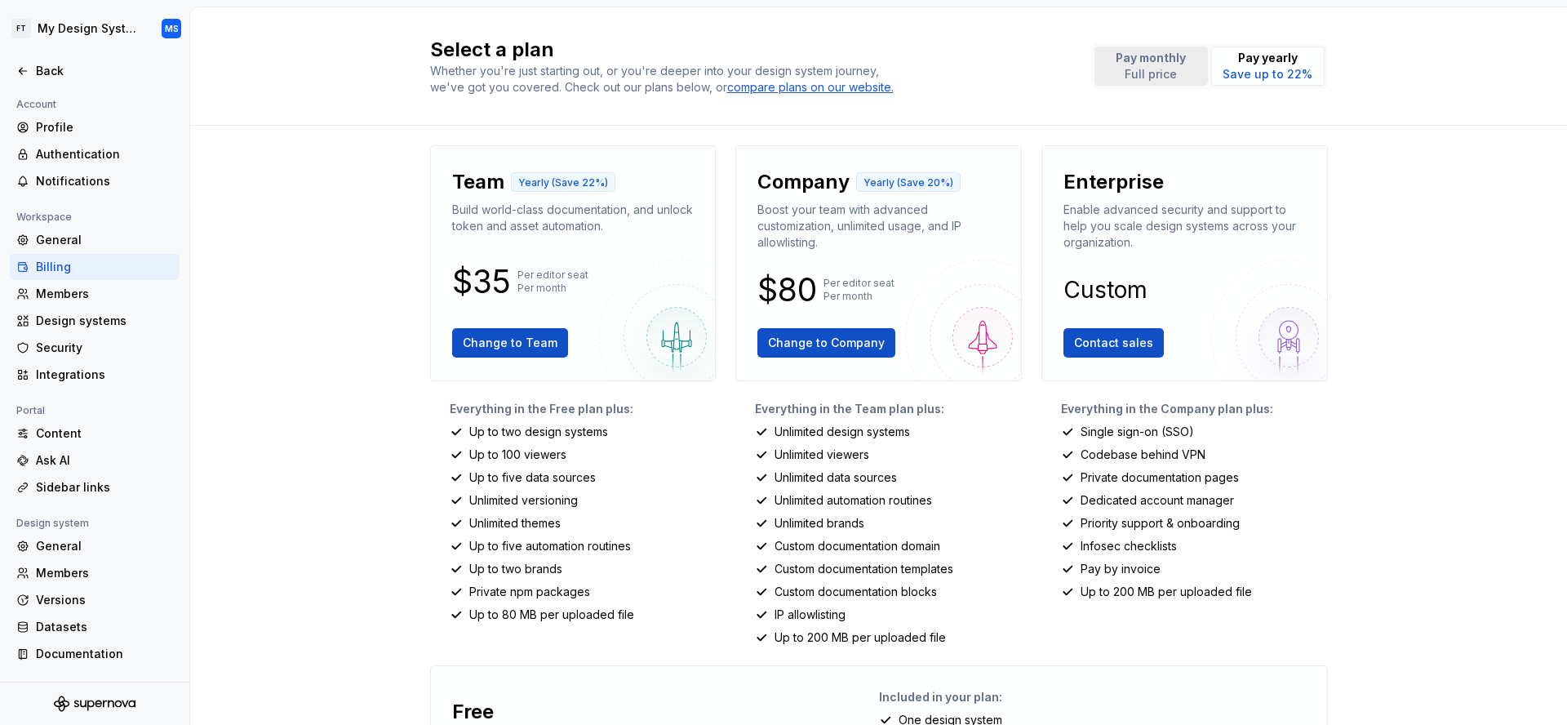
click at [1103, 70] on button "Pay monthly Full price" at bounding box center [1150, 66] width 113 height 39
click at [806, 350] on span "Change to Company" at bounding box center [826, 343] width 117 height 16
click at [50, 65] on div "Back" at bounding box center [104, 71] width 137 height 16
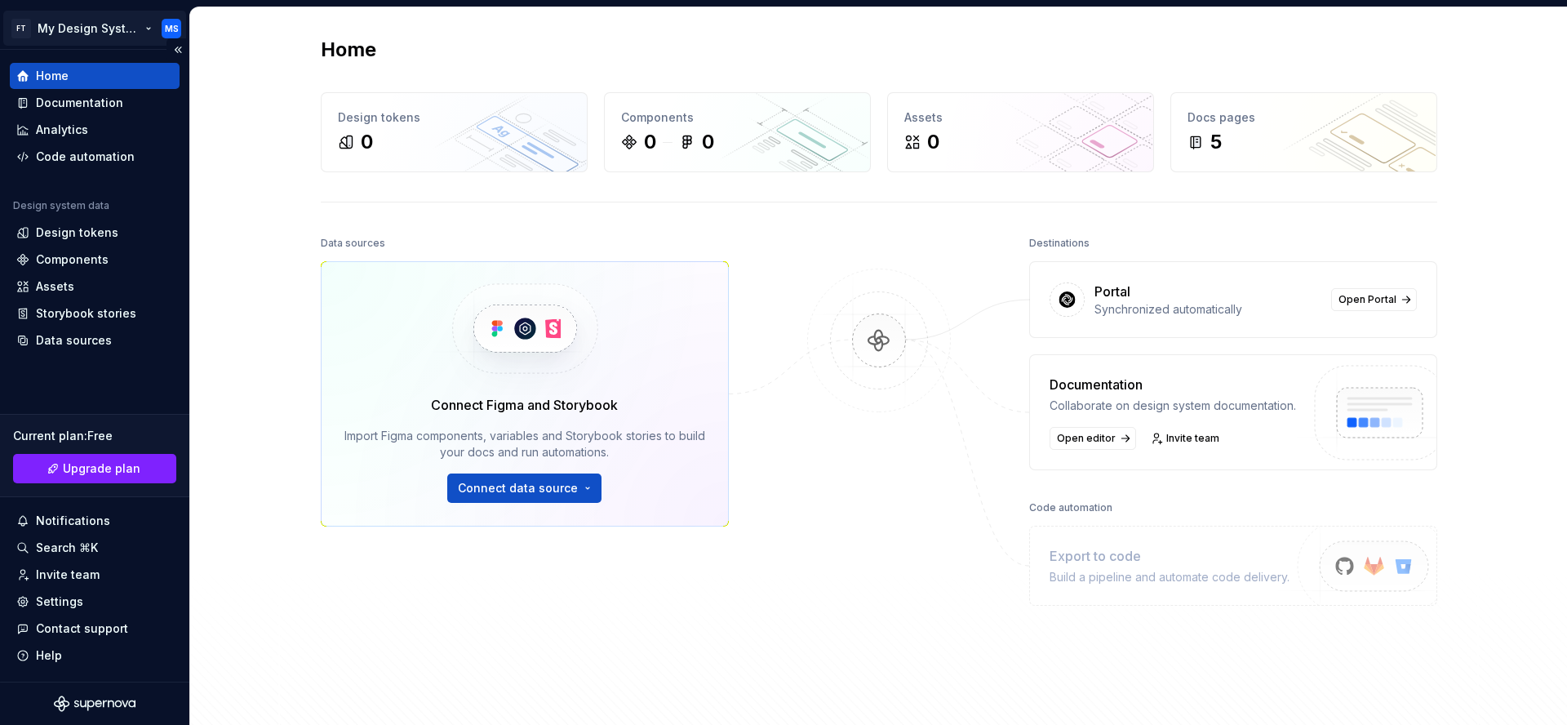
click at [87, 20] on html "FT My Design System MS Home Documentation Analytics Code automation Design syst…" at bounding box center [783, 362] width 1567 height 725
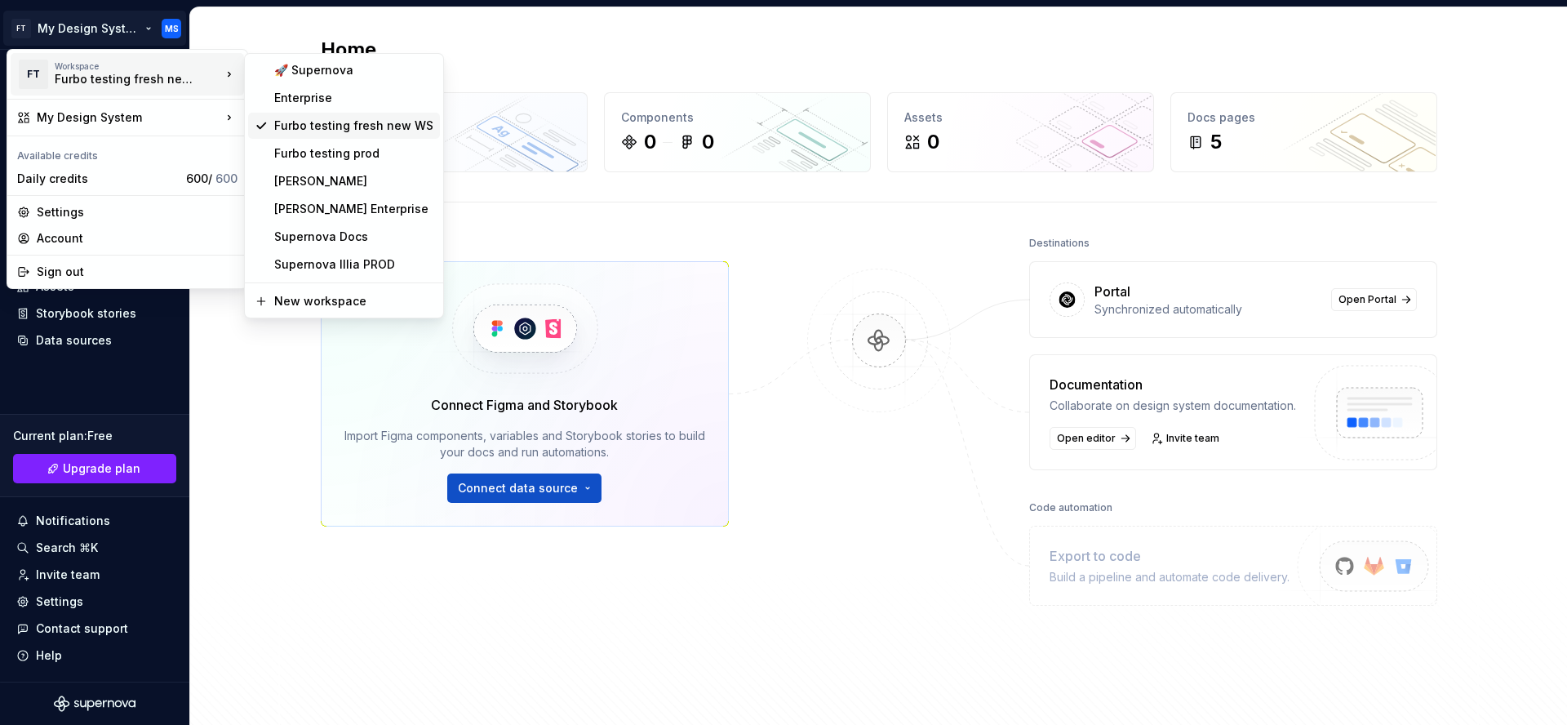
click at [359, 116] on div "Furbo testing fresh new WS" at bounding box center [344, 126] width 192 height 26
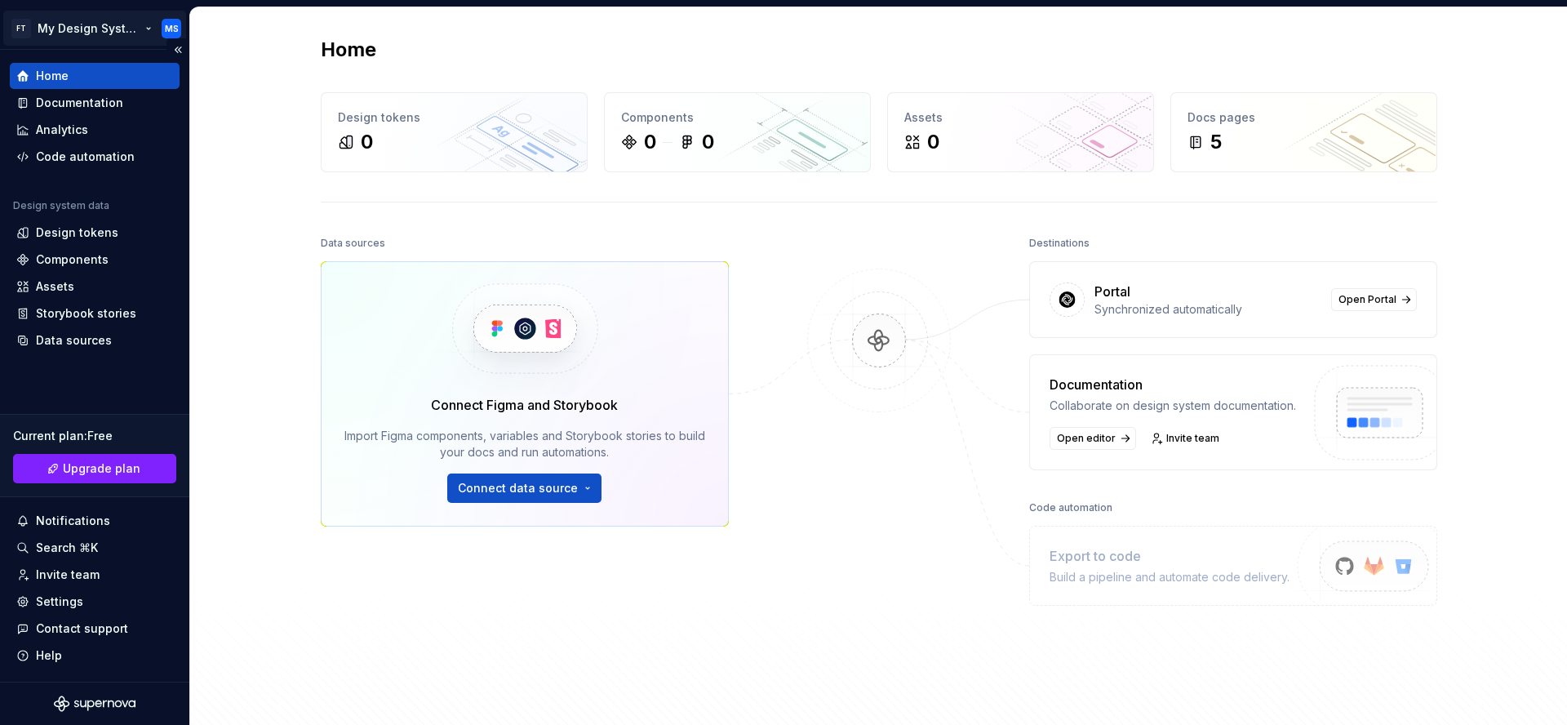
click at [82, 27] on html "FT My Design System MS Home Documentation Analytics Code automation Design syst…" at bounding box center [783, 362] width 1567 height 725
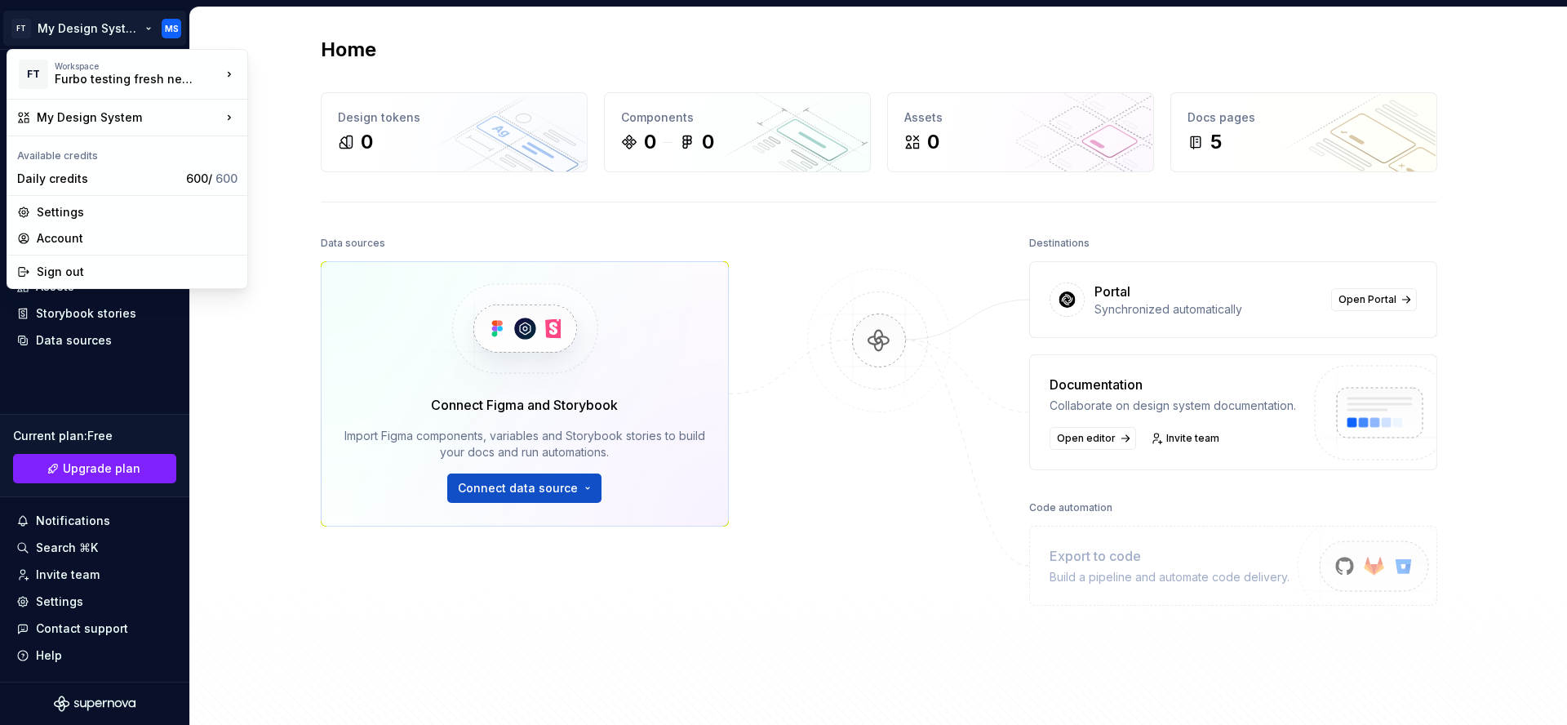
click at [327, 433] on html "FT My Design System MS Home Documentation Analytics Code automation Design syst…" at bounding box center [783, 362] width 1567 height 725
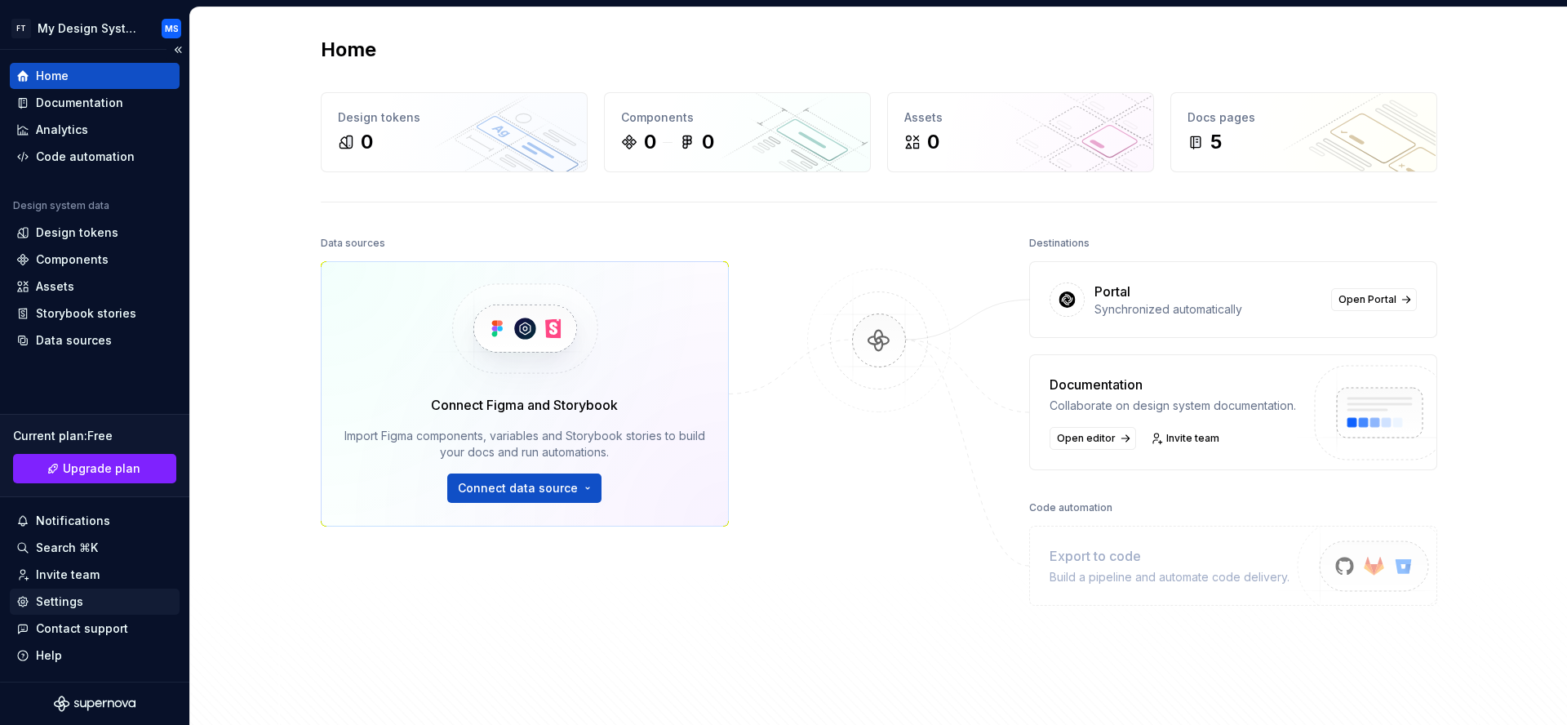
click at [74, 609] on div "Settings" at bounding box center [59, 601] width 47 height 16
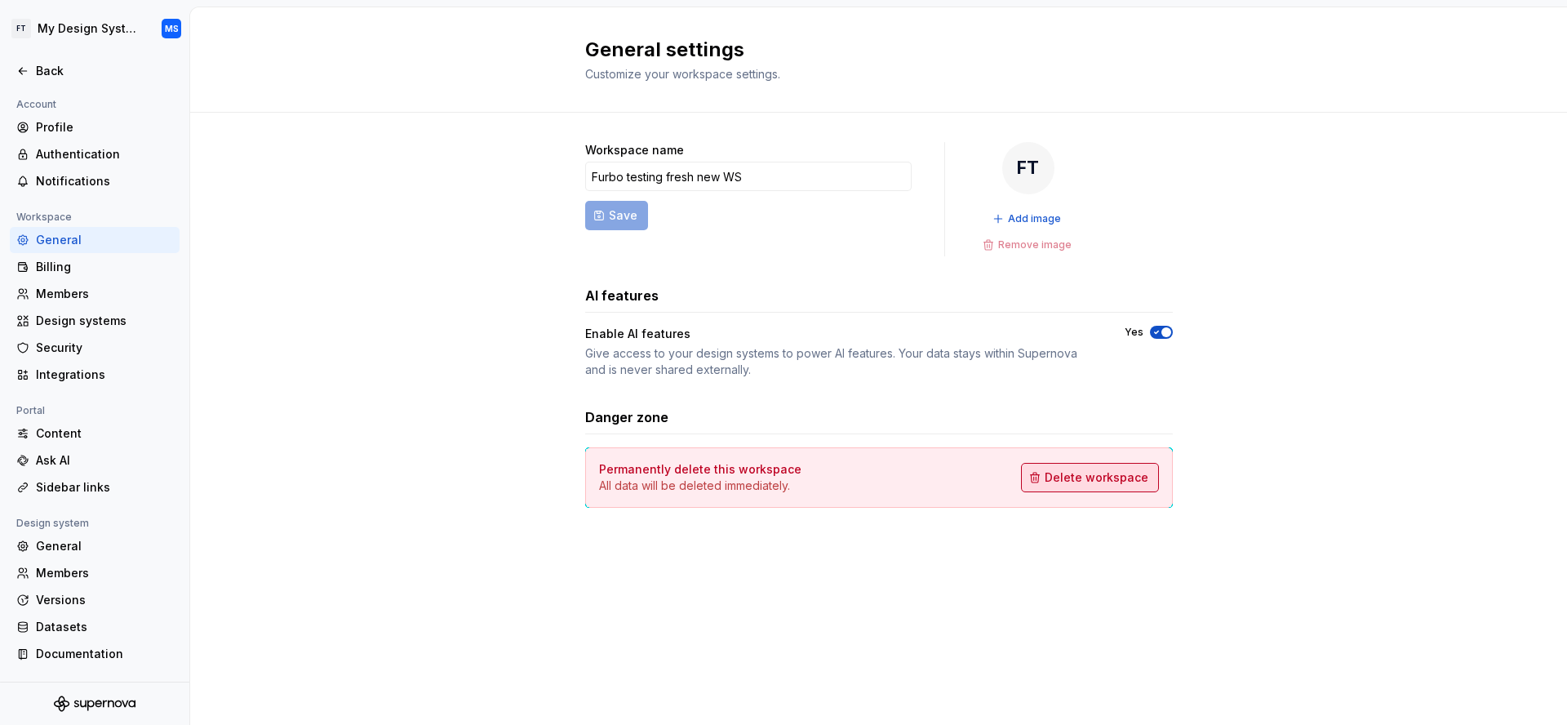
click at [1096, 482] on span "Delete workspace" at bounding box center [1097, 477] width 104 height 16
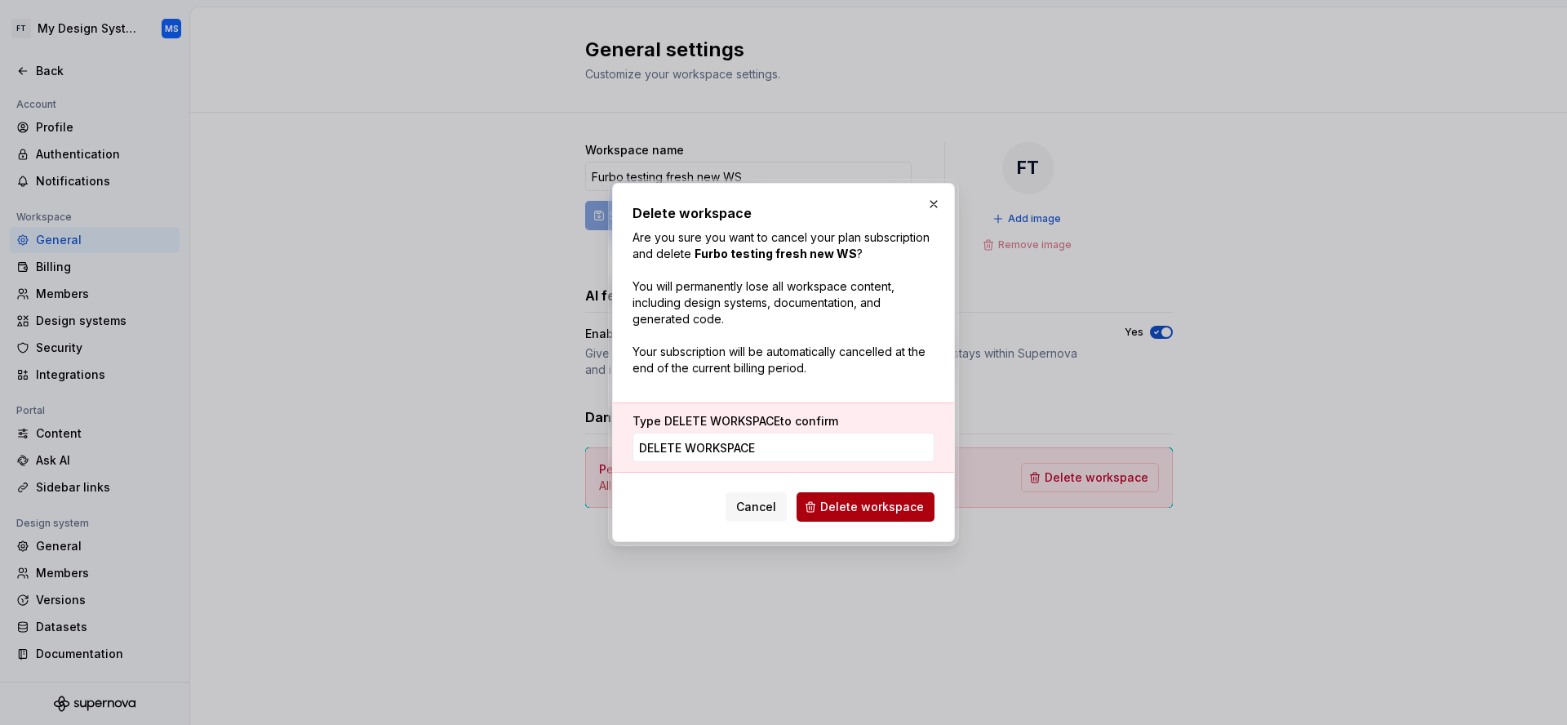
type input "DELETE WORKSPACE"
click at [885, 516] on button "Delete workspace" at bounding box center [866, 506] width 138 height 29
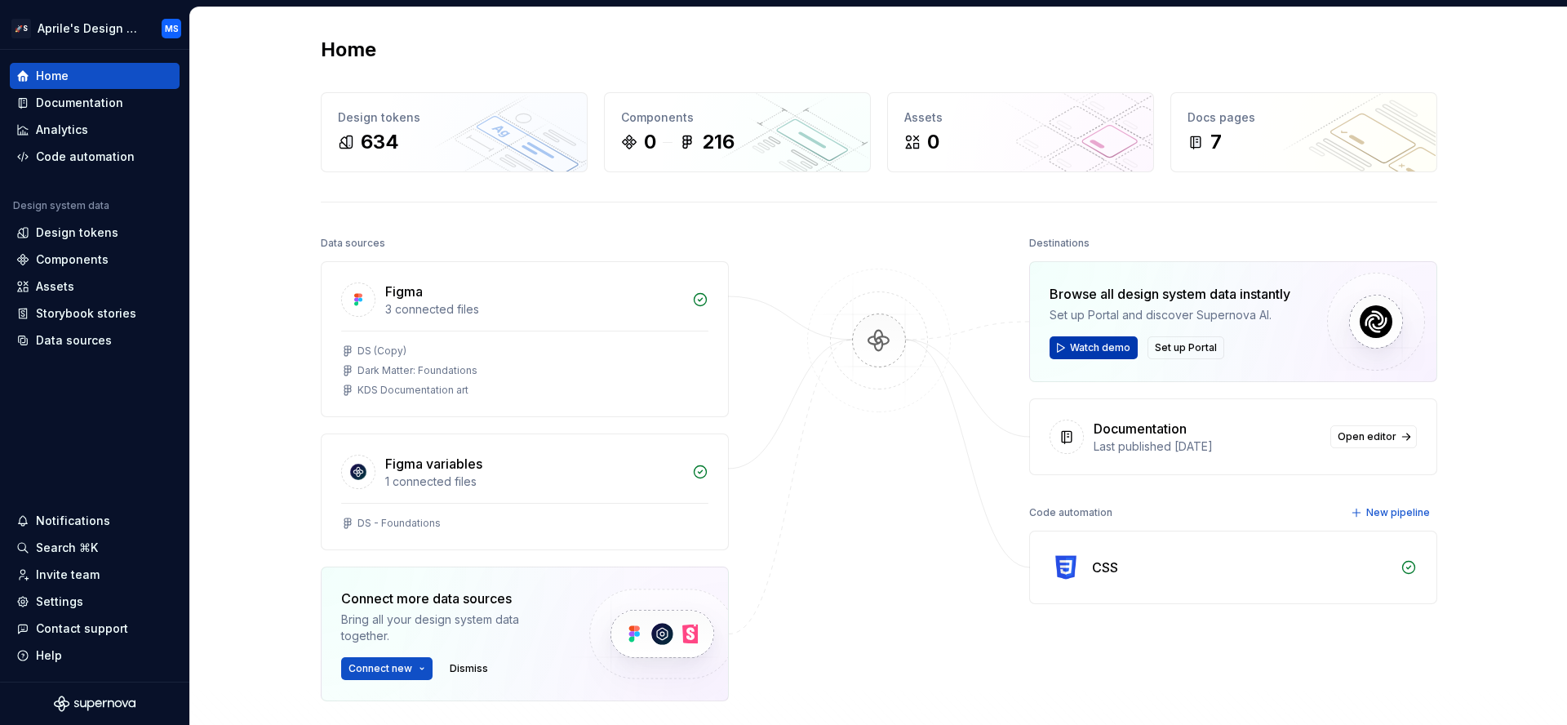
click at [1098, 350] on span "Watch demo" at bounding box center [1100, 347] width 60 height 13
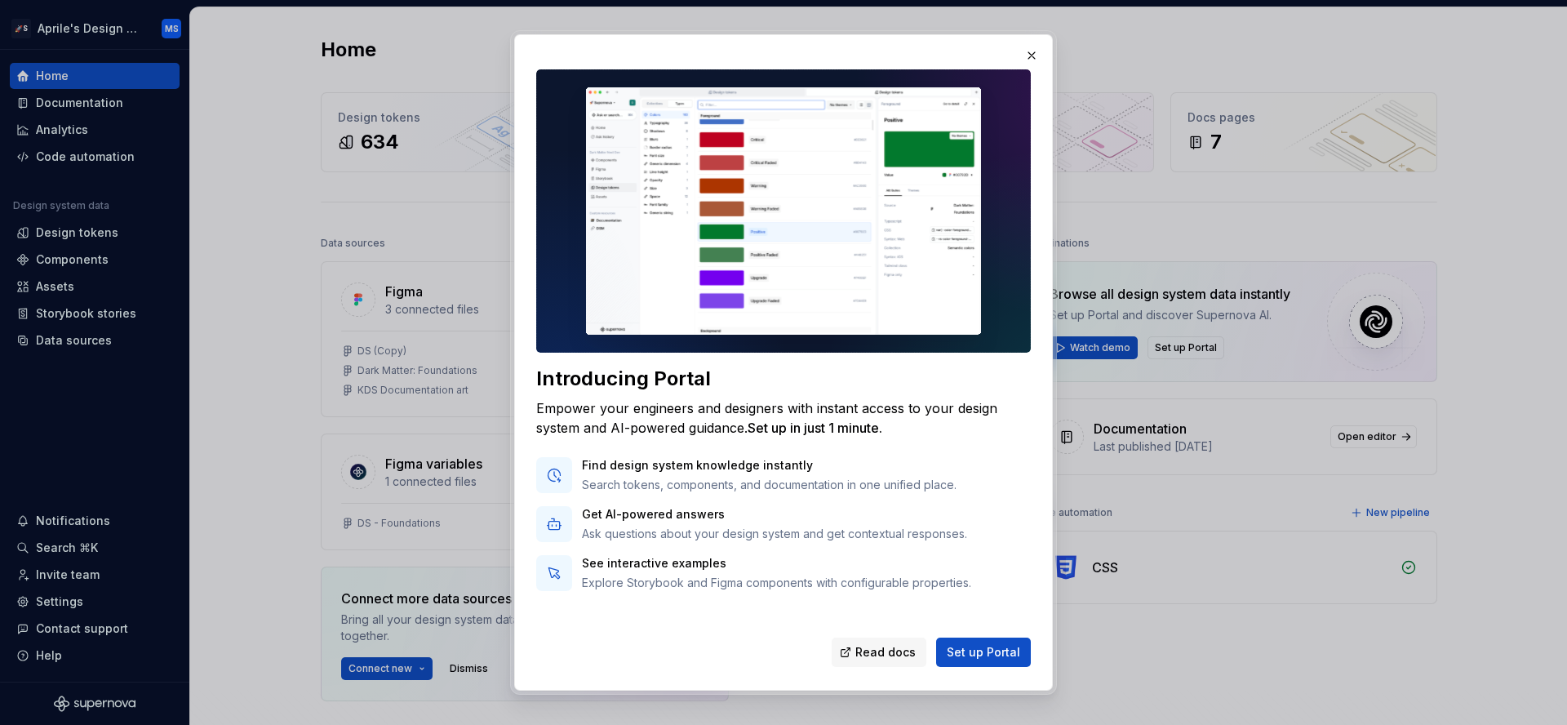
scroll to position [24, 0]
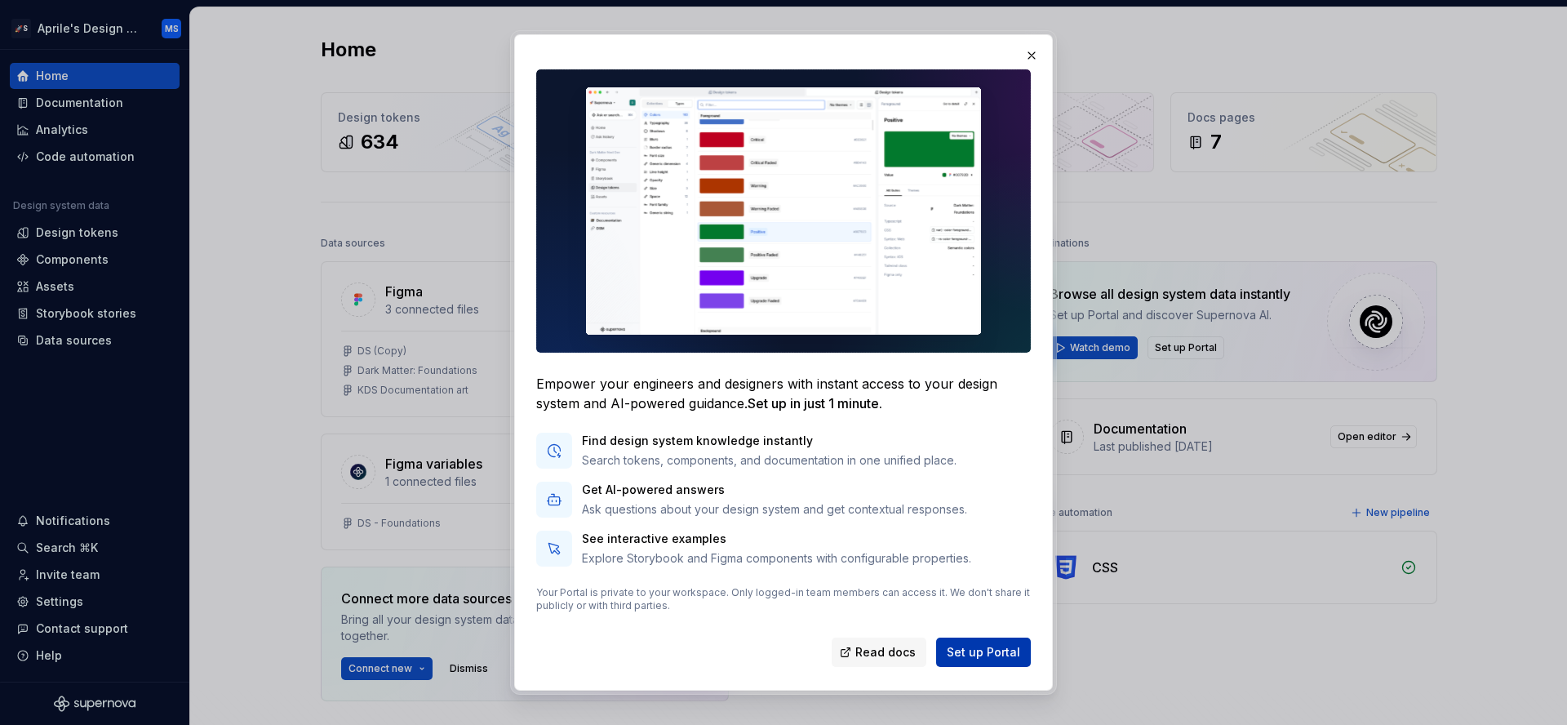
click at [962, 652] on span "Set up Portal" at bounding box center [983, 652] width 73 height 16
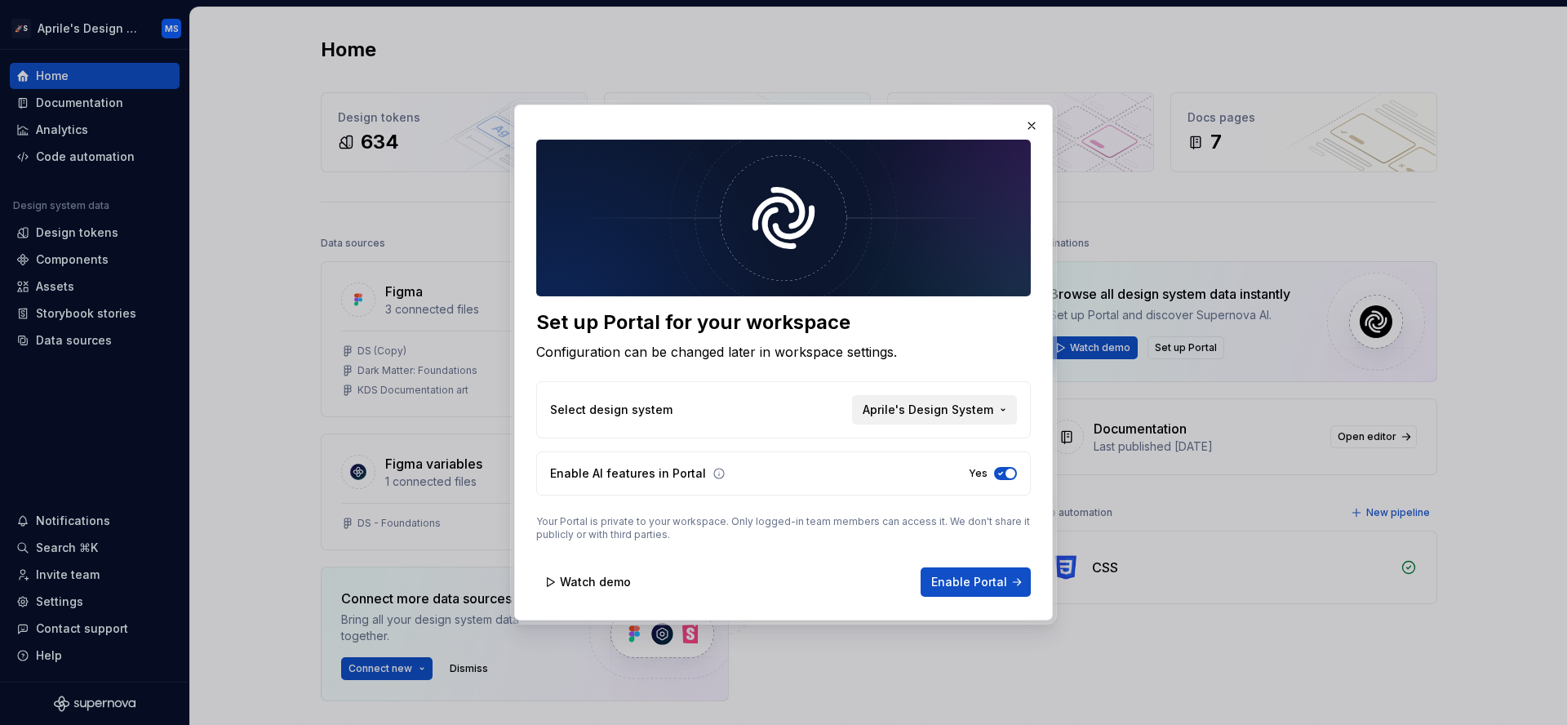
click at [960, 409] on span "Aprile's Design System" at bounding box center [928, 410] width 131 height 16
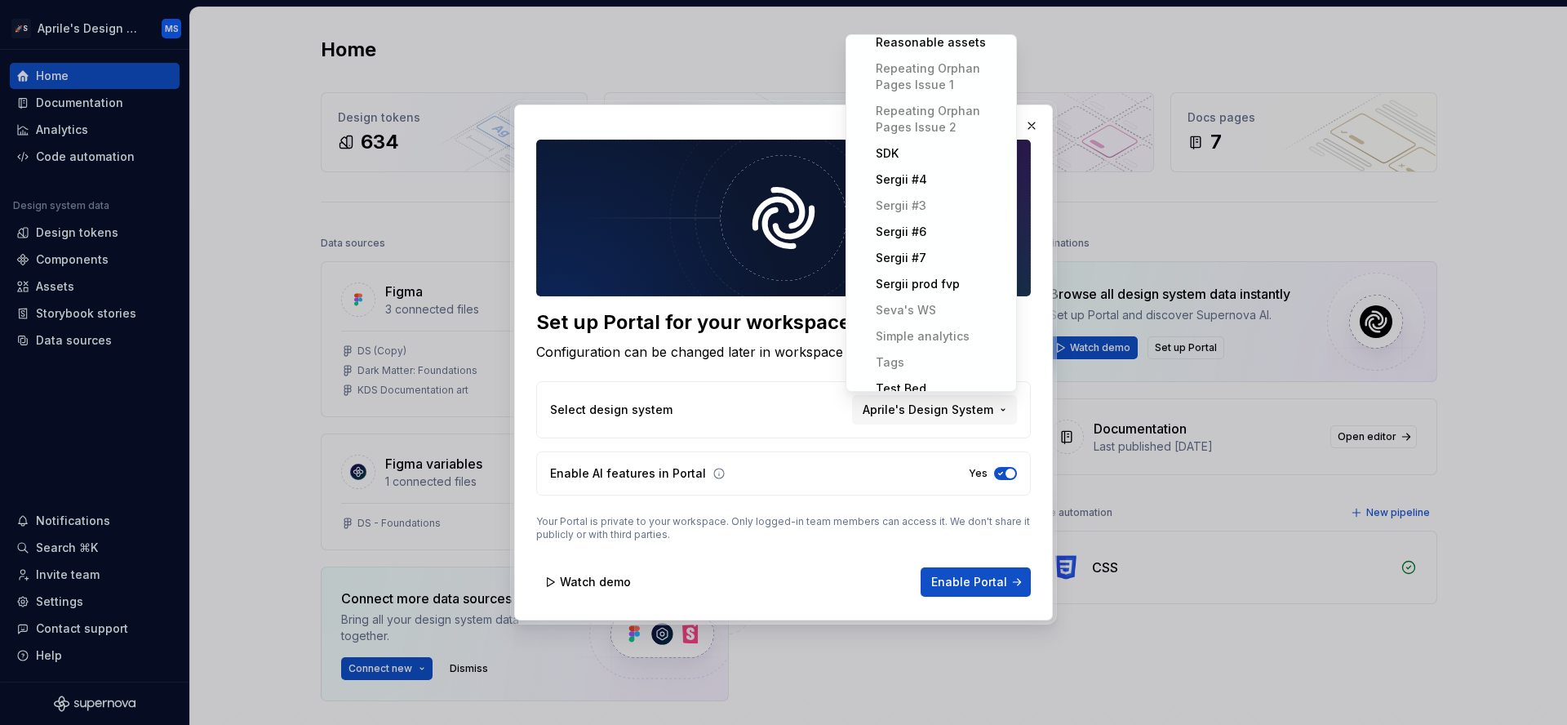
scroll to position [835, 0]
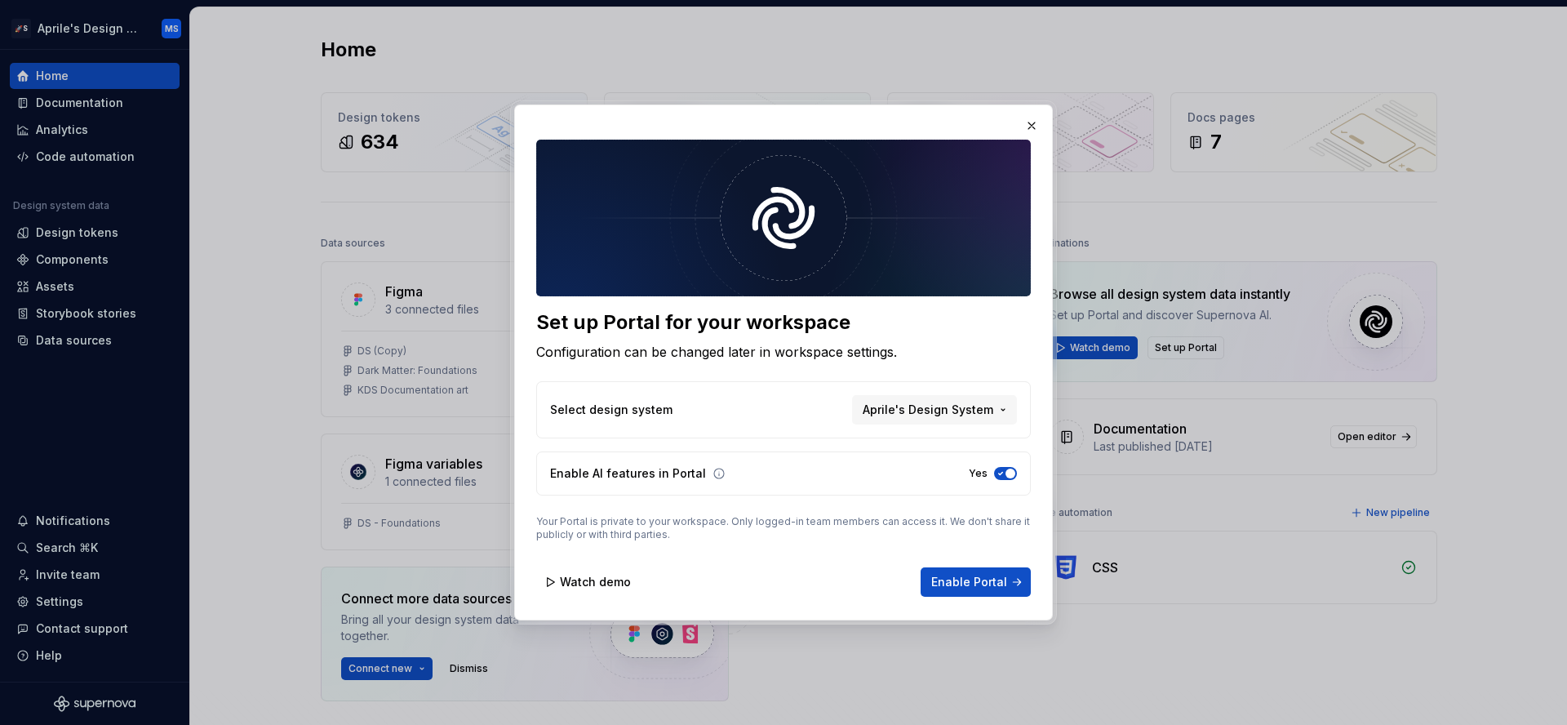
click at [914, 475] on div "Set up Portal for your workspace Configuration can be changed later in workspac…" at bounding box center [783, 362] width 1567 height 725
click at [1034, 127] on button "button" at bounding box center [1031, 125] width 23 height 23
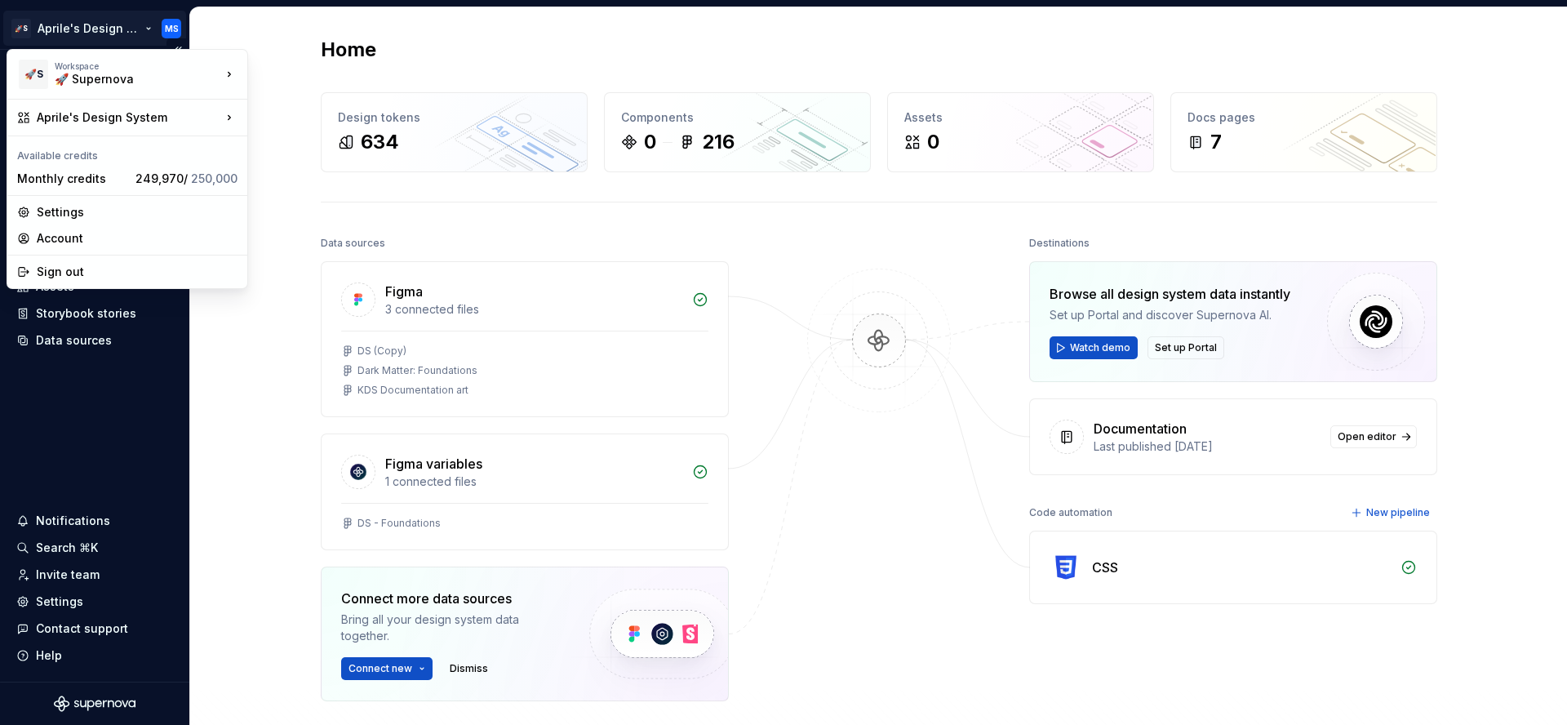
click at [122, 34] on html "🚀S Aprile's Design System MS Home Documentation Analytics Code automation Desig…" at bounding box center [783, 362] width 1567 height 725
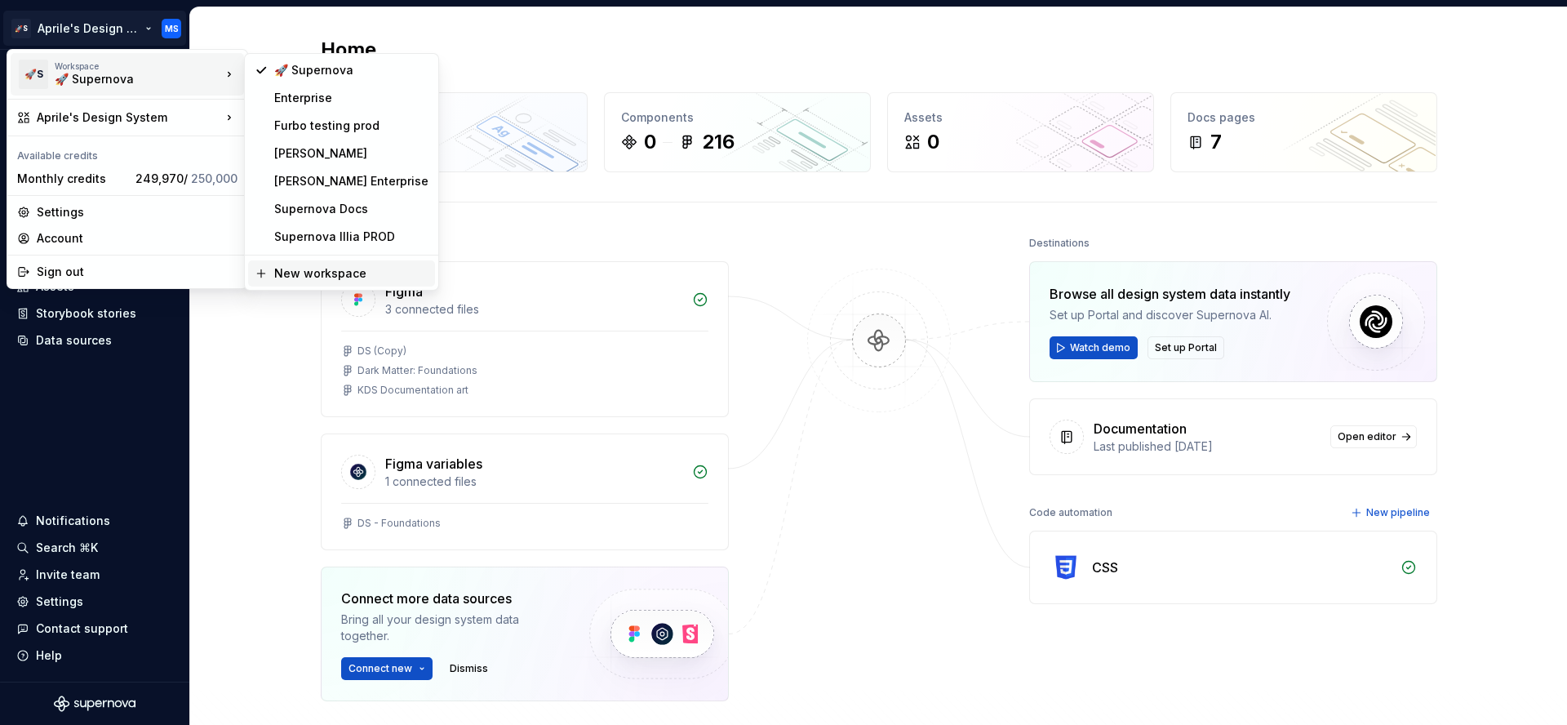
click at [329, 270] on div "New workspace" at bounding box center [351, 273] width 154 height 16
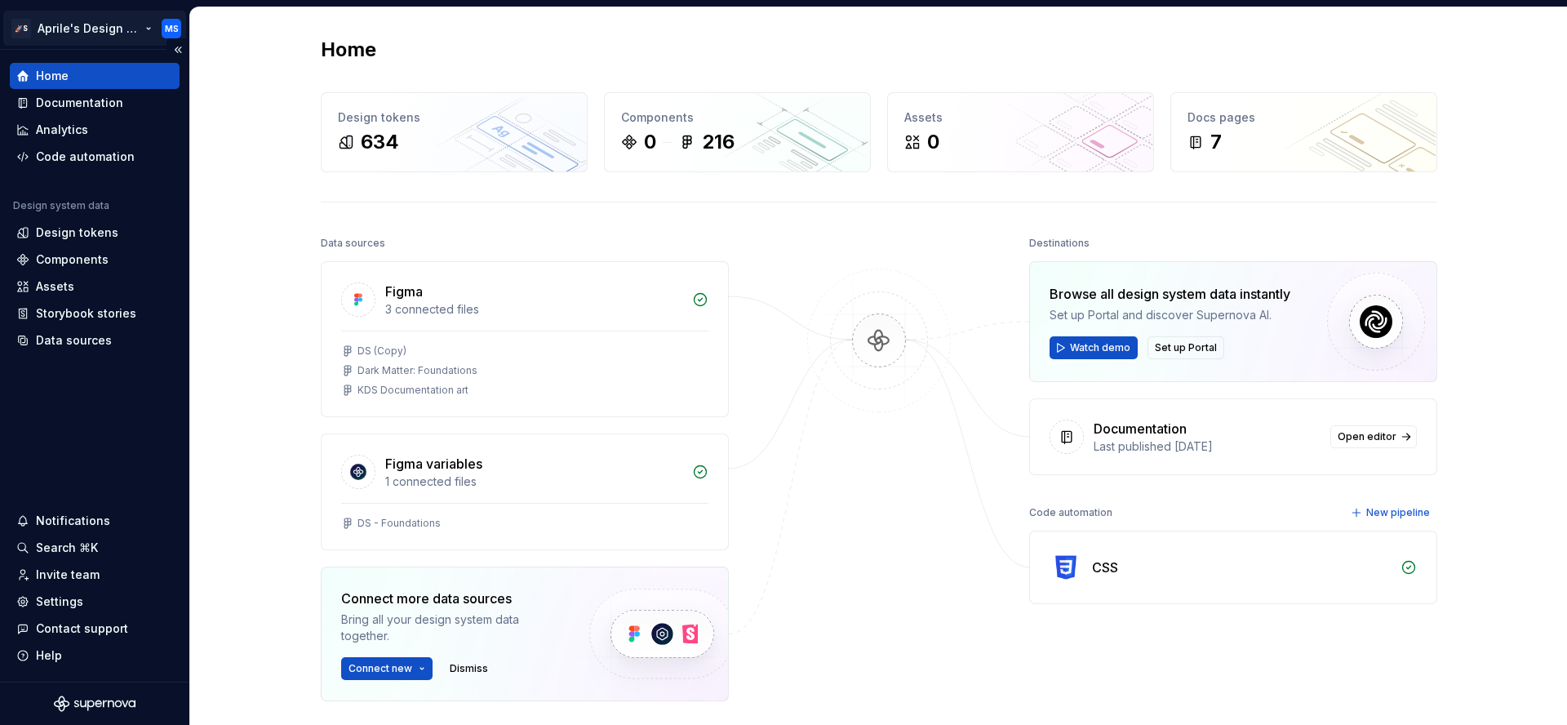
click at [124, 23] on html "🚀S Aprile's Design System MS Home Documentation Analytics Code automation Desig…" at bounding box center [783, 362] width 1567 height 725
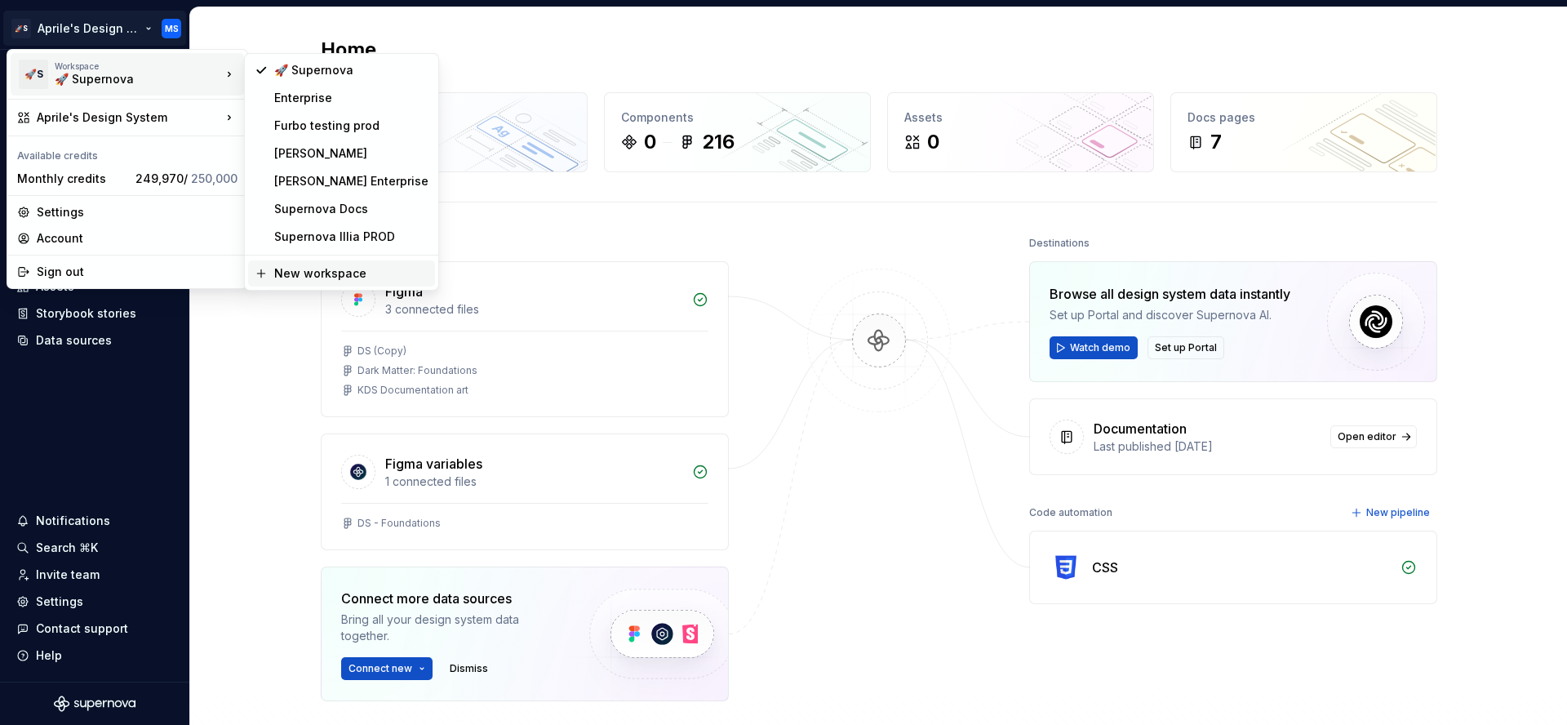
click at [277, 267] on div "New workspace" at bounding box center [351, 273] width 154 height 16
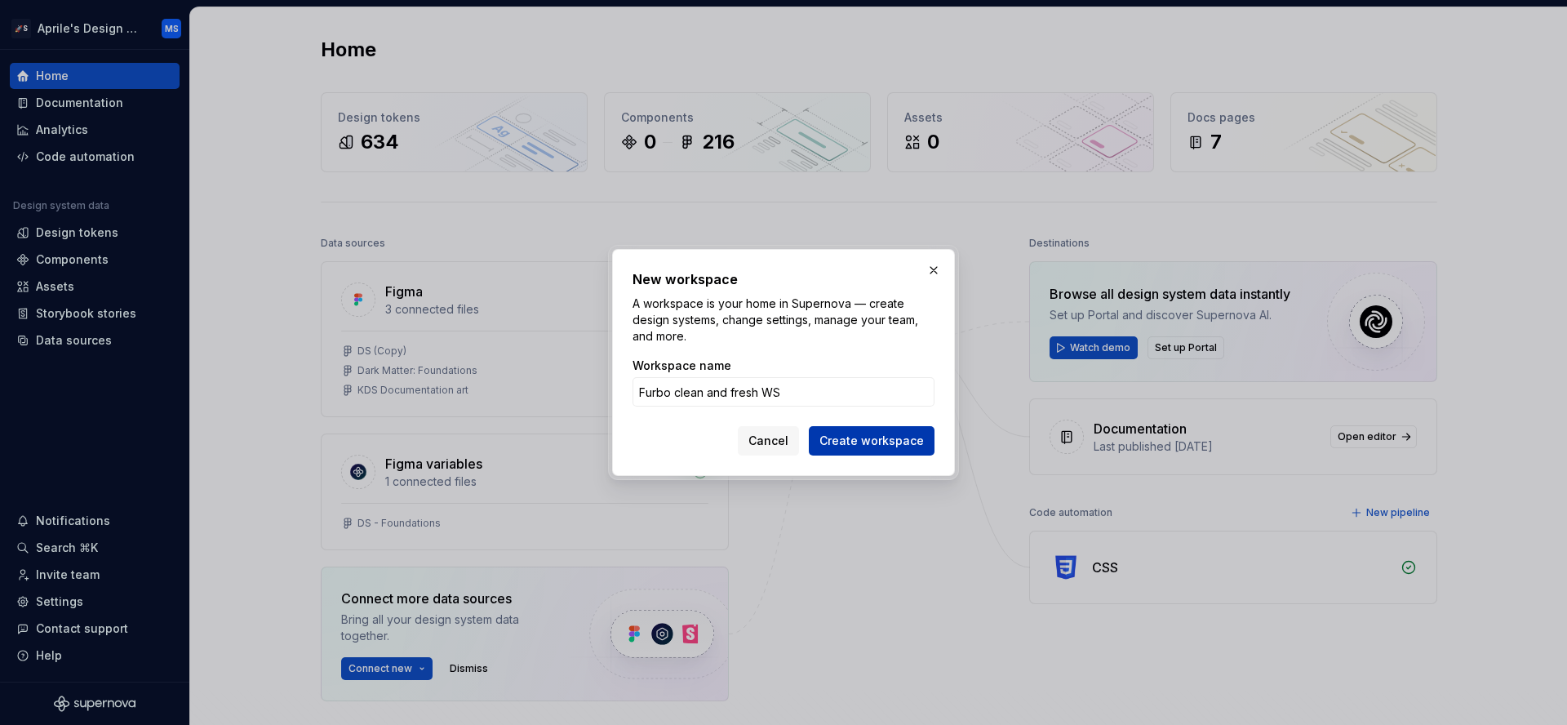
type input "Furbo clean and fresh WS"
click at [866, 437] on span "Create workspace" at bounding box center [871, 441] width 104 height 16
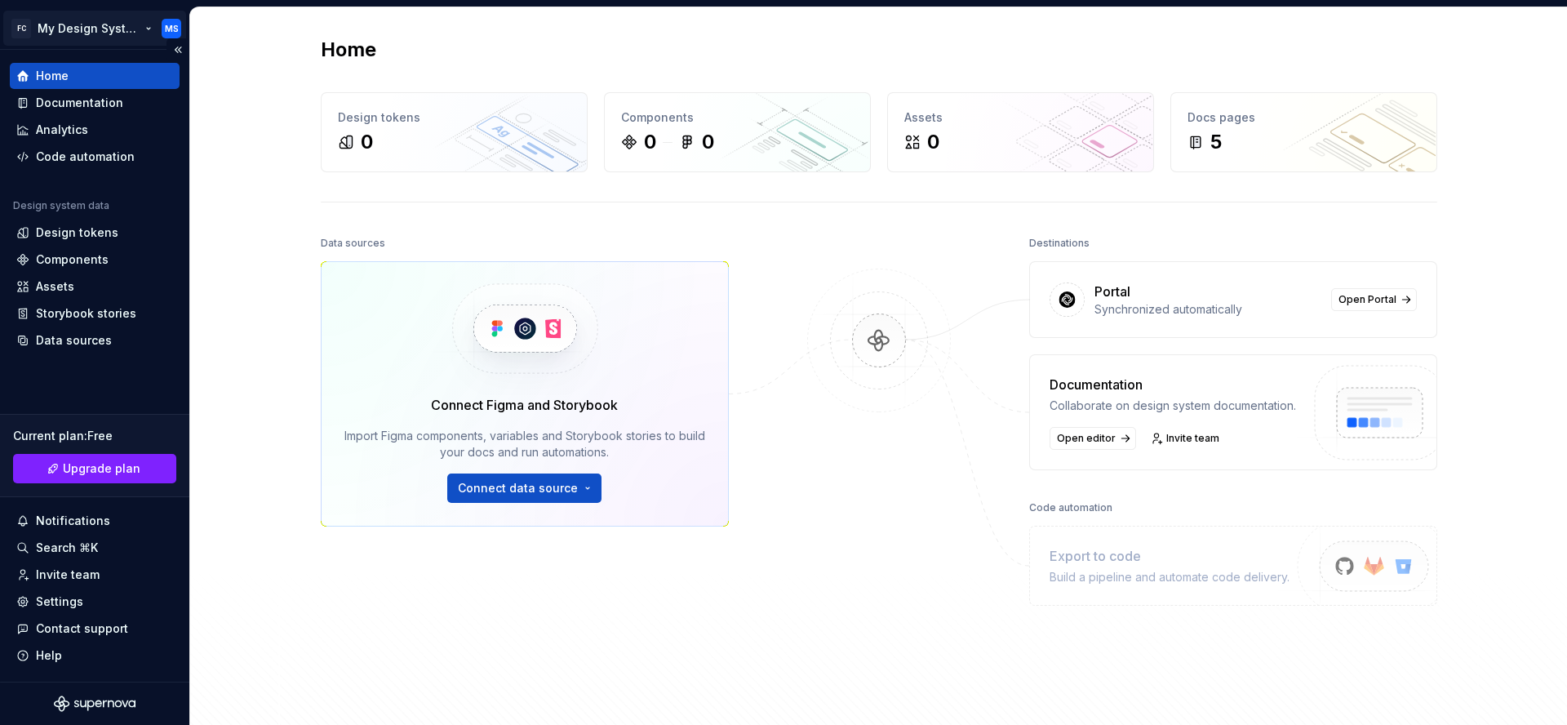
click at [100, 38] on html "FC My Design System MS Home Documentation Analytics Code automation Design syst…" at bounding box center [783, 362] width 1567 height 725
click at [255, 357] on html "FC My Design System MS Home Documentation Analytics Code automation Design syst…" at bounding box center [783, 362] width 1567 height 725
click at [1392, 295] on link "Open Portal" at bounding box center [1374, 299] width 86 height 23
click at [102, 600] on div "Settings" at bounding box center [94, 601] width 157 height 16
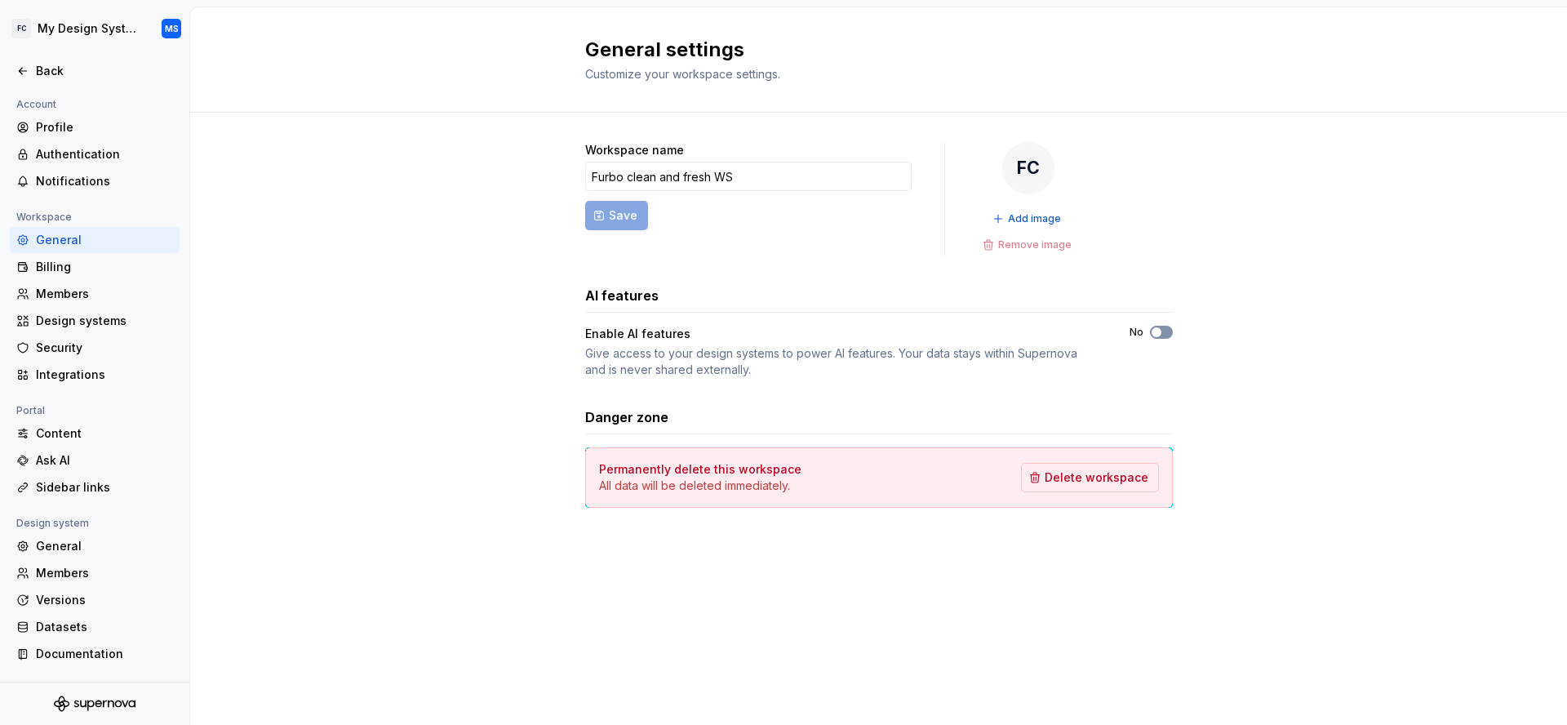
click at [1165, 334] on button "No" at bounding box center [1161, 332] width 23 height 13
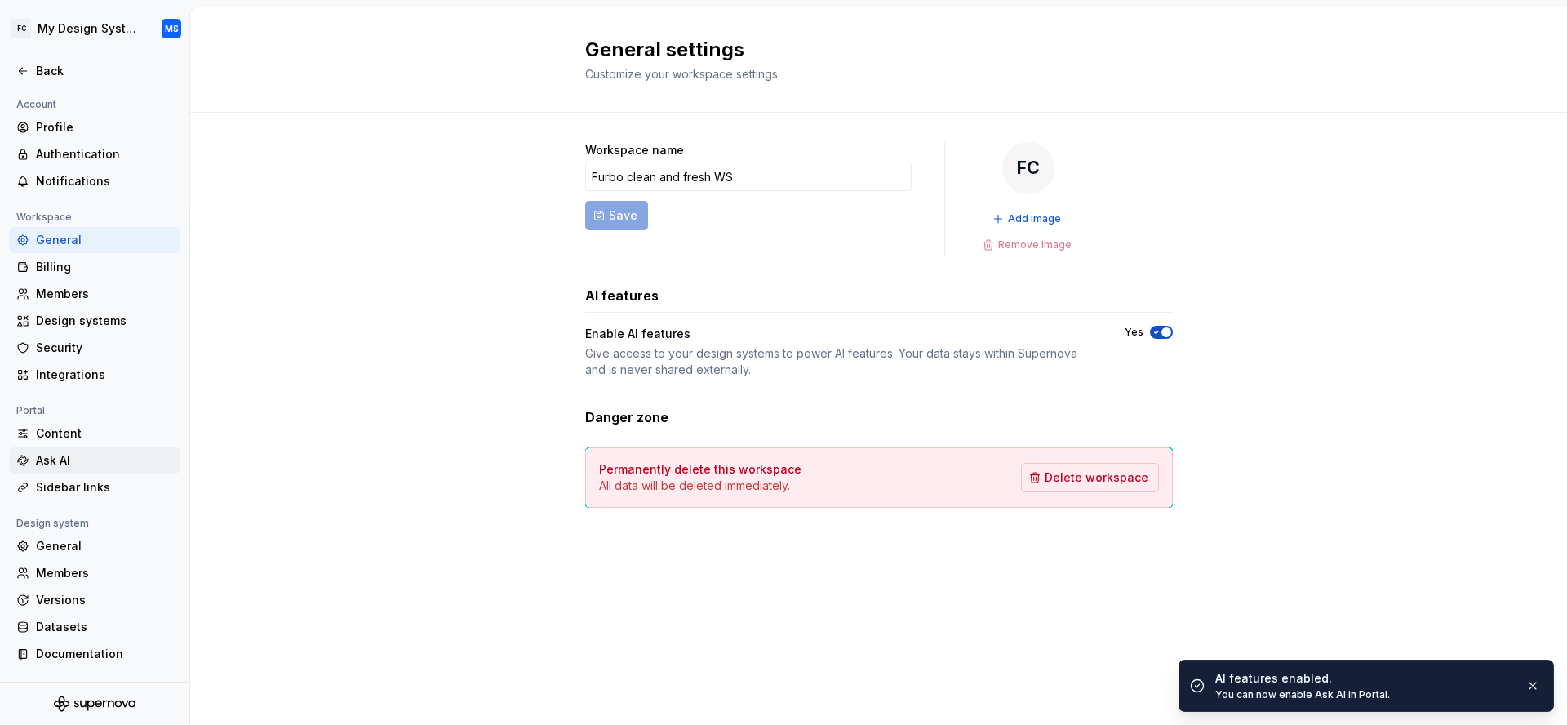
click at [112, 460] on div "Ask AI" at bounding box center [104, 460] width 137 height 16
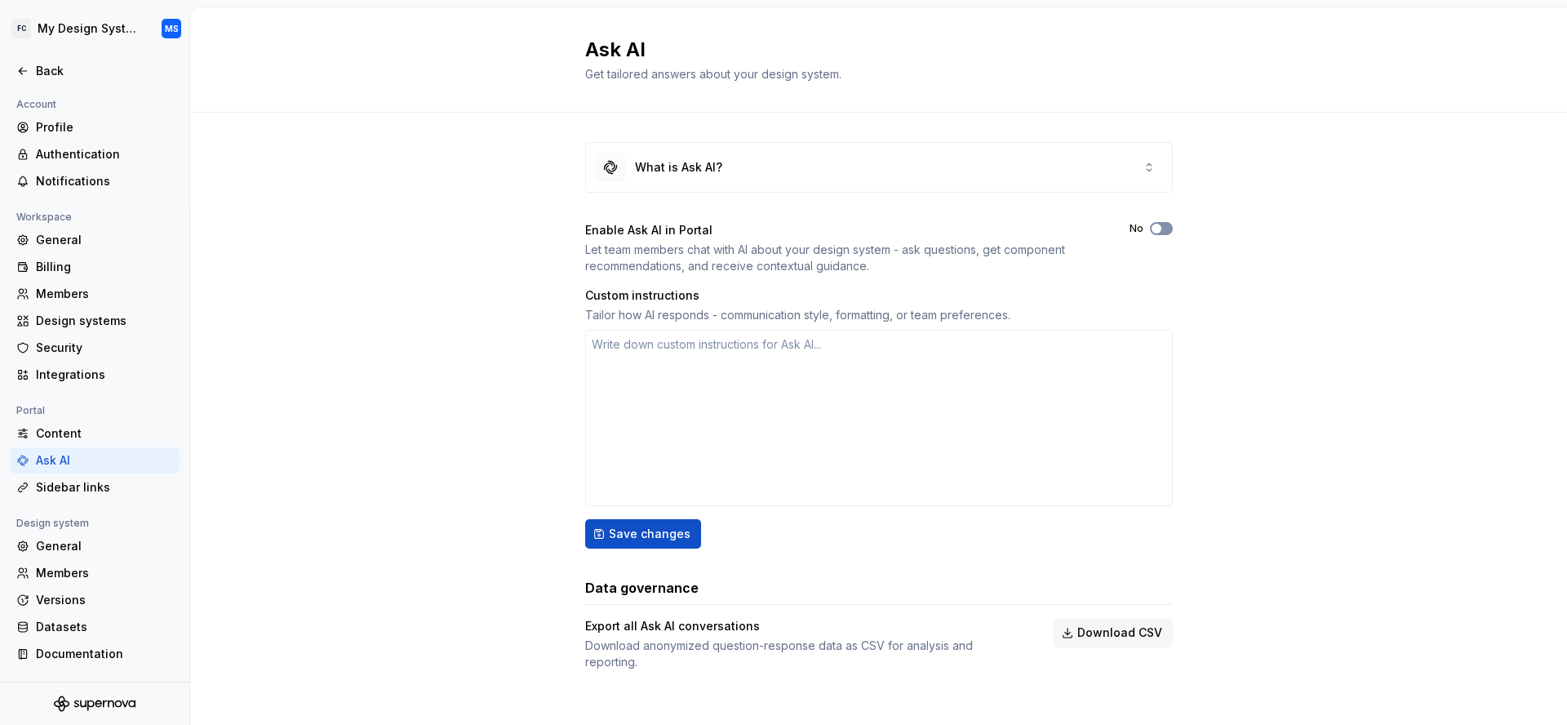
click at [1162, 226] on button "No" at bounding box center [1161, 228] width 23 height 13
click at [295, 266] on div "What is Ask AI? Enable Ask AI in Portal Let team members chat with AI about you…" at bounding box center [878, 422] width 1377 height 619
click at [627, 533] on span "Save changes" at bounding box center [650, 534] width 82 height 16
type textarea "*"
click at [42, 63] on div "Back" at bounding box center [104, 71] width 137 height 16
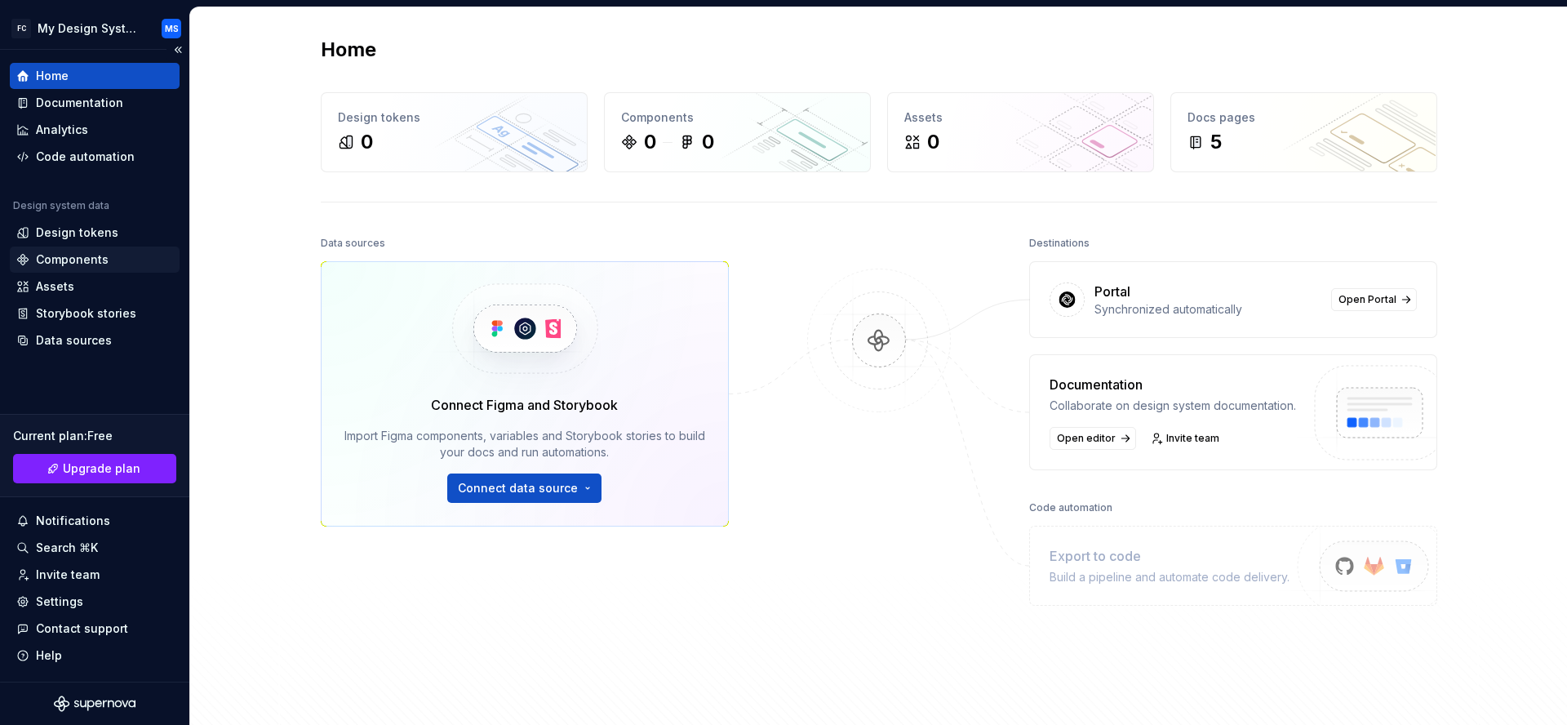
click at [126, 247] on div "Components" at bounding box center [95, 259] width 170 height 26
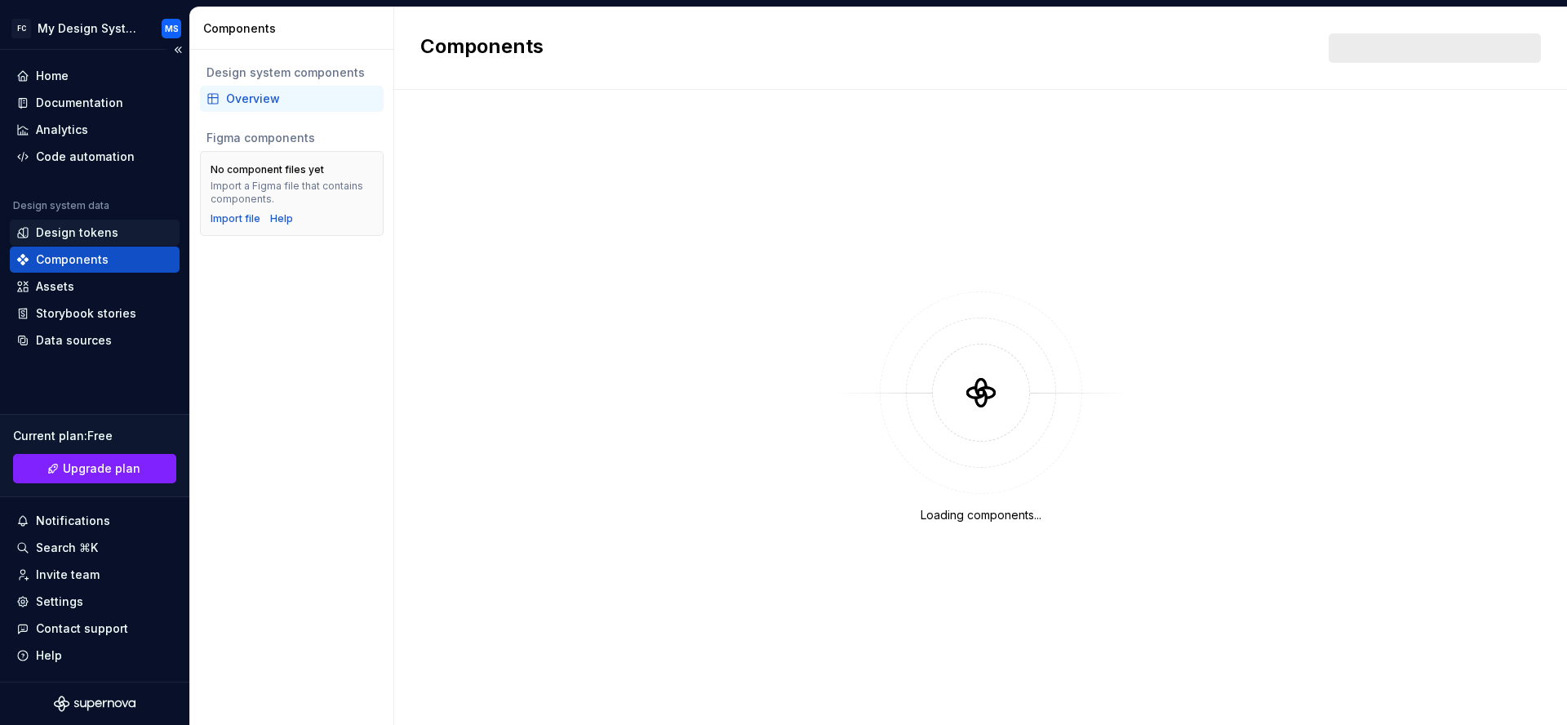
click at [105, 231] on div "Design tokens" at bounding box center [77, 232] width 82 height 16
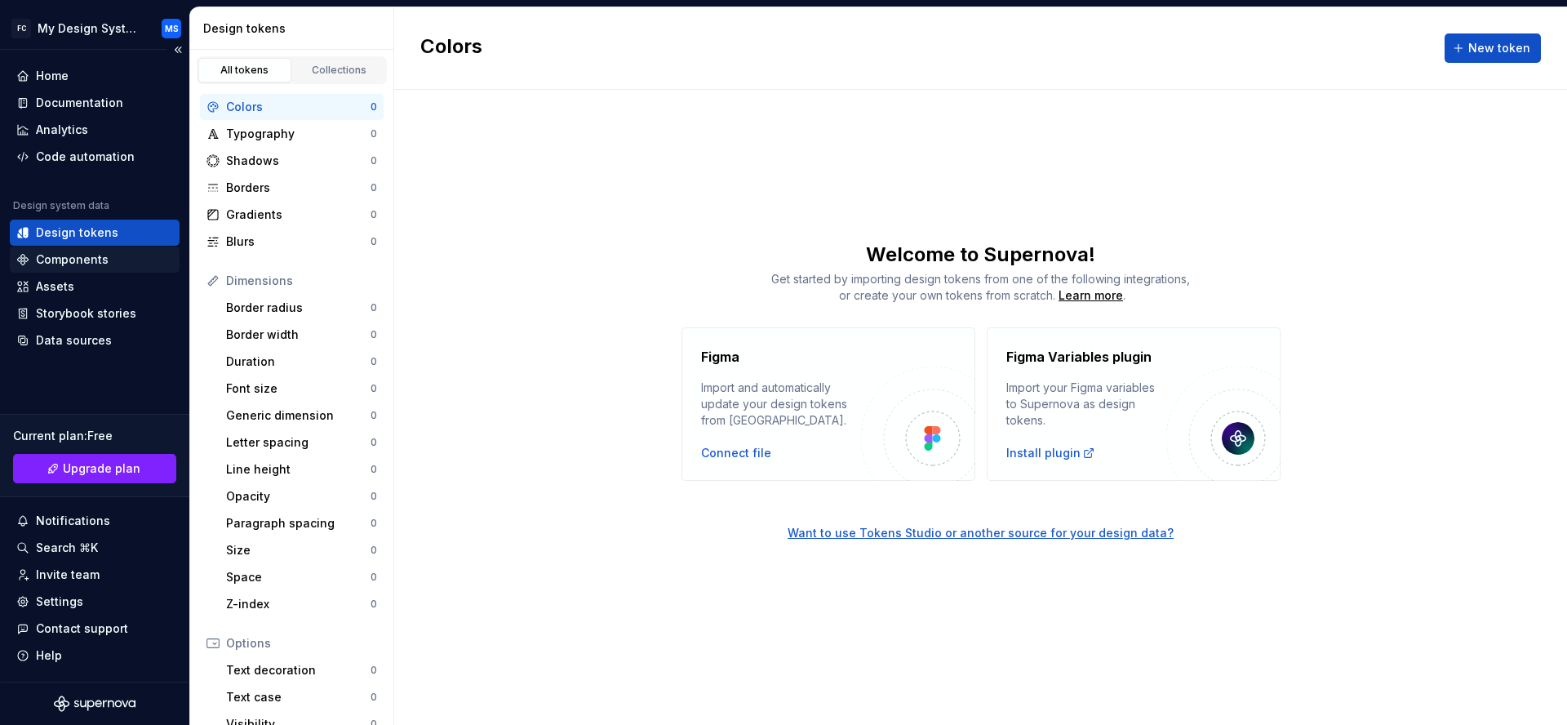
click at [91, 268] on div "Components" at bounding box center [95, 259] width 170 height 26
click at [77, 304] on div "Storybook stories" at bounding box center [95, 313] width 170 height 26
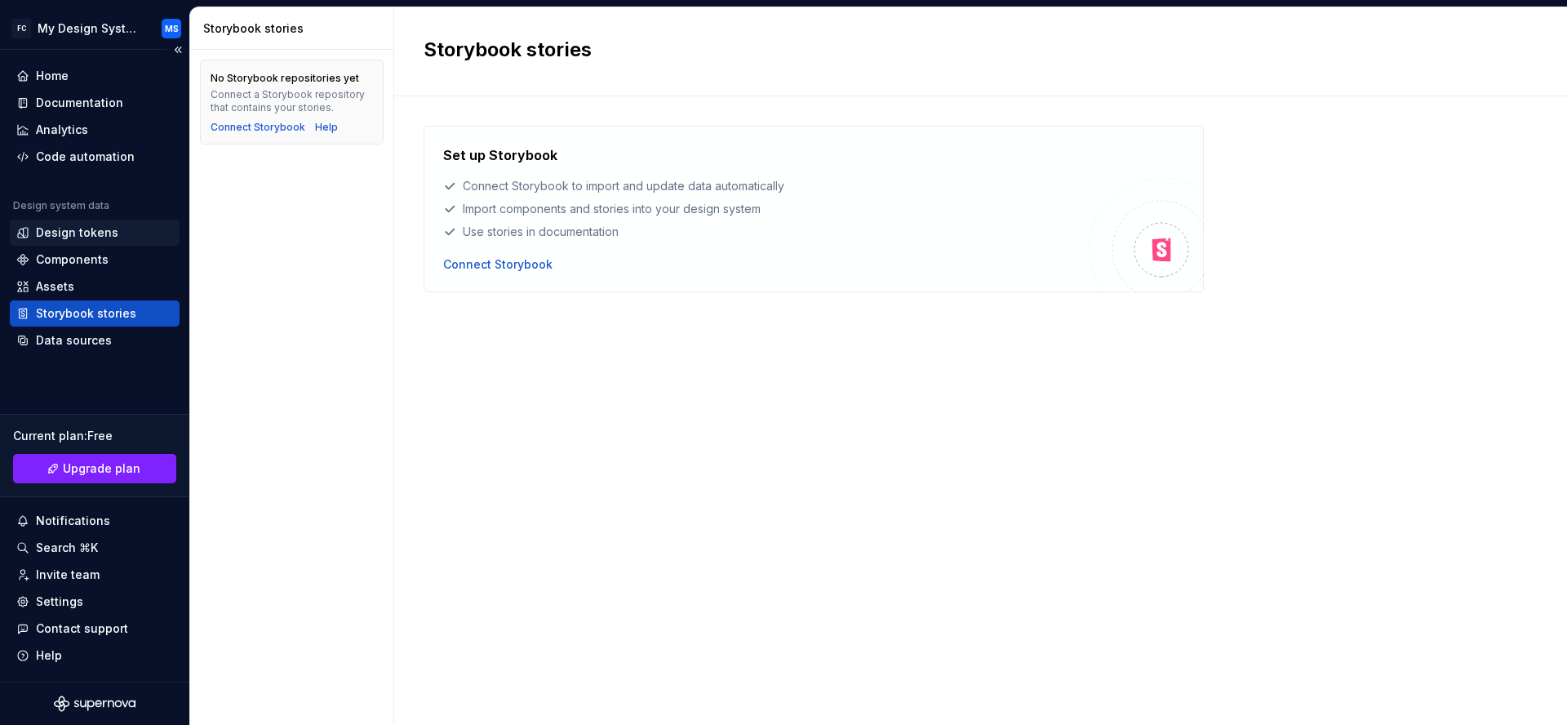
click at [87, 235] on div "Design tokens" at bounding box center [77, 232] width 82 height 16
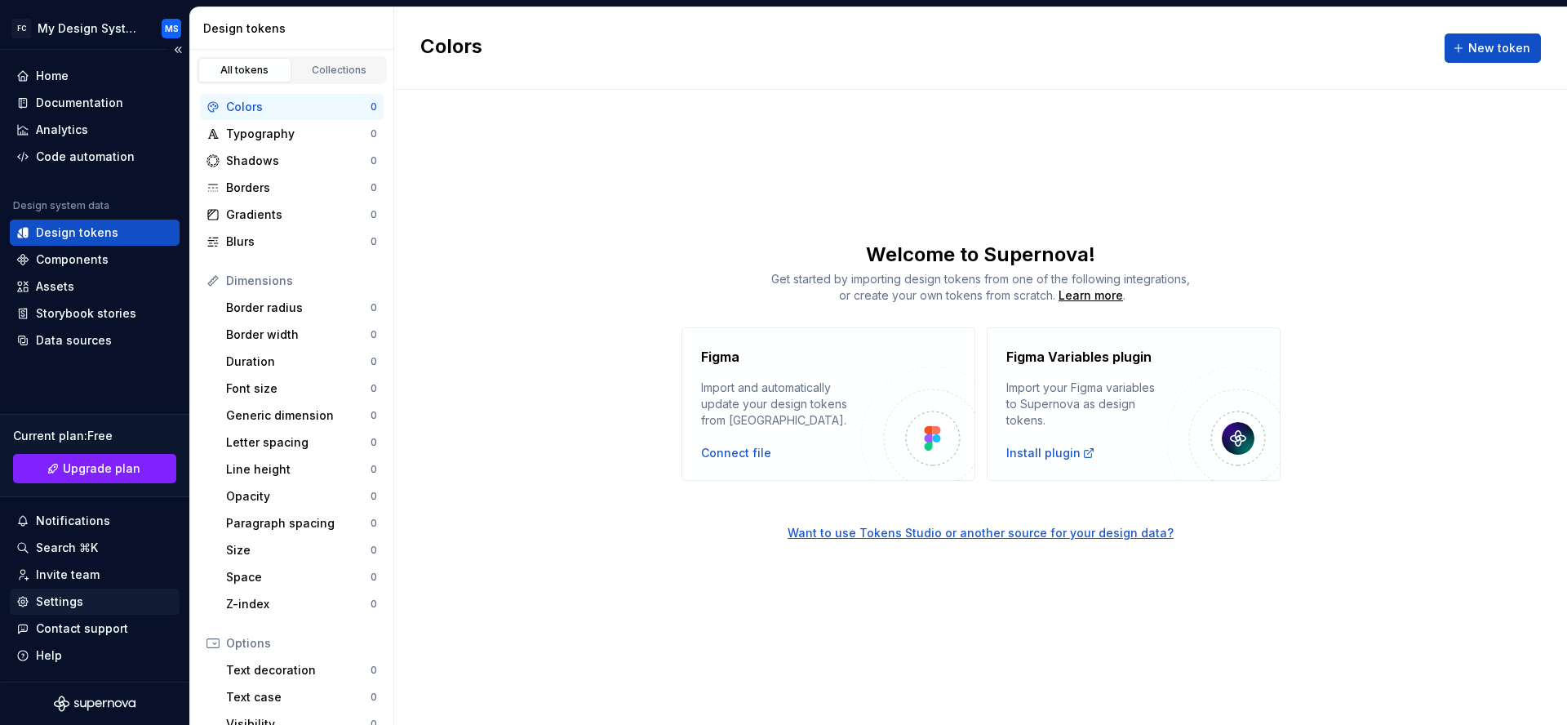
click at [62, 609] on div "Settings" at bounding box center [59, 601] width 47 height 16
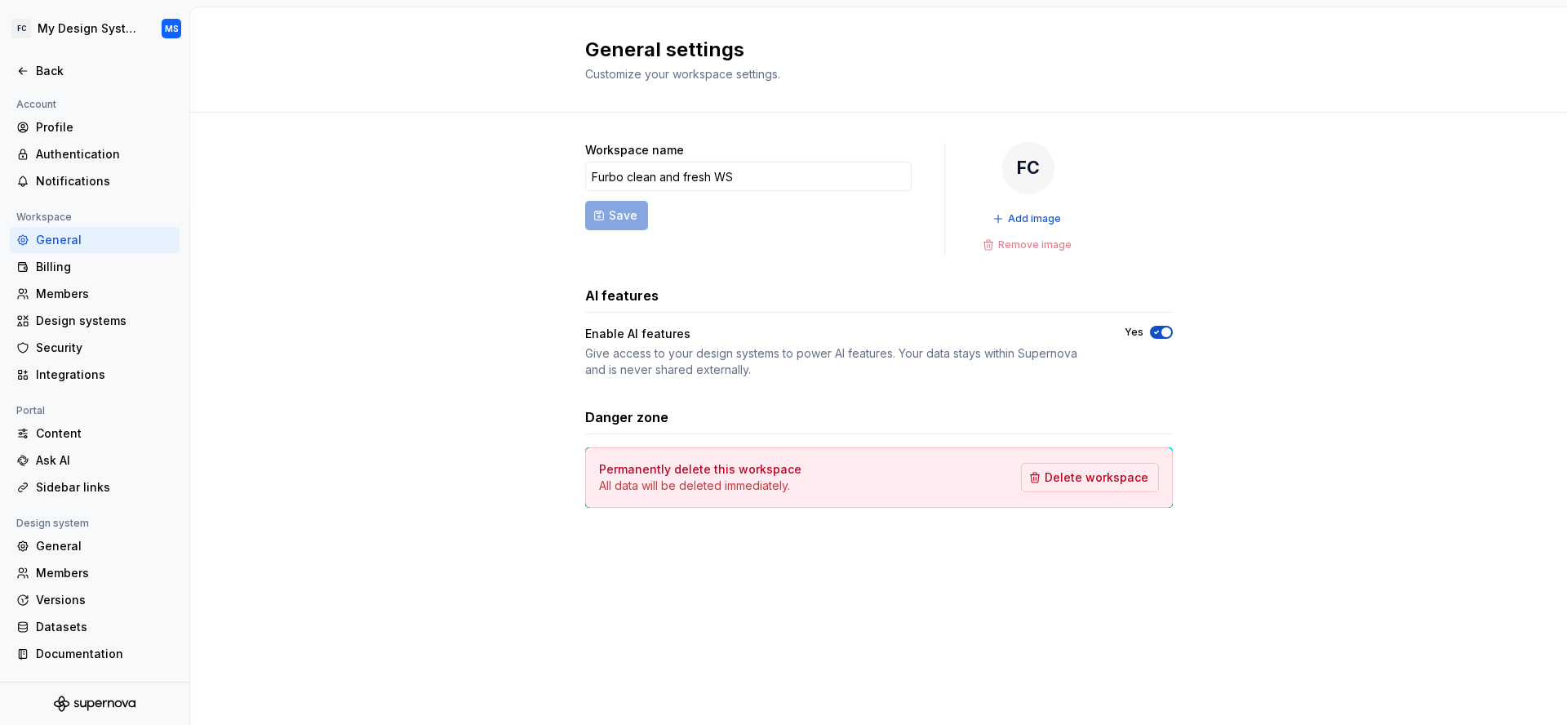
click at [472, 319] on div "Workspace name Furbo clean and fresh WS Save FC Add image Remove image AI featu…" at bounding box center [878, 341] width 1377 height 457
click at [38, 73] on div "Back" at bounding box center [104, 71] width 137 height 16
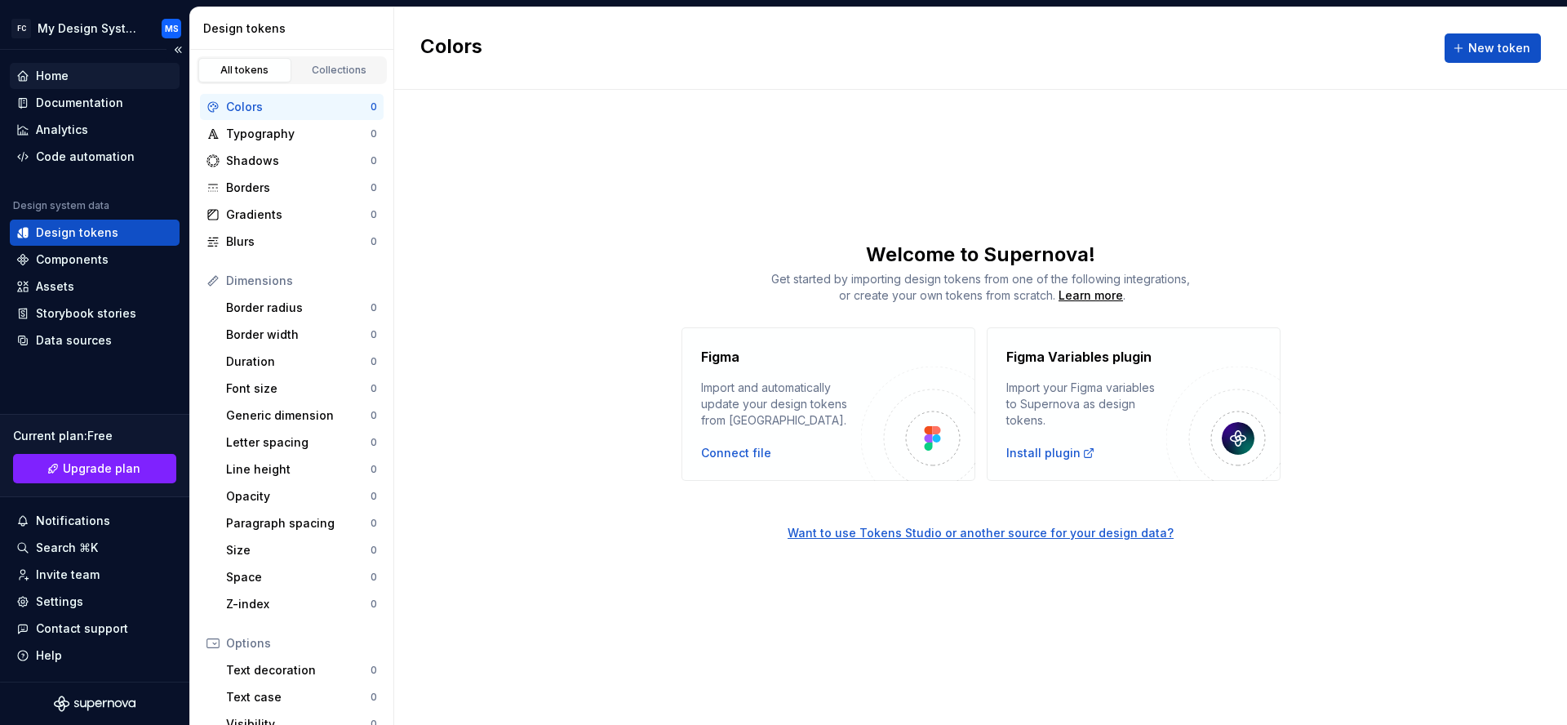
click at [88, 66] on div "Home" at bounding box center [95, 76] width 170 height 26
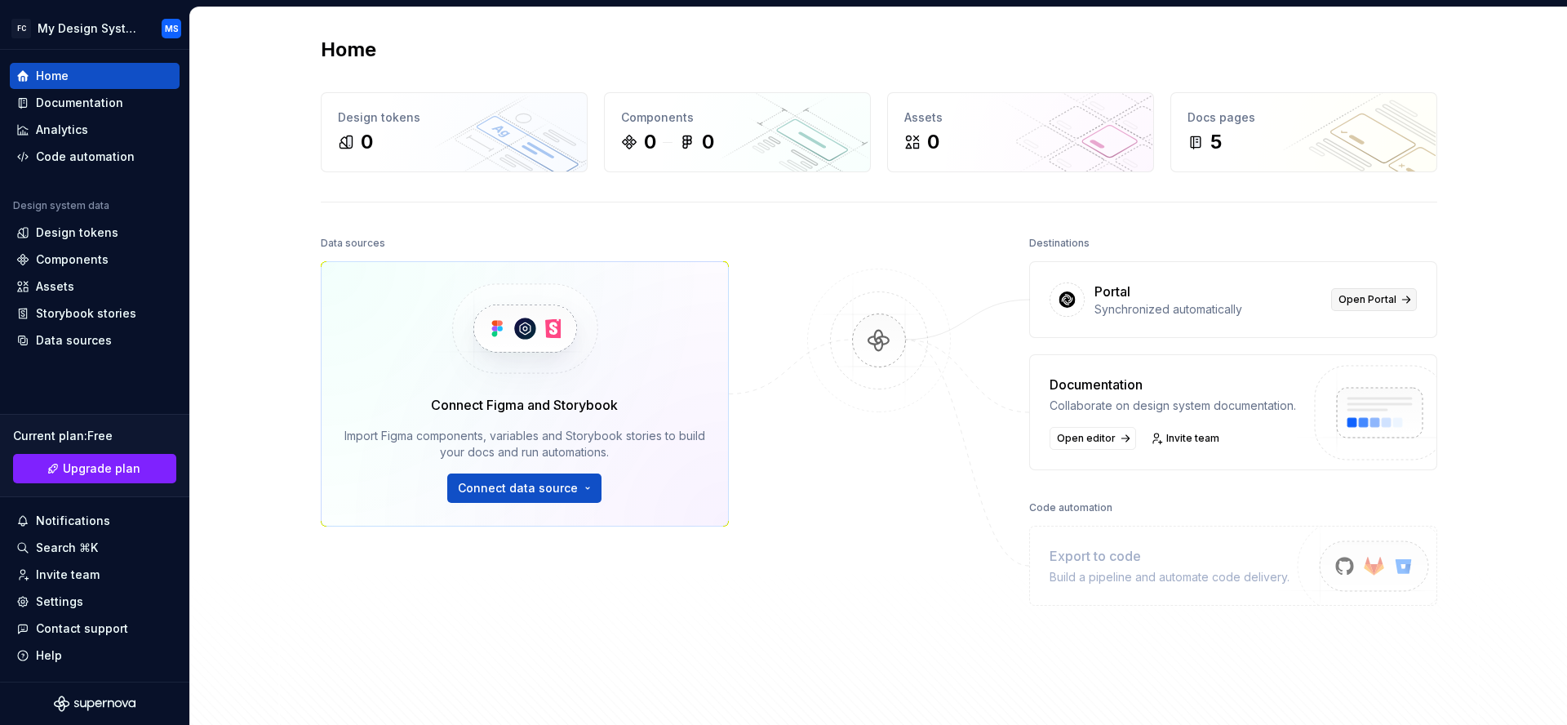
click at [1365, 299] on span "Open Portal" at bounding box center [1367, 299] width 58 height 13
click at [108, 340] on div "Data sources" at bounding box center [94, 340] width 157 height 16
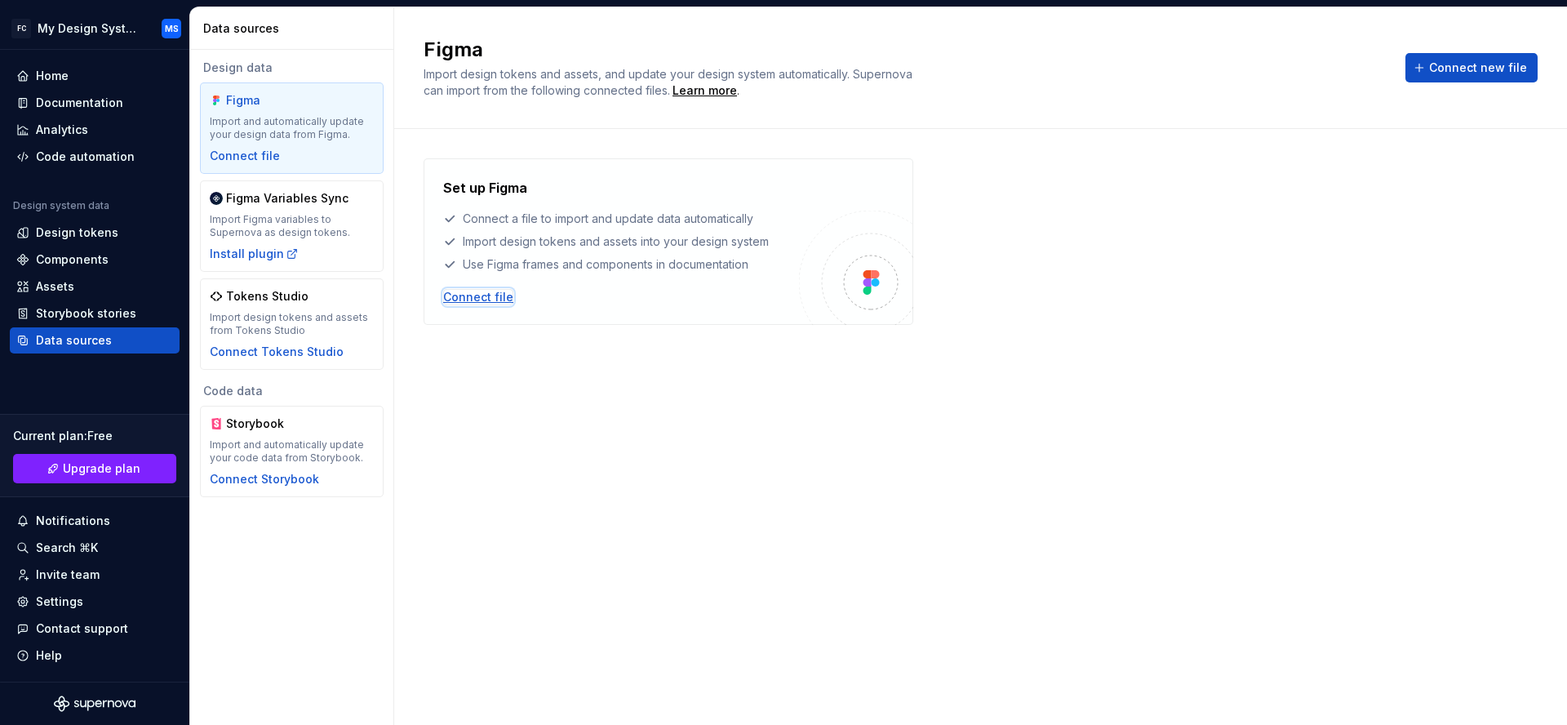
click at [487, 291] on div "Connect file" at bounding box center [478, 297] width 70 height 16
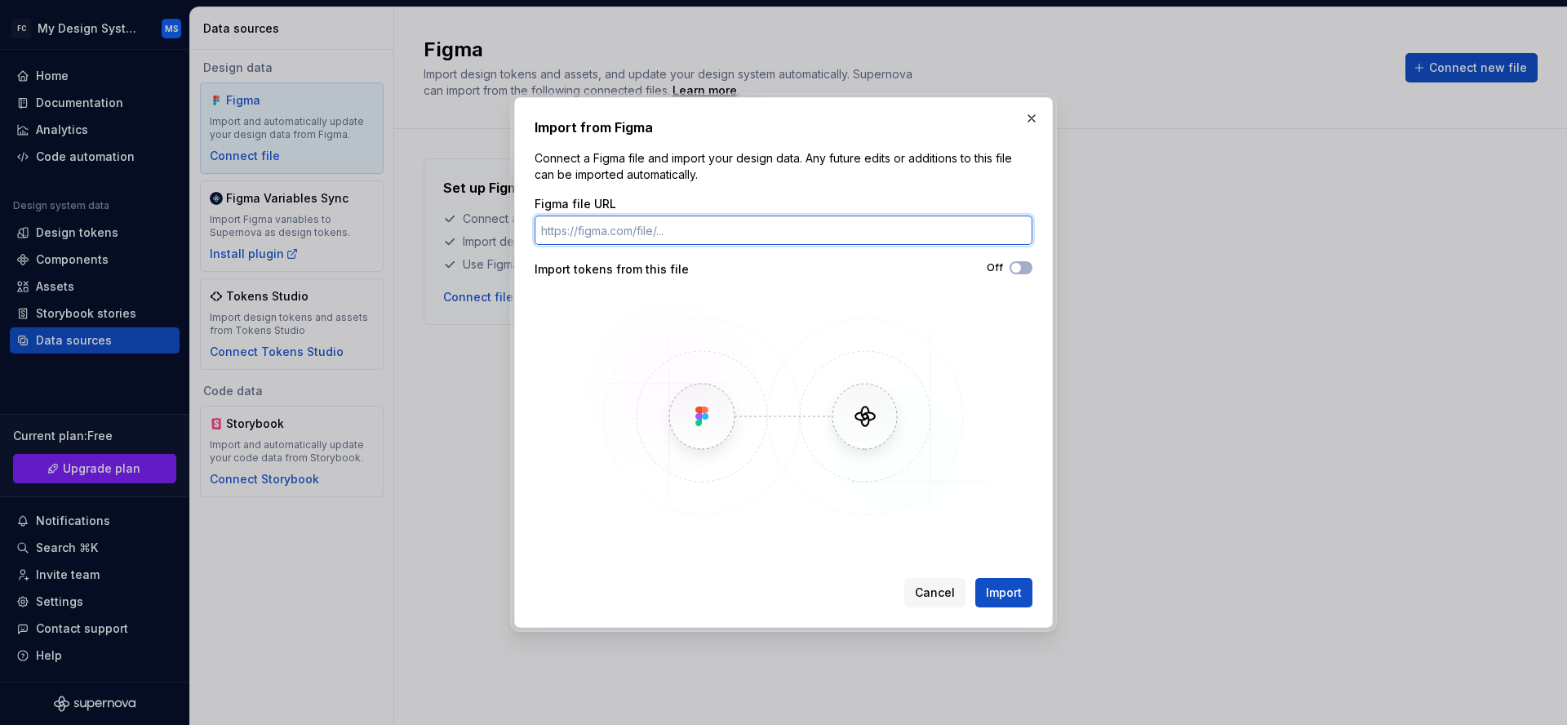
paste input "https://www.figma.com/file/xfg9reBeqDwTM9YYHgRIEN/IDS-Brand-A?type=design&node-…"
type input "https://www.figma.com/file/xfg9reBeqDwTM9YYHgRIEN/IDS-Brand-A?type=design&node-…"
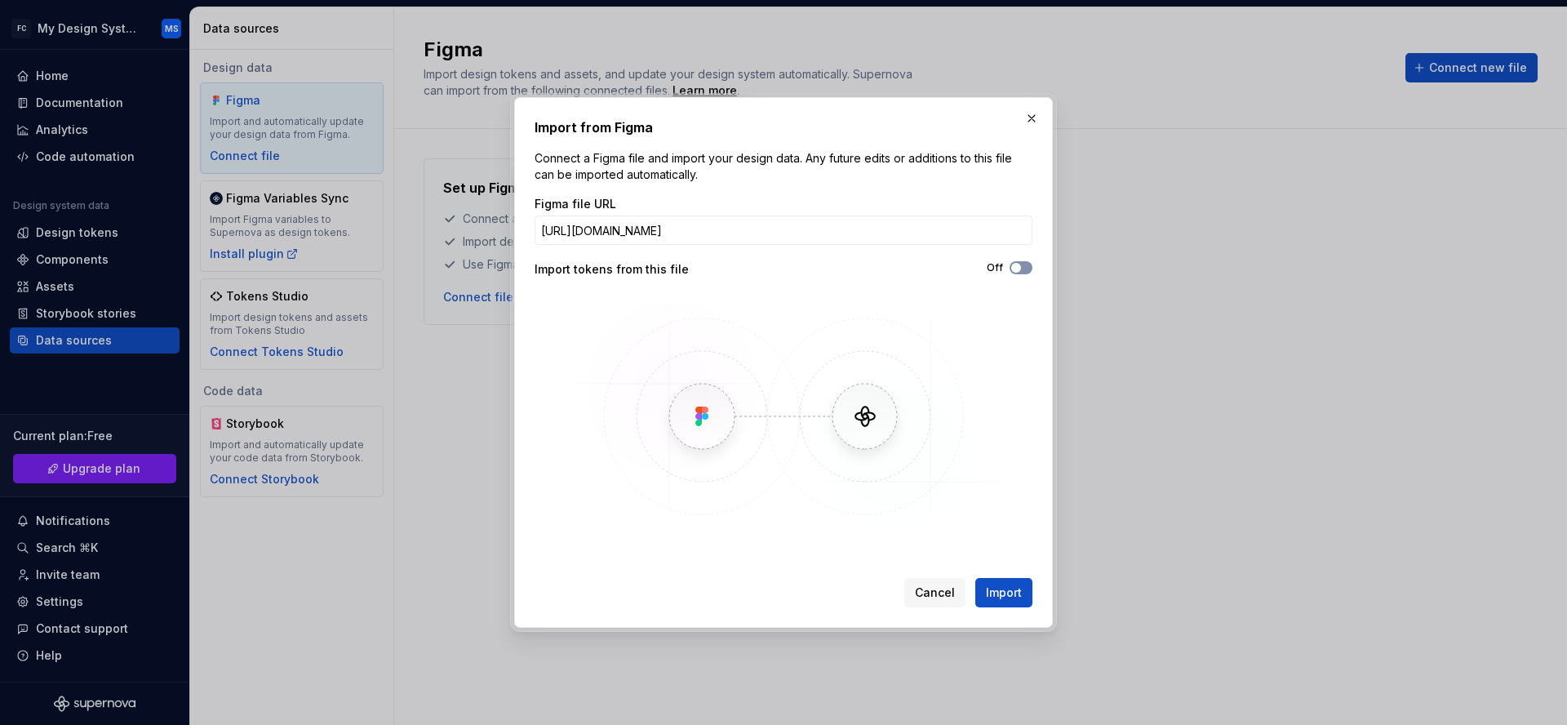
click at [1019, 262] on button "Off" at bounding box center [1021, 267] width 23 height 13
click at [1004, 593] on span "Import" at bounding box center [1004, 592] width 36 height 16
click at [1015, 590] on span "Import" at bounding box center [1004, 592] width 36 height 16
click at [1010, 589] on span "Import" at bounding box center [1004, 592] width 36 height 16
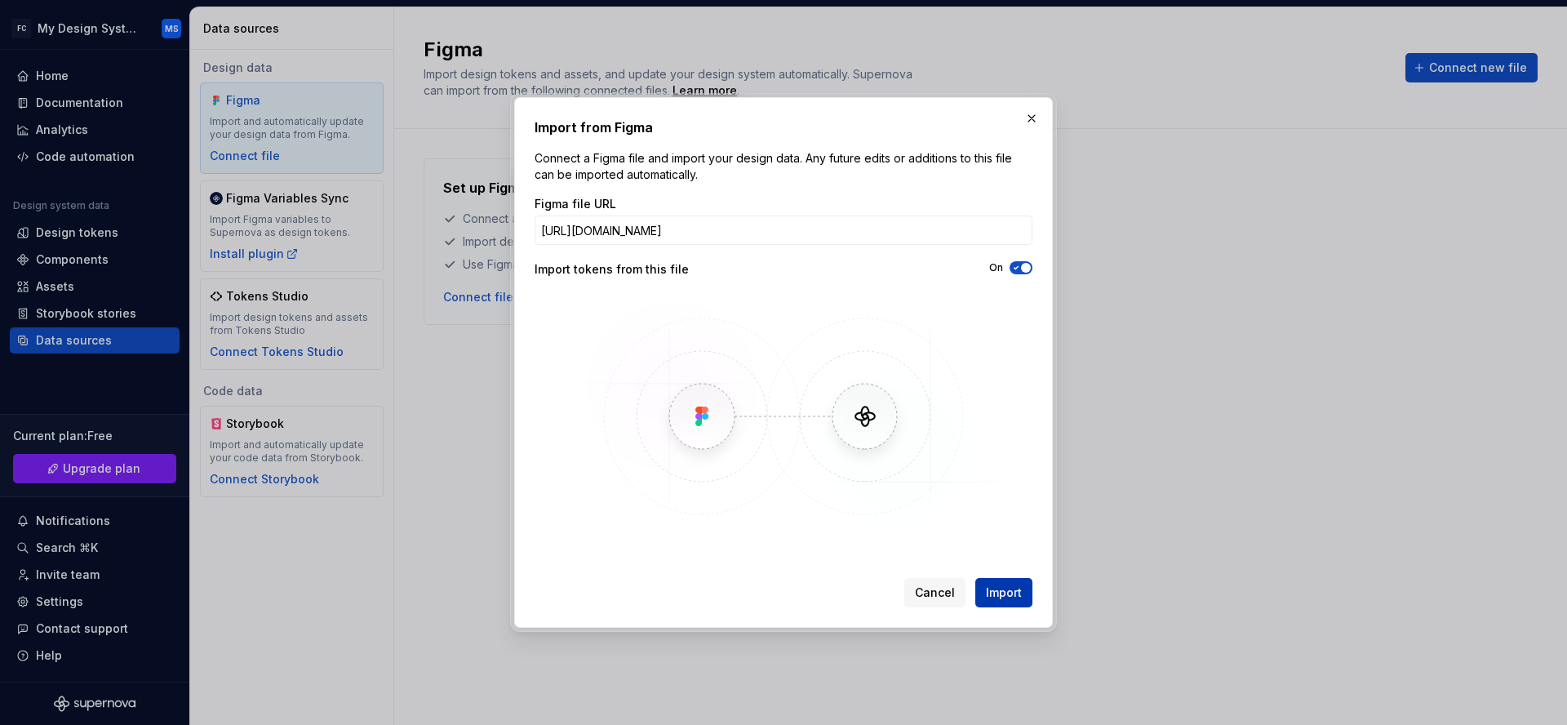
click at [1010, 589] on span "Import" at bounding box center [1004, 592] width 36 height 16
click at [0, 0] on div "Import from Figma Connect a Figma file and import your design data. Any future …" at bounding box center [783, 362] width 1567 height 725
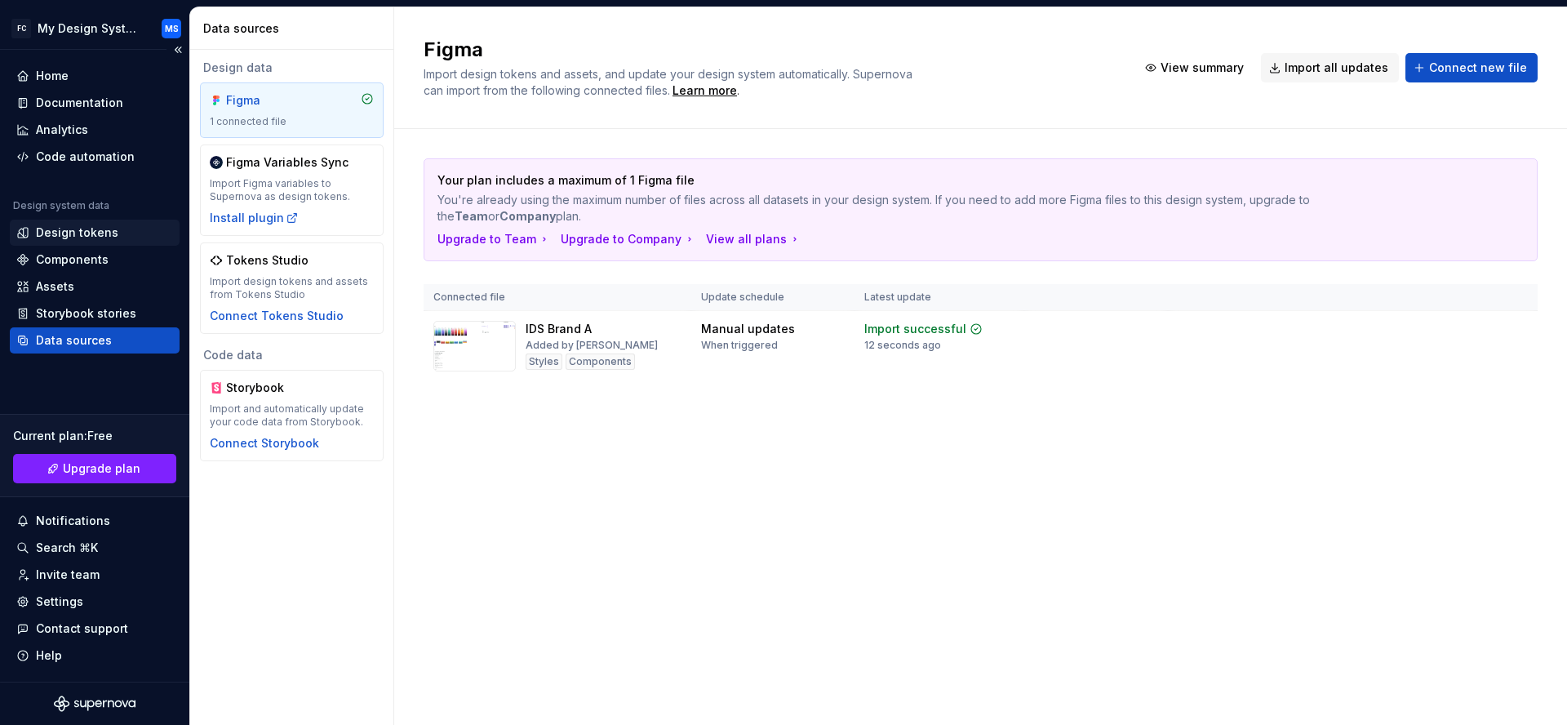
click at [63, 236] on div "Design tokens" at bounding box center [77, 232] width 82 height 16
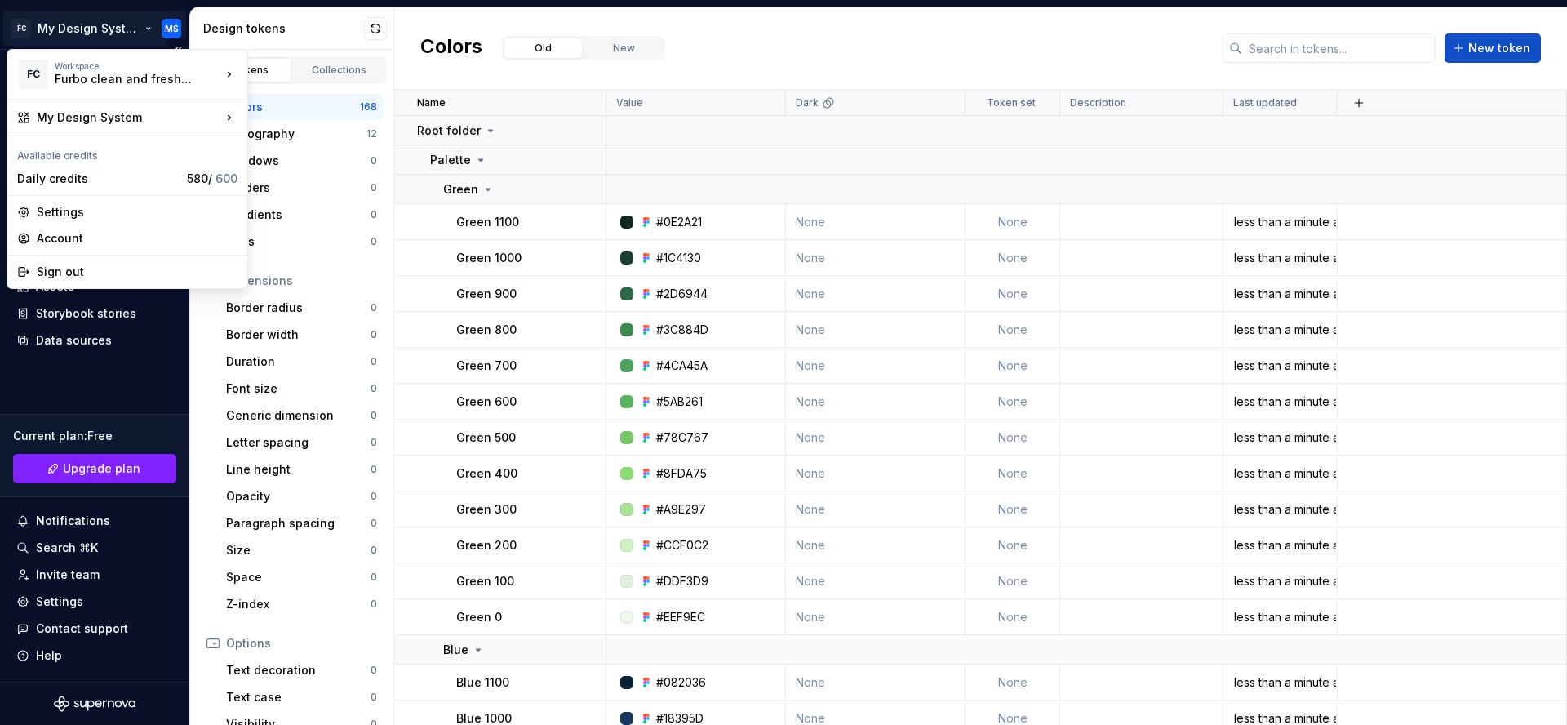
click at [90, 28] on html "FC My Design System MS Home Documentation Analytics Code automation Design syst…" at bounding box center [783, 362] width 1567 height 725
click at [138, 175] on div "Daily credits" at bounding box center [98, 179] width 163 height 16
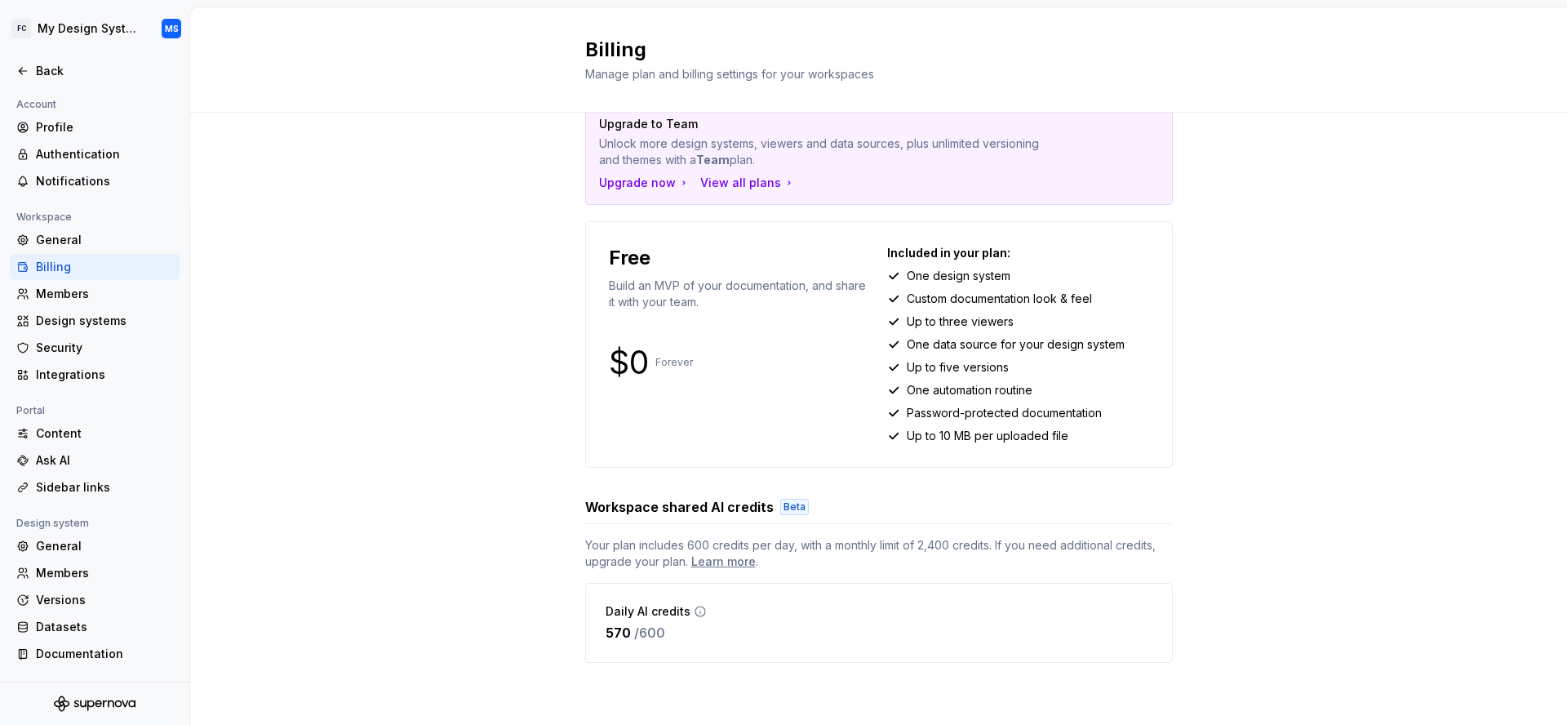
scroll to position [40, 0]
click at [43, 69] on div "Back" at bounding box center [104, 71] width 137 height 16
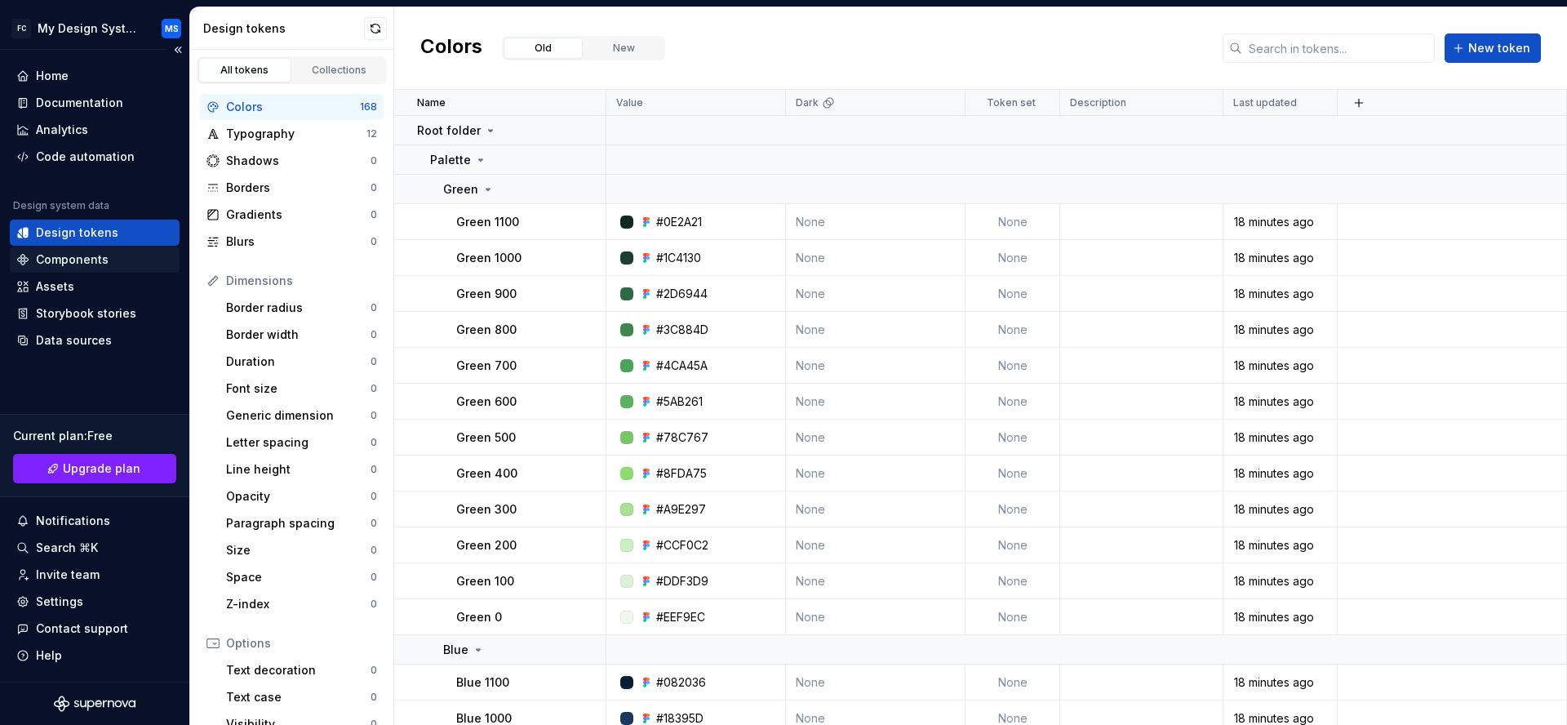
click at [94, 255] on div "Components" at bounding box center [72, 259] width 73 height 16
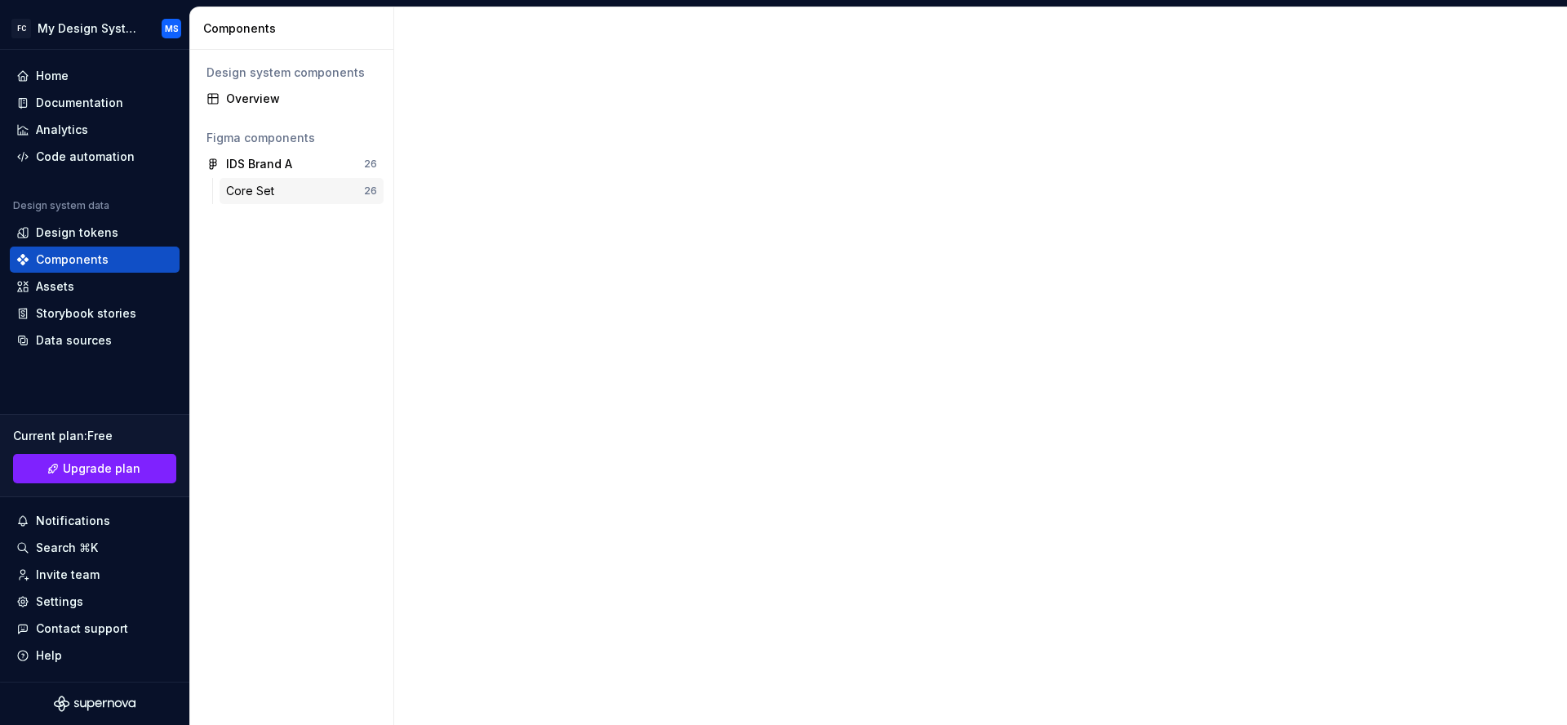
click at [263, 192] on div "Core Set" at bounding box center [253, 191] width 55 height 16
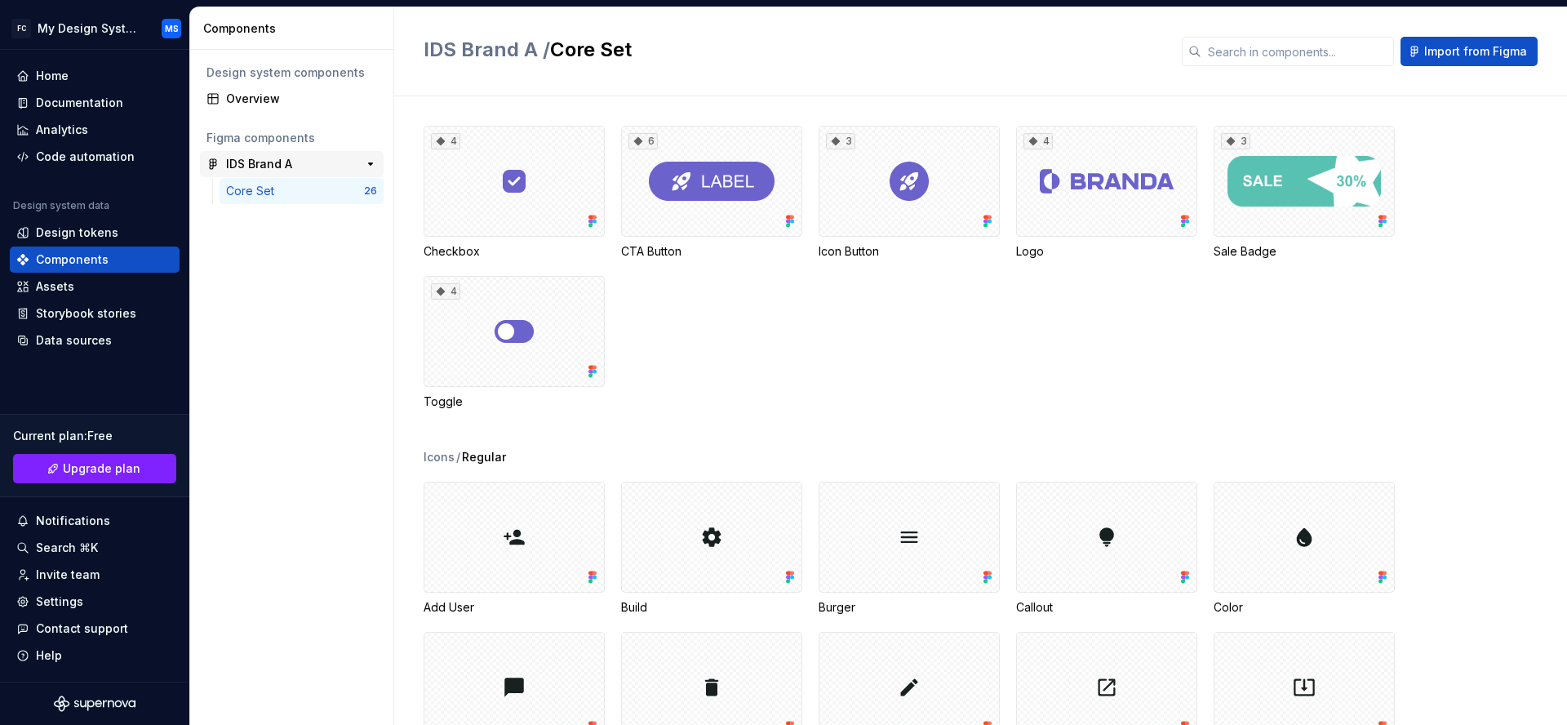
click at [298, 165] on div "IDS Brand A" at bounding box center [287, 164] width 122 height 16
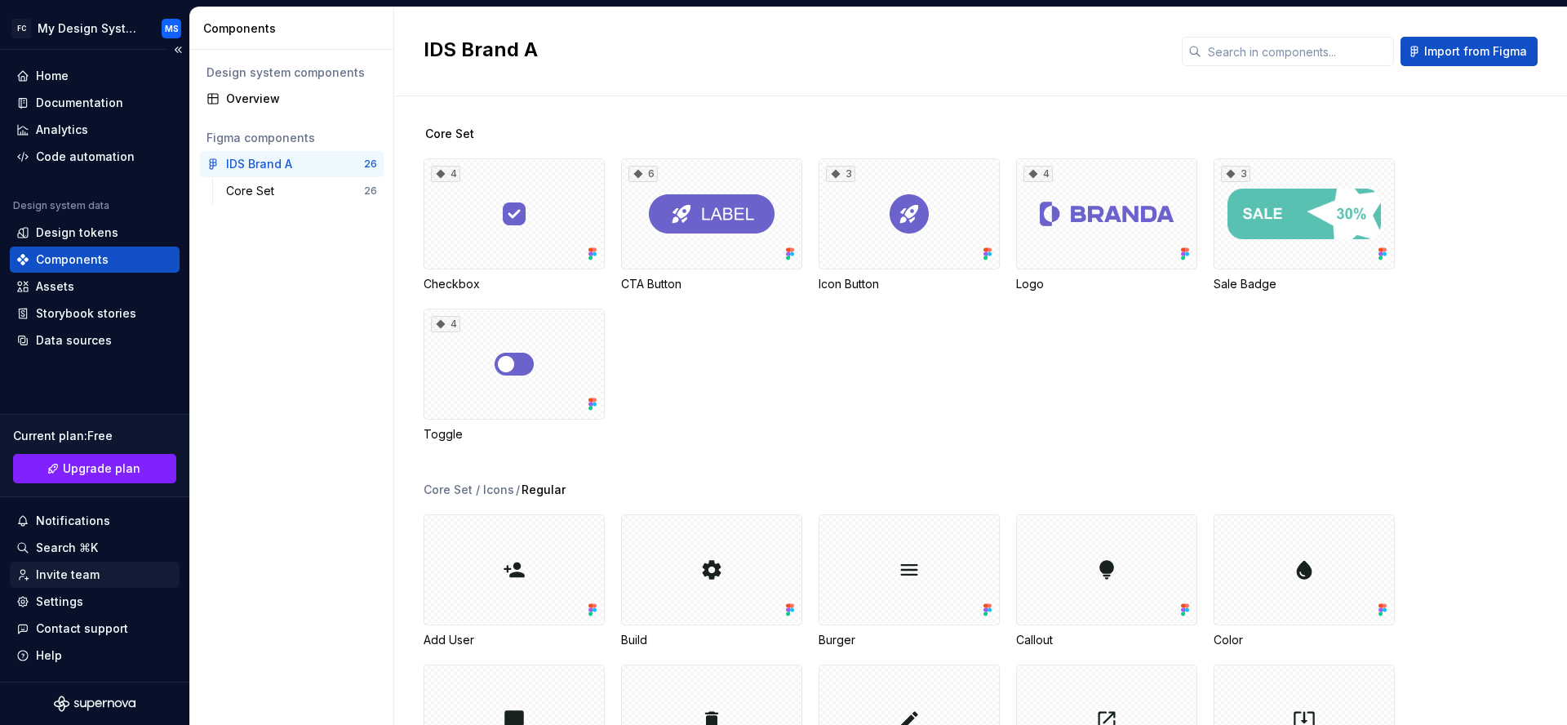
click at [91, 571] on div "Invite team" at bounding box center [68, 574] width 64 height 16
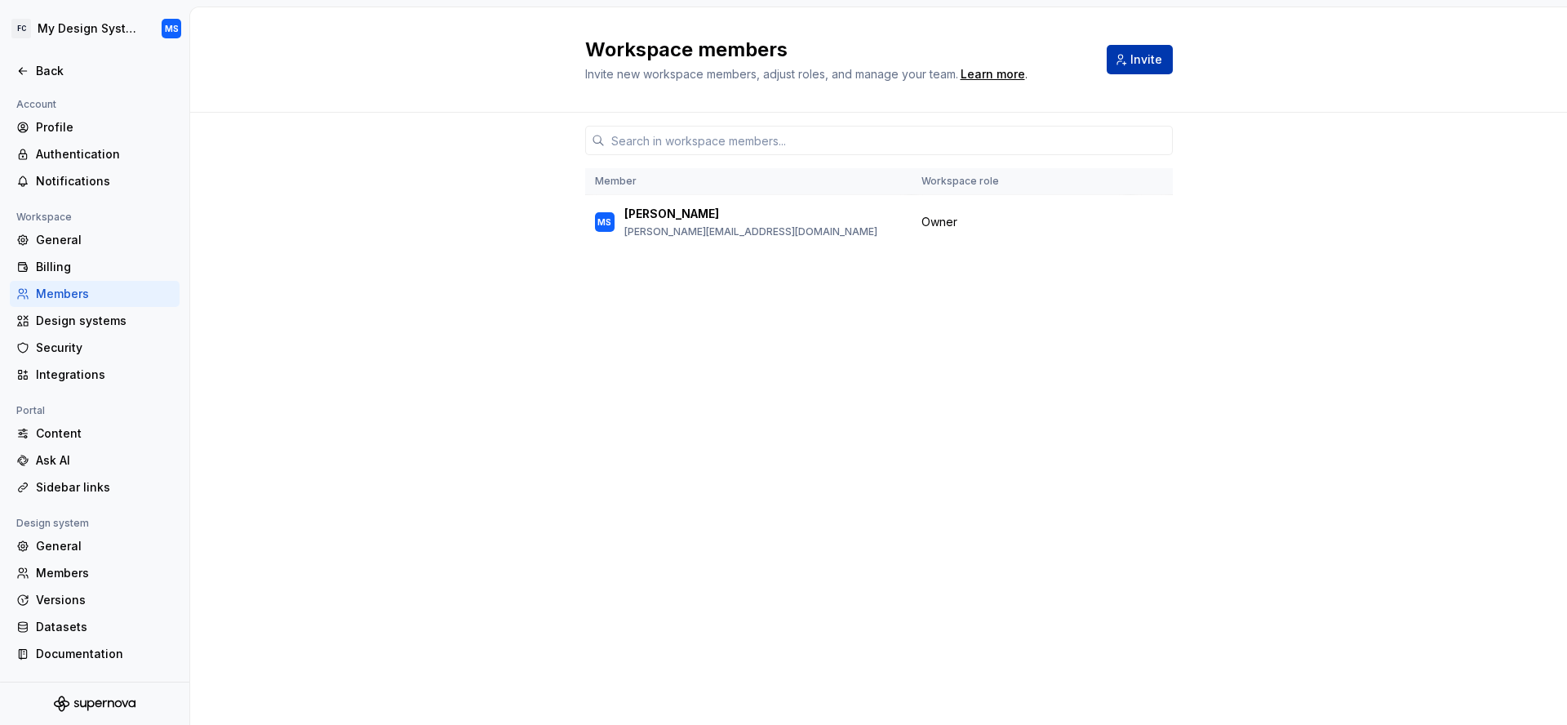
click at [1125, 70] on button "Invite" at bounding box center [1140, 59] width 66 height 29
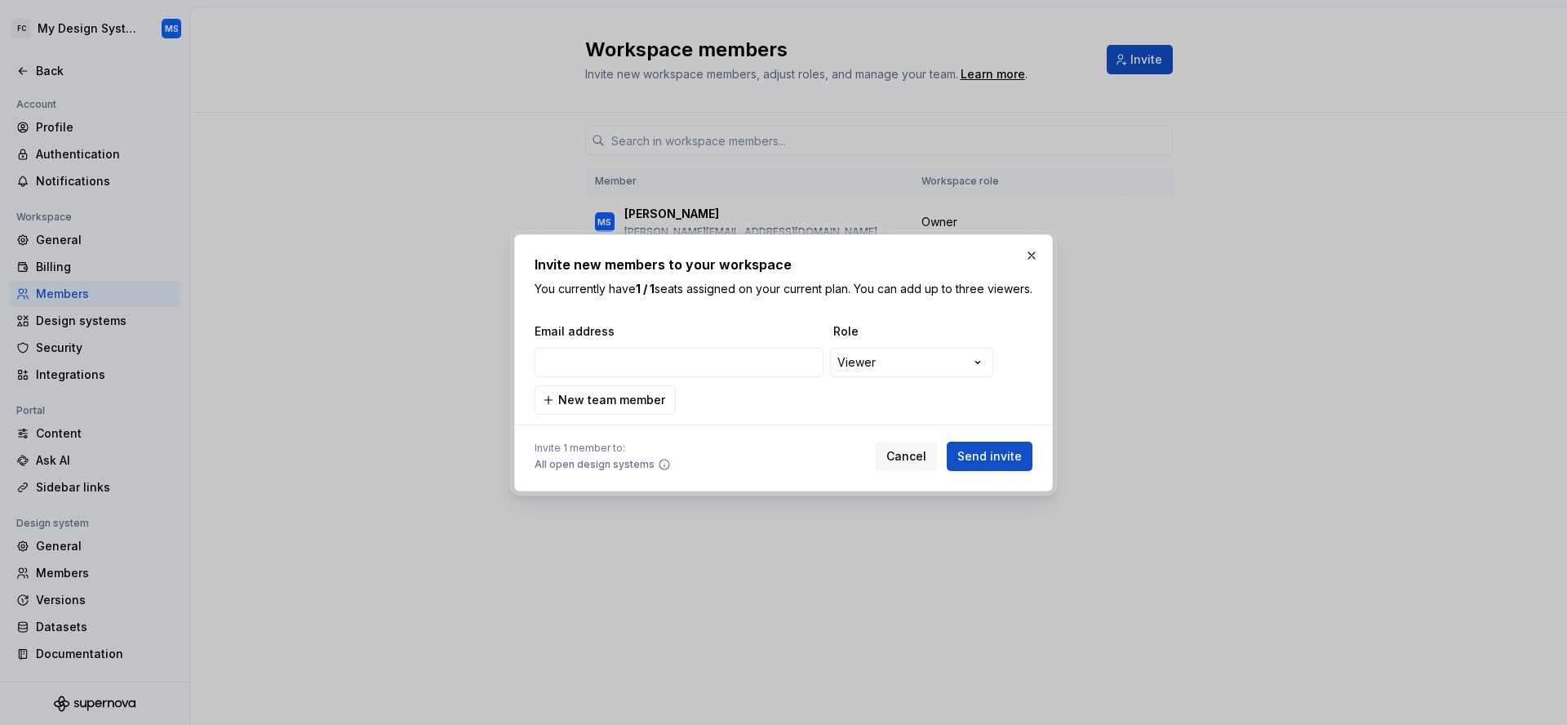
type input "filip@supernova.io"
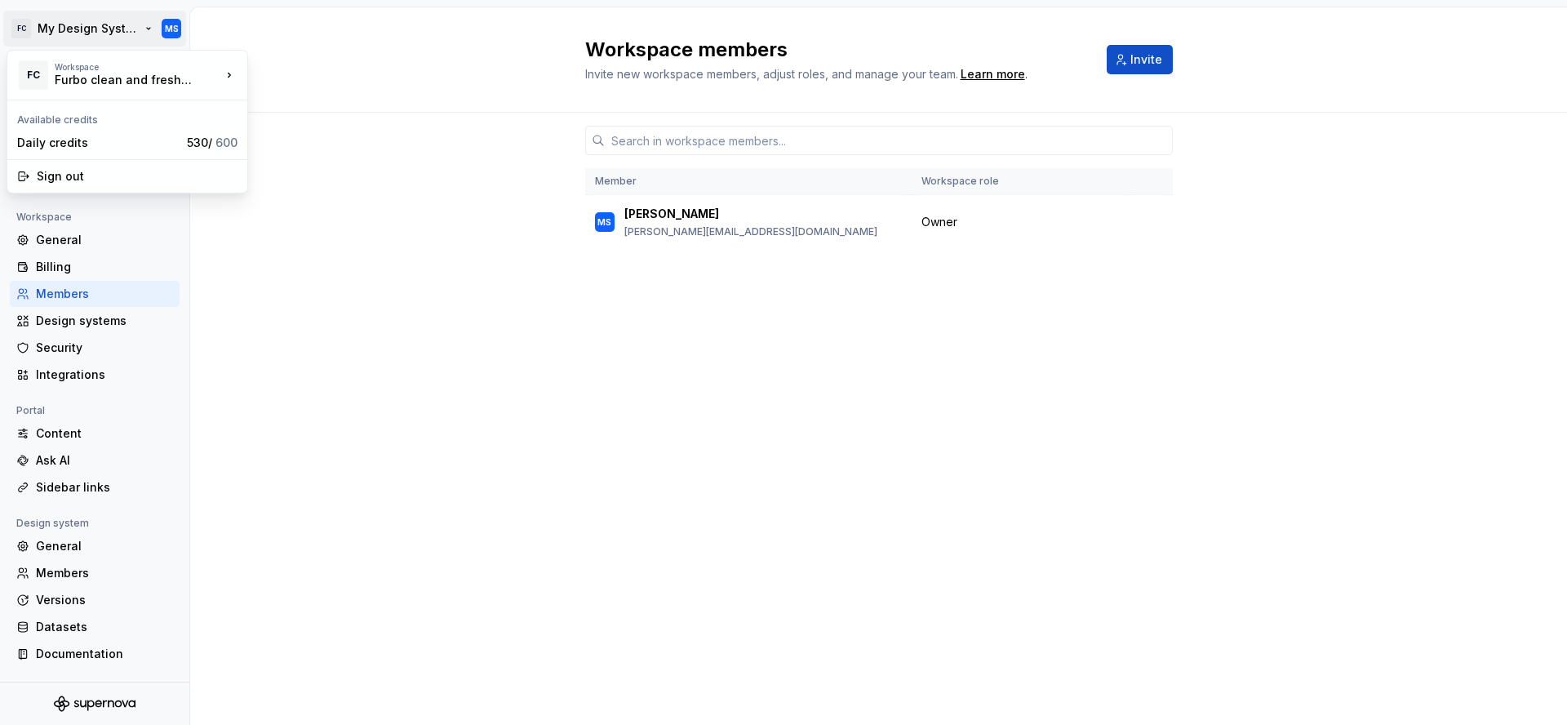
click at [82, 20] on html "FC My Design System MS Back Account Profile Authentication Notifications Worksp…" at bounding box center [783, 362] width 1567 height 725
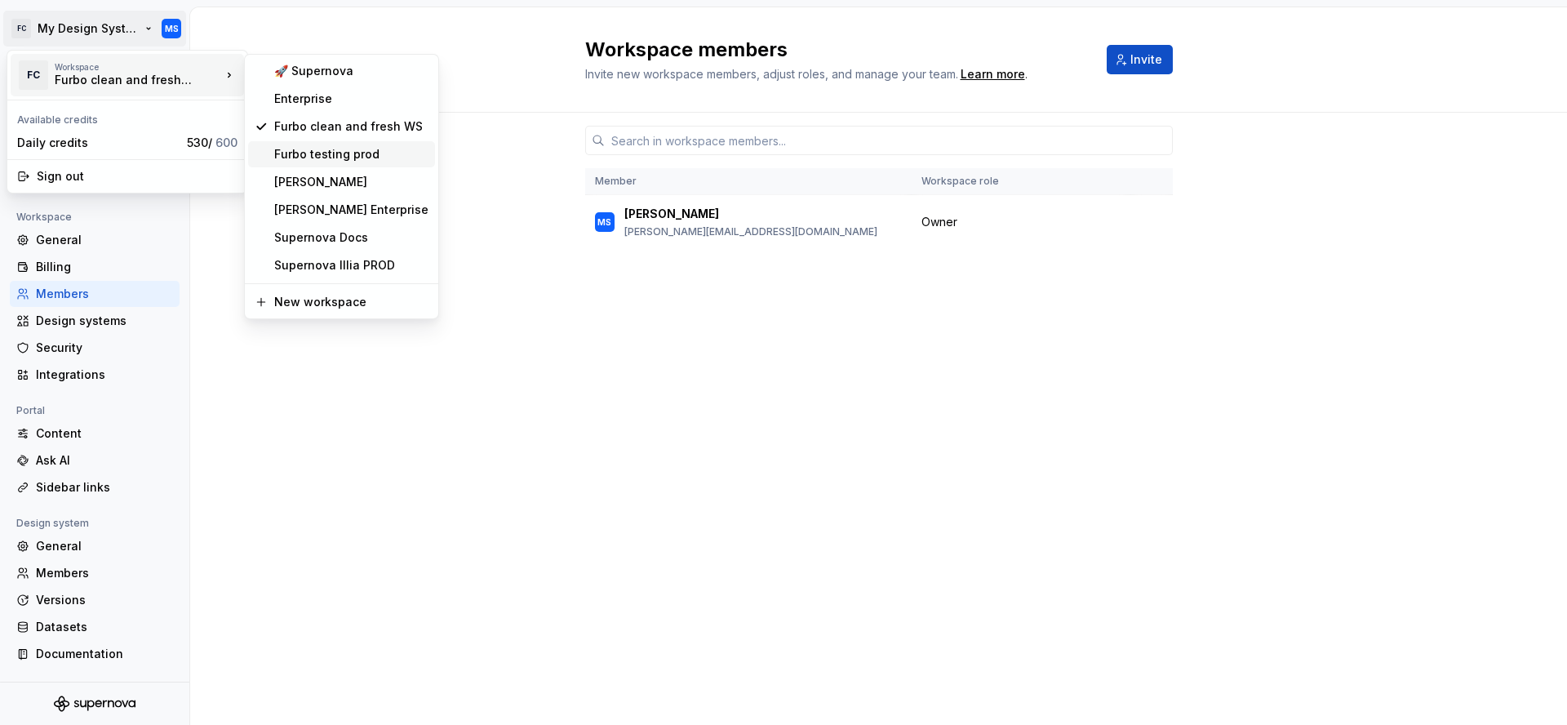
click at [367, 146] on div "Furbo testing prod" at bounding box center [351, 154] width 154 height 16
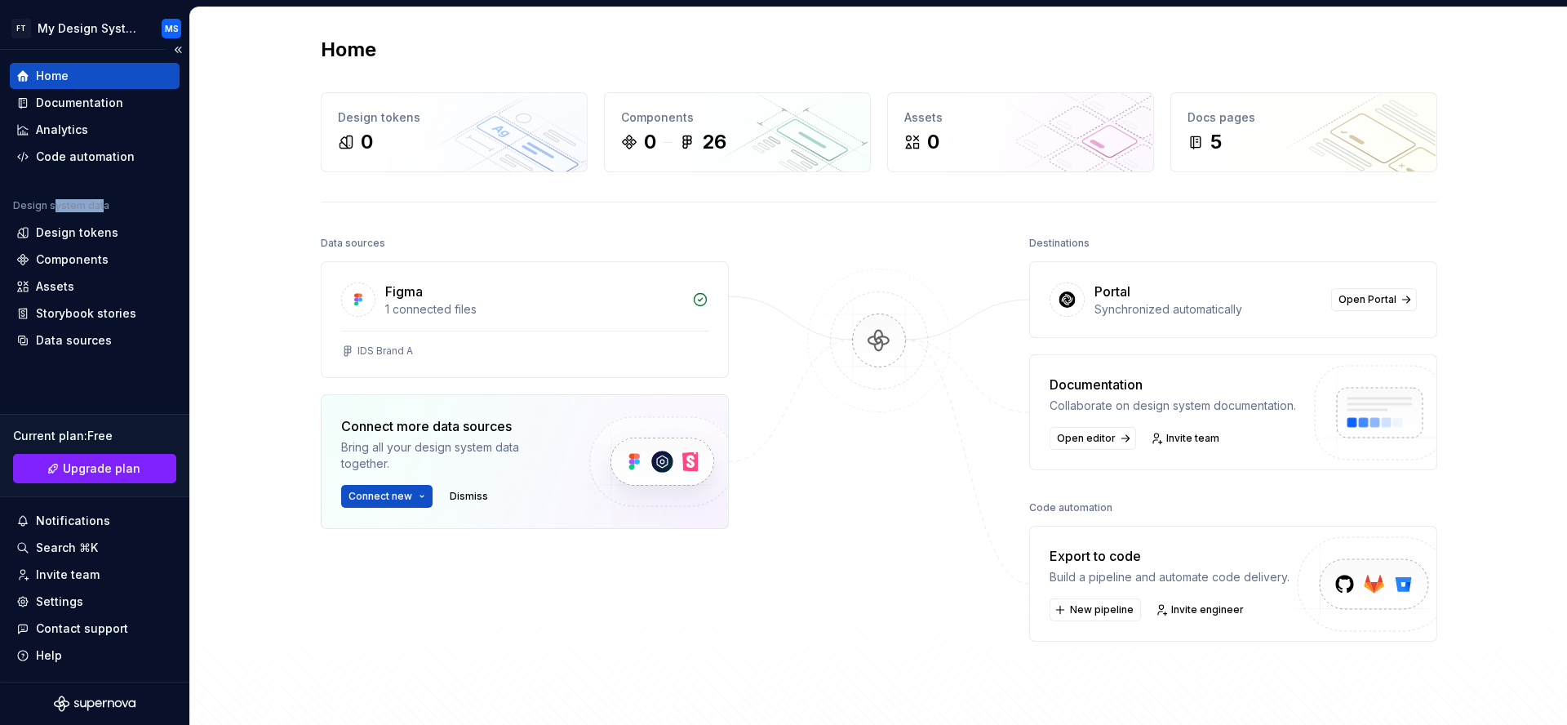
drag, startPoint x: 60, startPoint y: 206, endPoint x: 118, endPoint y: 210, distance: 58.0
click at [117, 211] on div "Design system data" at bounding box center [95, 209] width 170 height 20
click at [118, 210] on div "Design system data" at bounding box center [95, 209] width 170 height 20
click at [1098, 434] on span "Open editor" at bounding box center [1086, 438] width 59 height 13
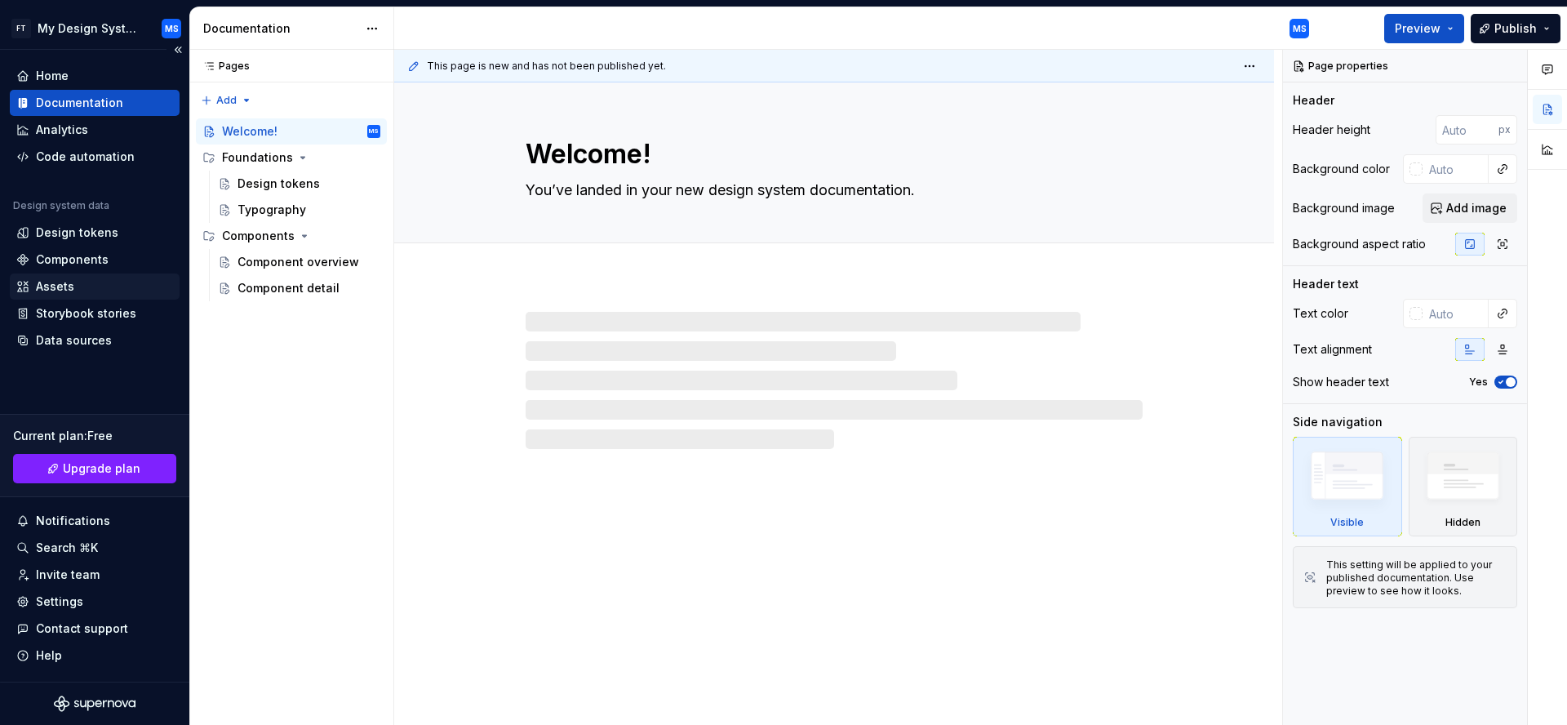
type textarea "*"
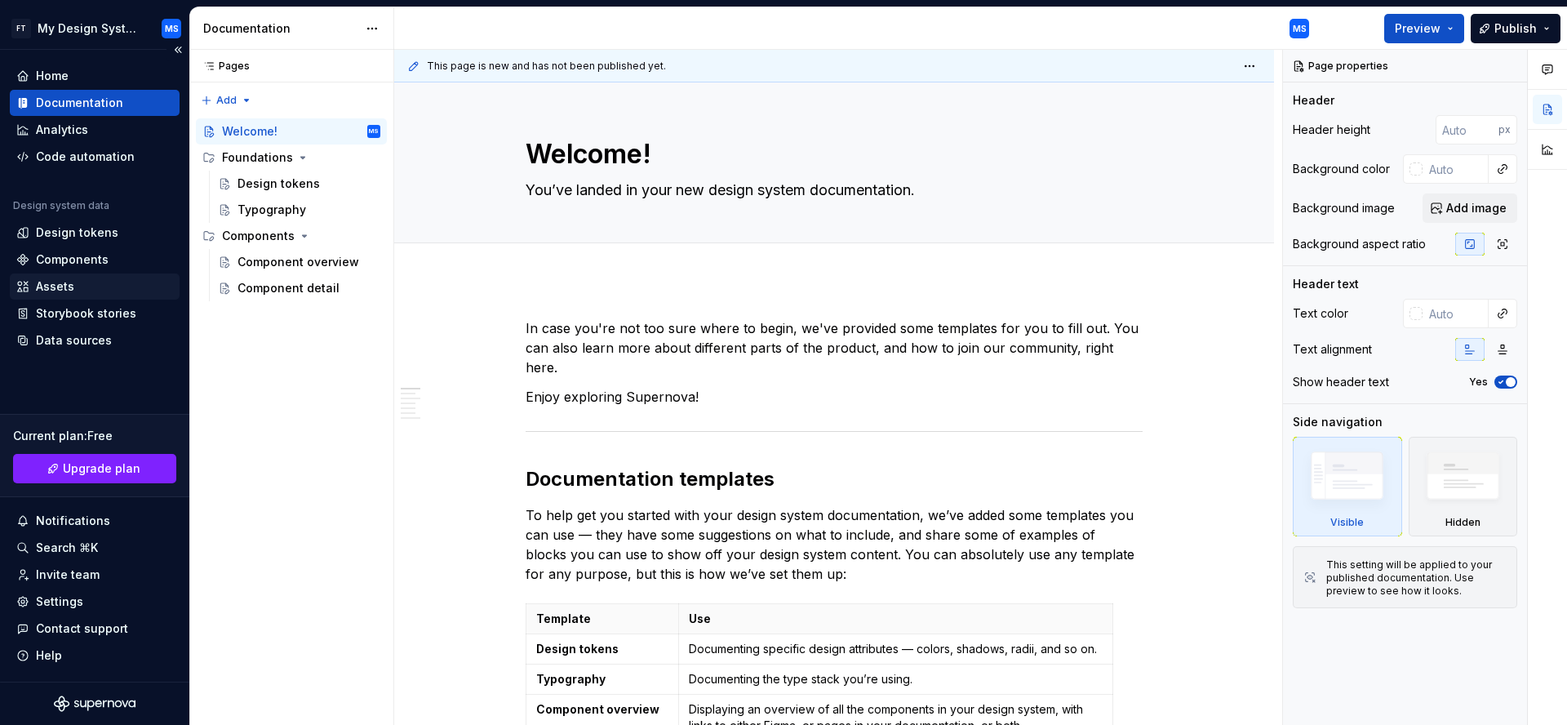
click at [89, 288] on div "Assets" at bounding box center [94, 286] width 157 height 16
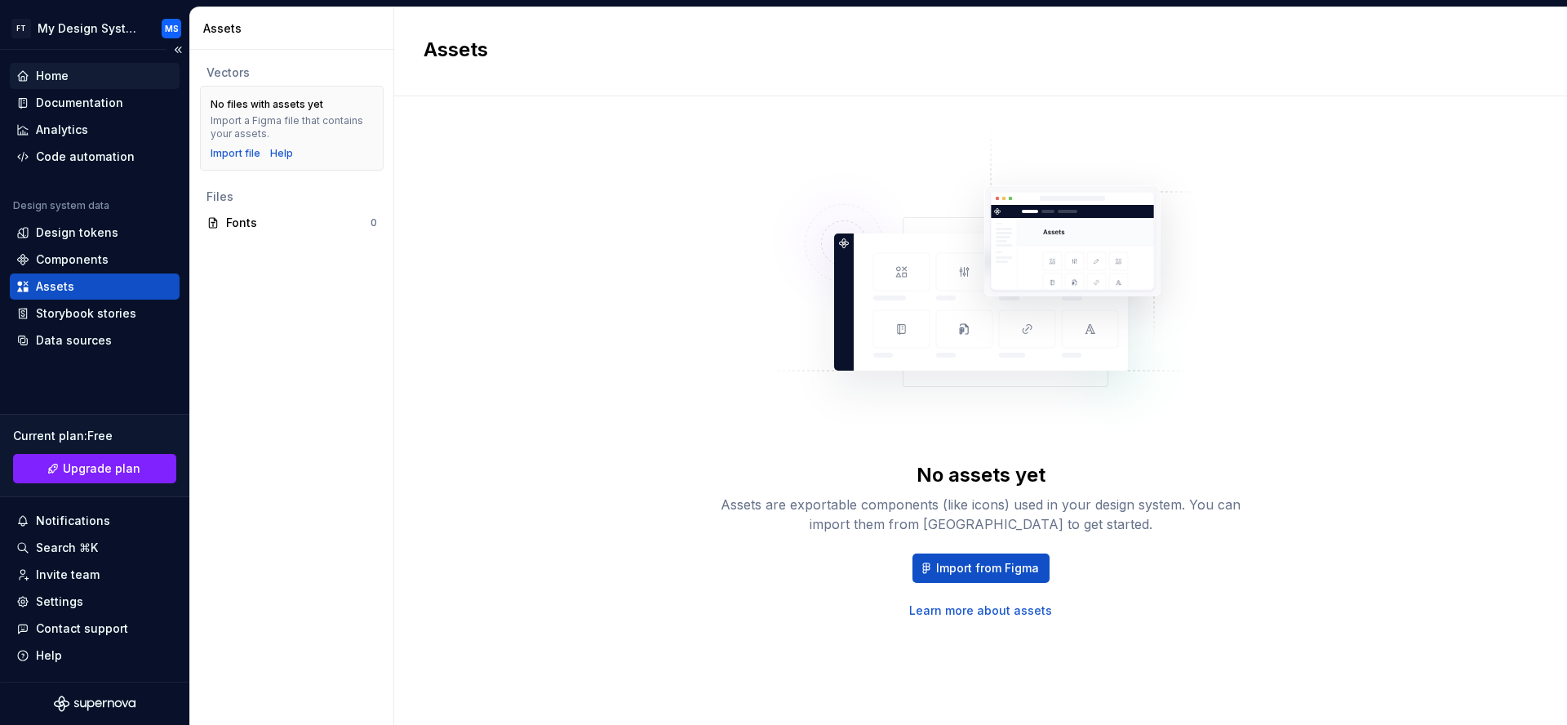
click at [67, 78] on div "Home" at bounding box center [52, 76] width 33 height 16
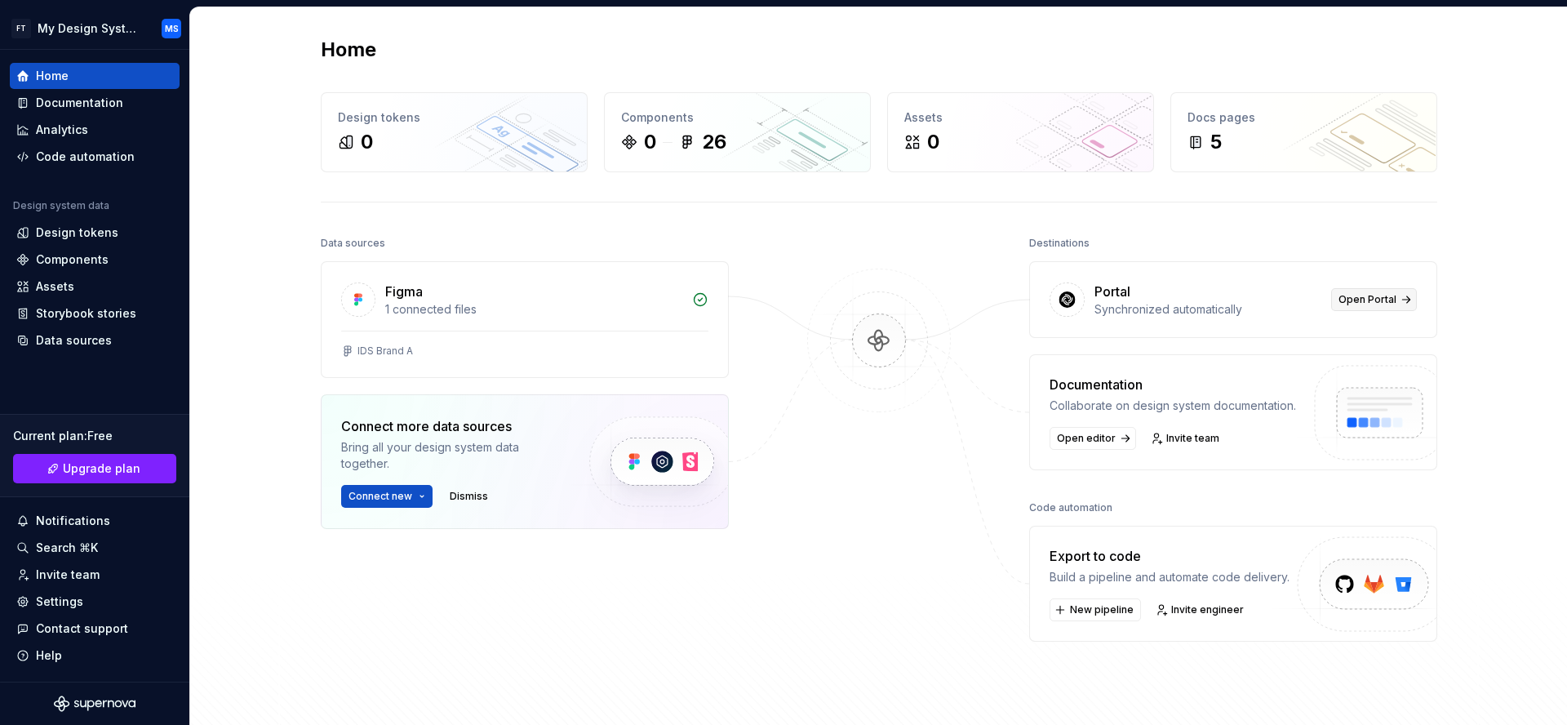
click at [1372, 303] on span "Open Portal" at bounding box center [1367, 299] width 58 height 13
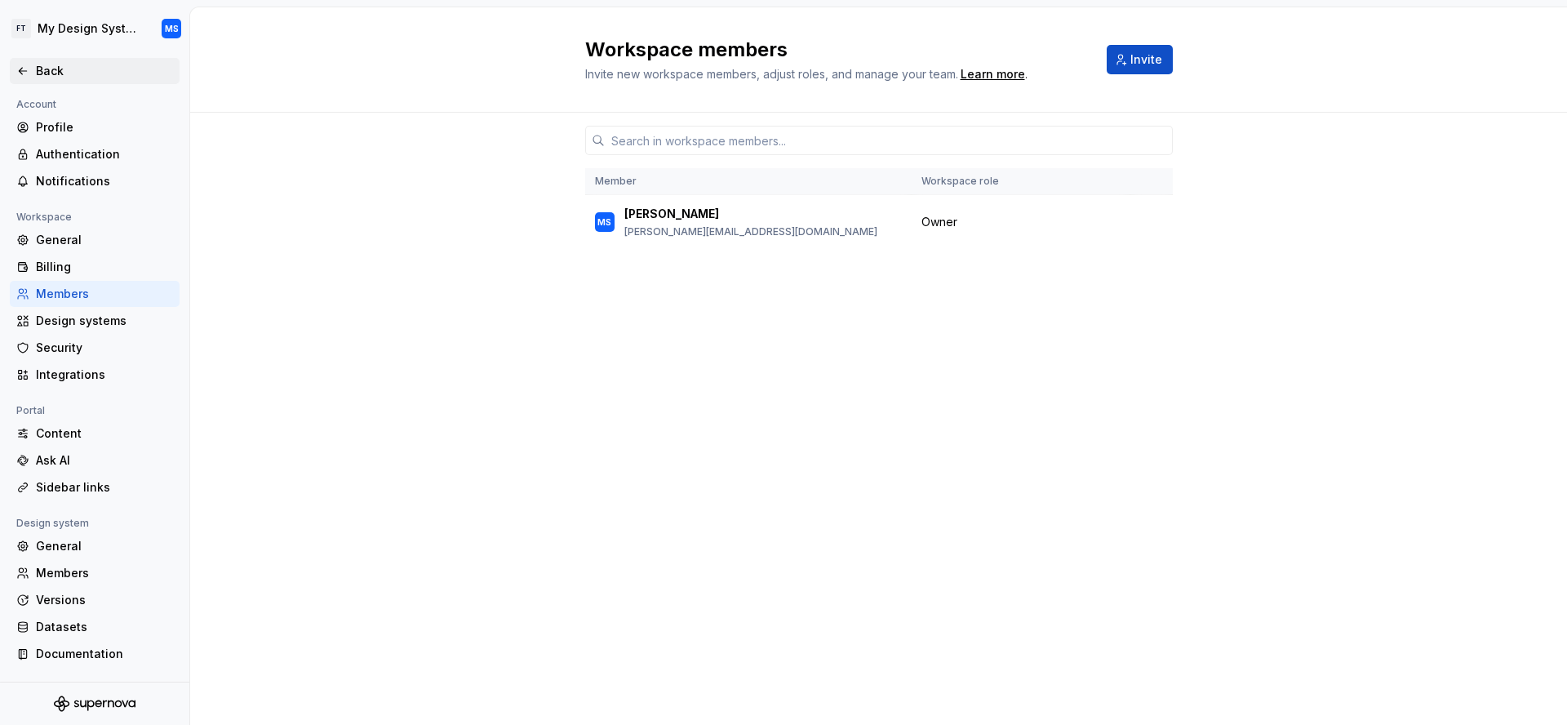
click at [113, 60] on div "Back" at bounding box center [95, 71] width 170 height 26
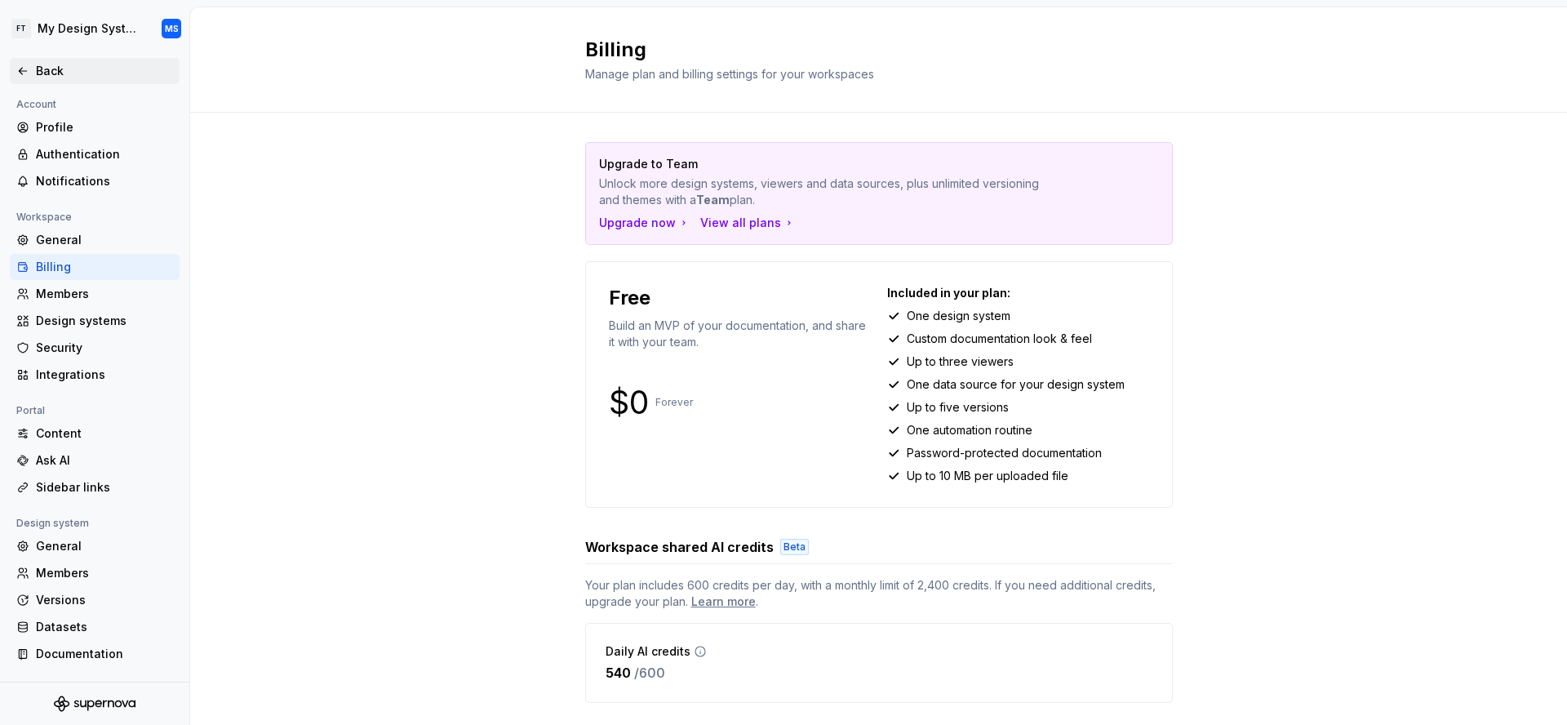
click at [39, 73] on div "Back" at bounding box center [104, 71] width 137 height 16
